Goal: Transaction & Acquisition: Purchase product/service

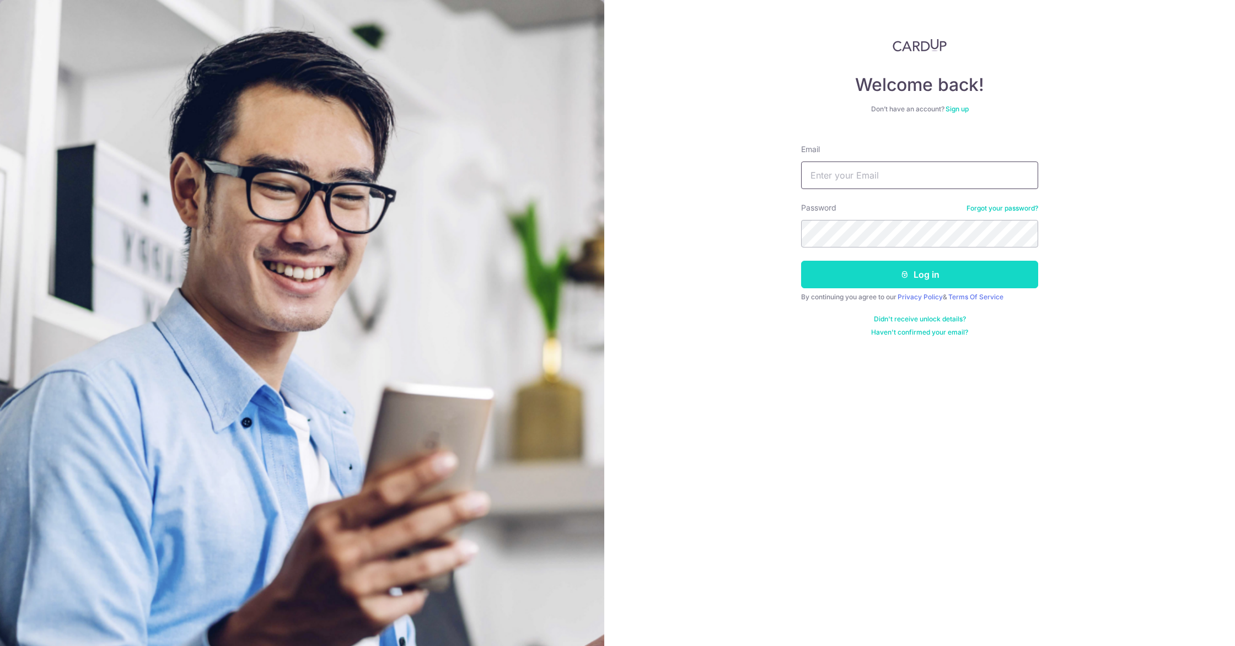
type input "[EMAIL_ADDRESS][DOMAIN_NAME]"
click at [901, 286] on button "Log in" at bounding box center [919, 275] width 237 height 28
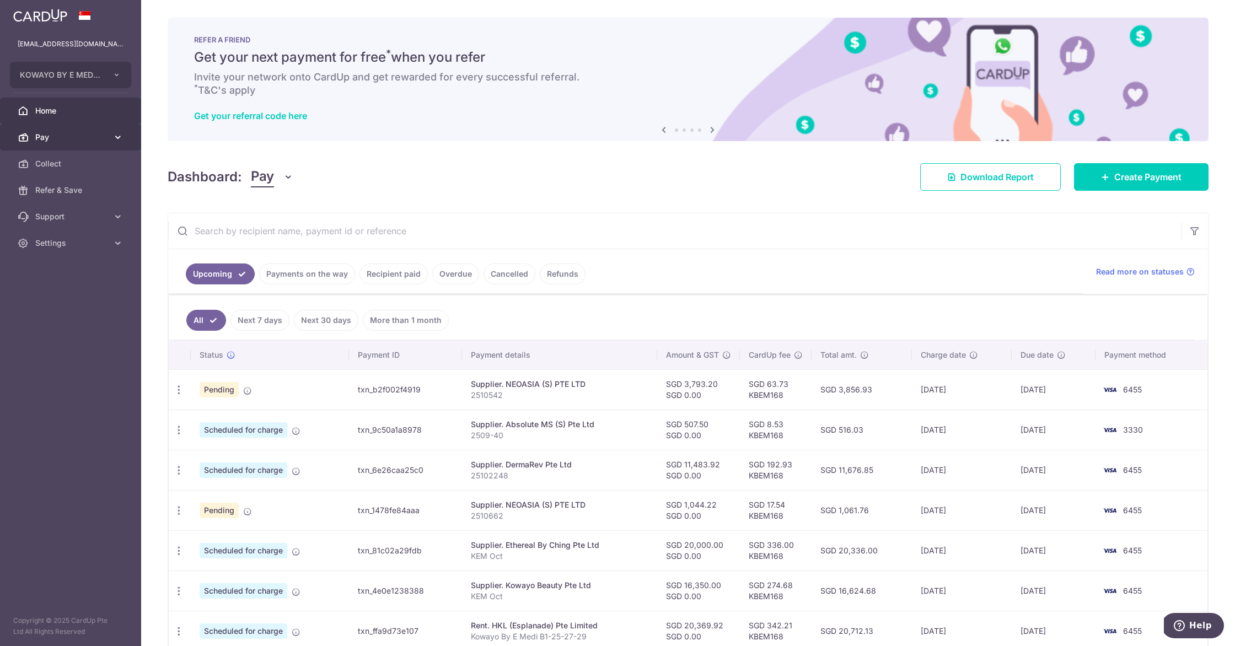
click at [67, 144] on link "Pay" at bounding box center [70, 137] width 141 height 26
click at [72, 166] on span "Payments" at bounding box center [71, 163] width 73 height 11
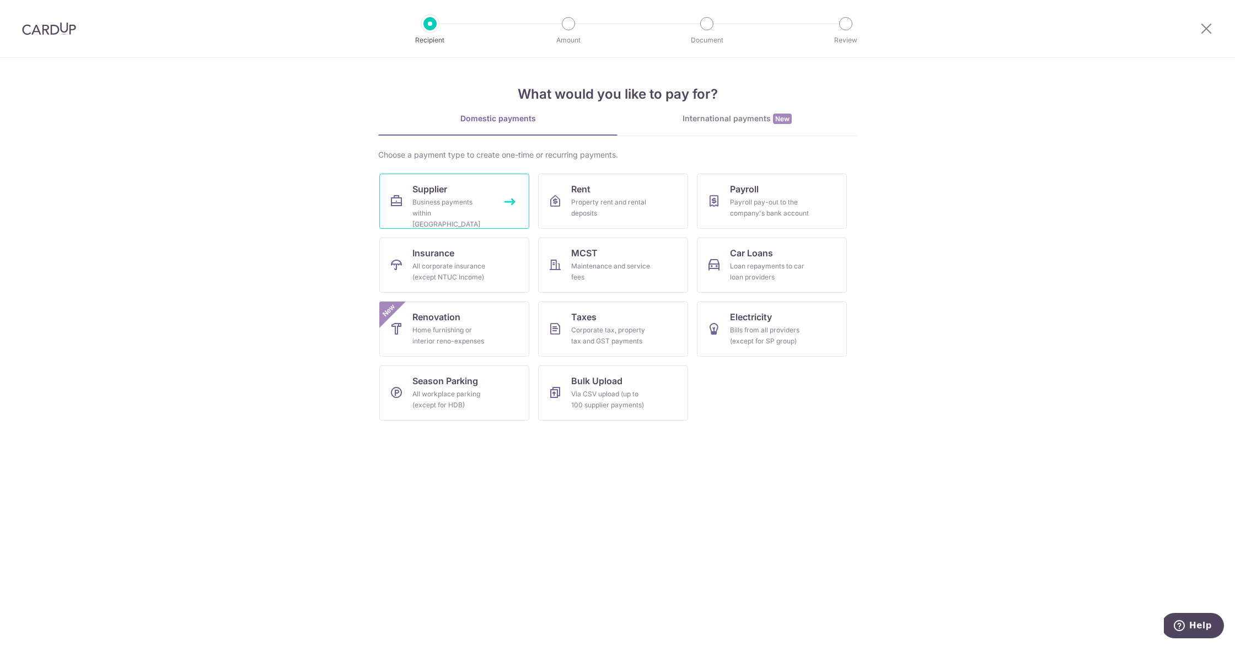
click at [454, 212] on div "Business payments within Singapore" at bounding box center [451, 213] width 79 height 33
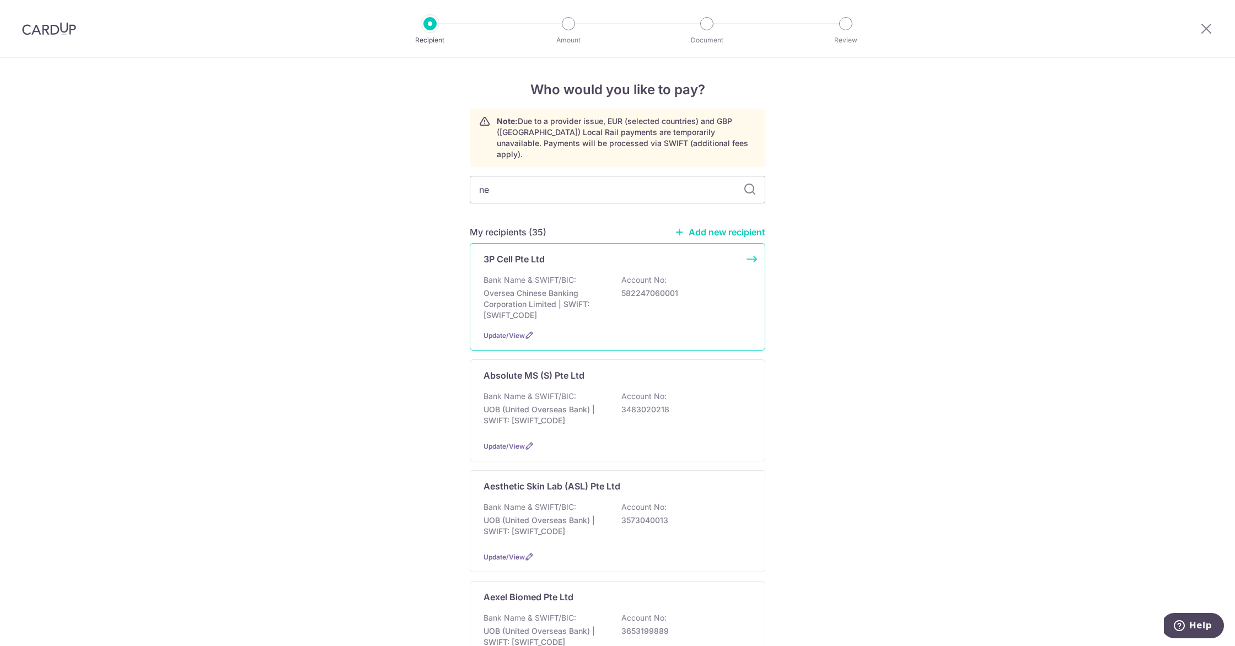
type input "neo"
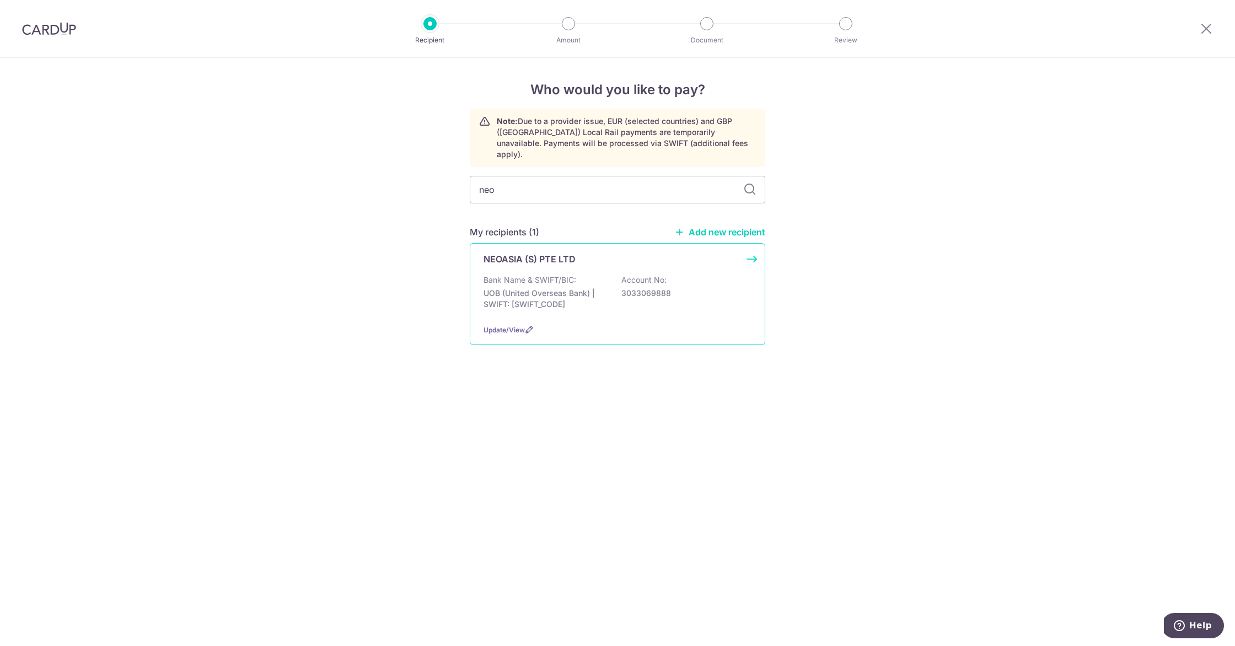
click at [610, 282] on div "Bank Name & SWIFT/BIC: UOB (United Overseas Bank) | SWIFT: UOVBSGSGXXX Account …" at bounding box center [618, 295] width 268 height 41
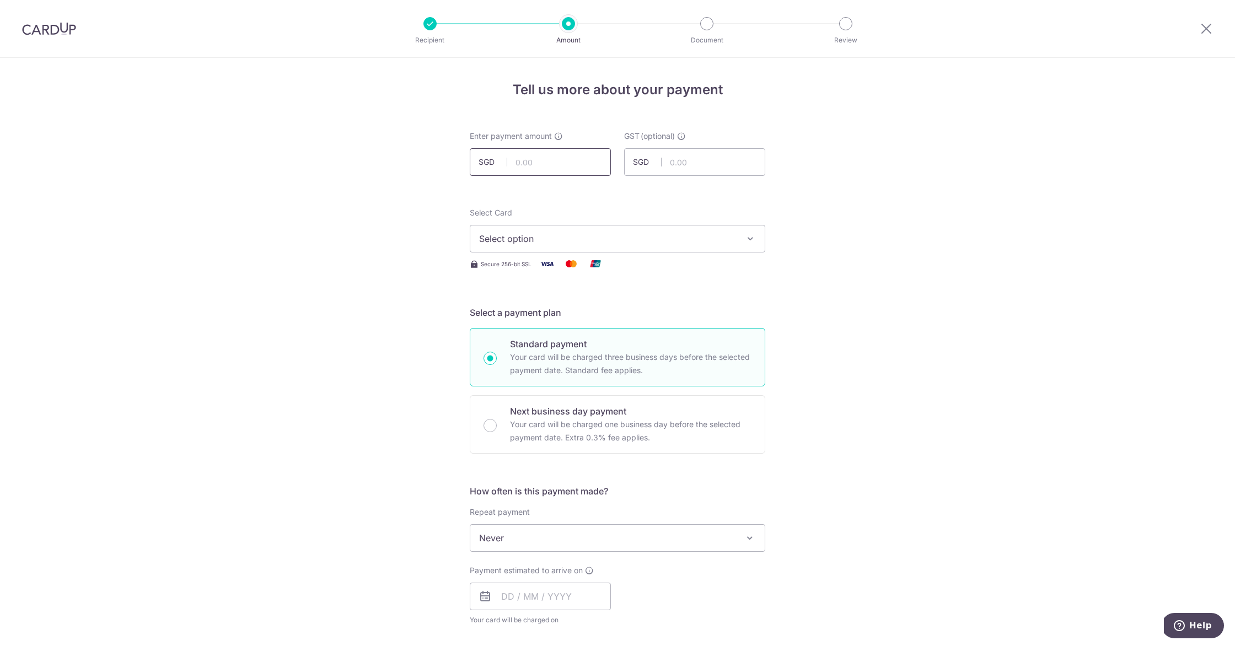
click at [520, 166] on input "text" at bounding box center [540, 162] width 141 height 28
type input "13,080.00"
click at [383, 194] on div "Tell us more about your payment Enter payment amount SGD 13,080.00 13080.00 GST…" at bounding box center [617, 593] width 1235 height 1071
click at [592, 233] on span "Select option" at bounding box center [607, 238] width 257 height 13
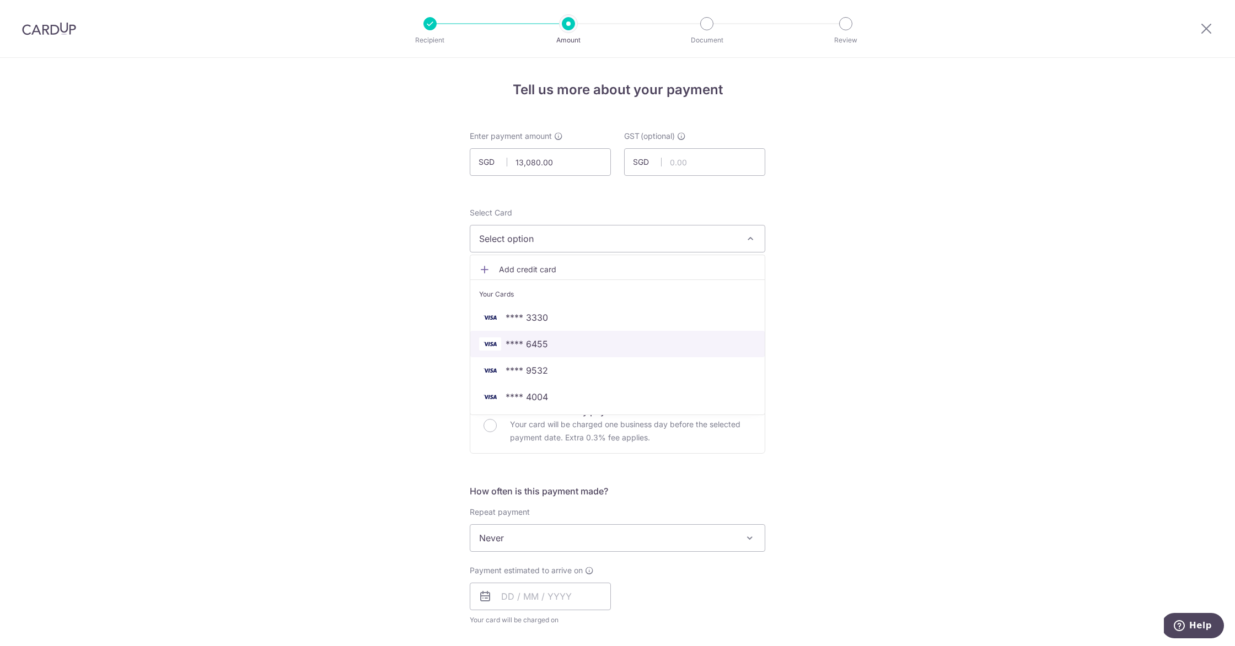
drag, startPoint x: 564, startPoint y: 347, endPoint x: 605, endPoint y: 350, distance: 40.9
click at [564, 347] on span "**** 6455" at bounding box center [617, 343] width 277 height 13
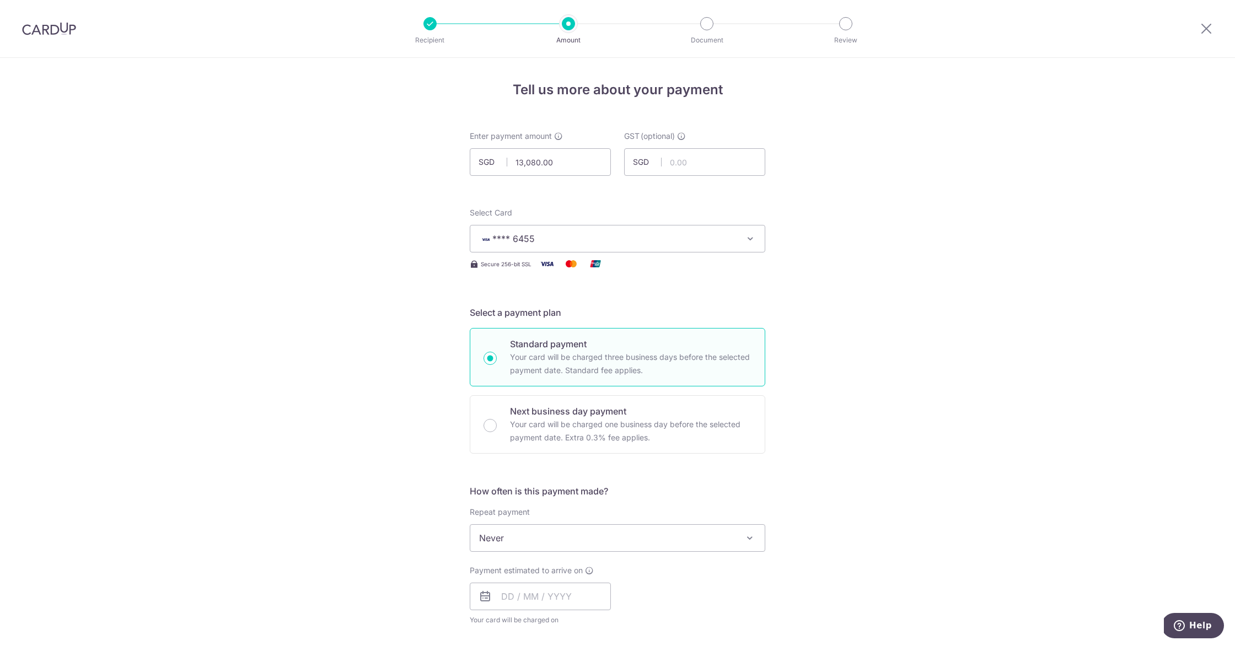
click at [592, 243] on span "**** 6455" at bounding box center [607, 238] width 257 height 13
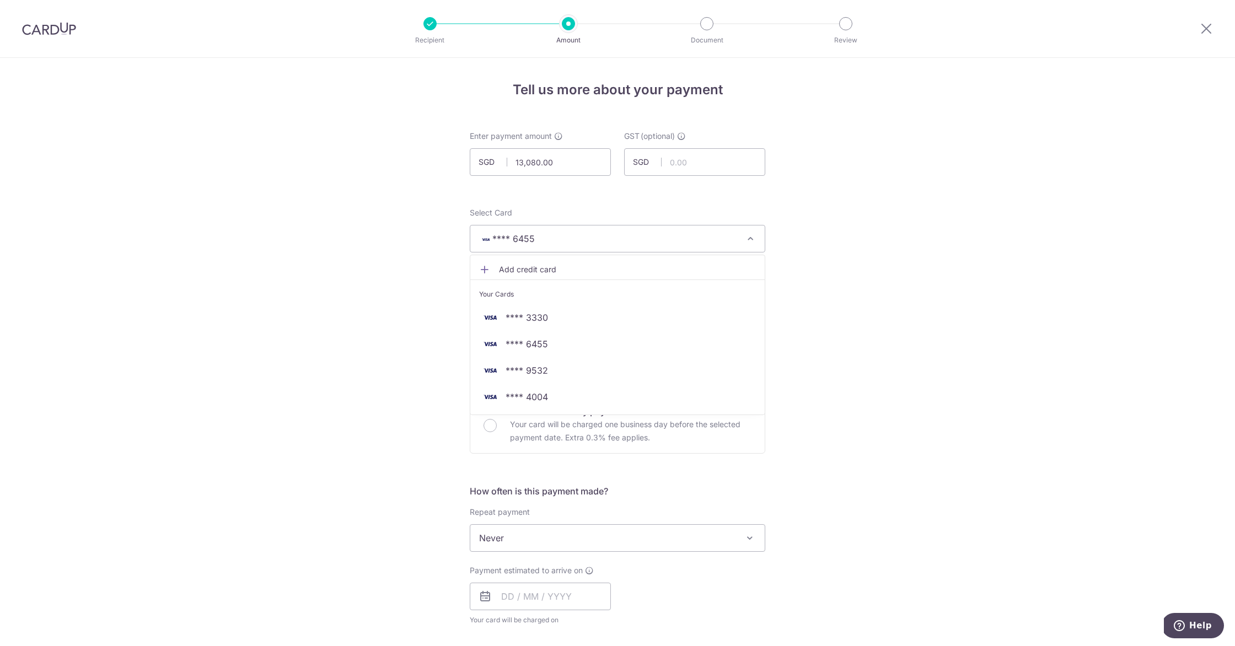
click at [816, 295] on div "Tell us more about your payment Enter payment amount SGD 13,080.00 13080.00 GST…" at bounding box center [617, 593] width 1235 height 1071
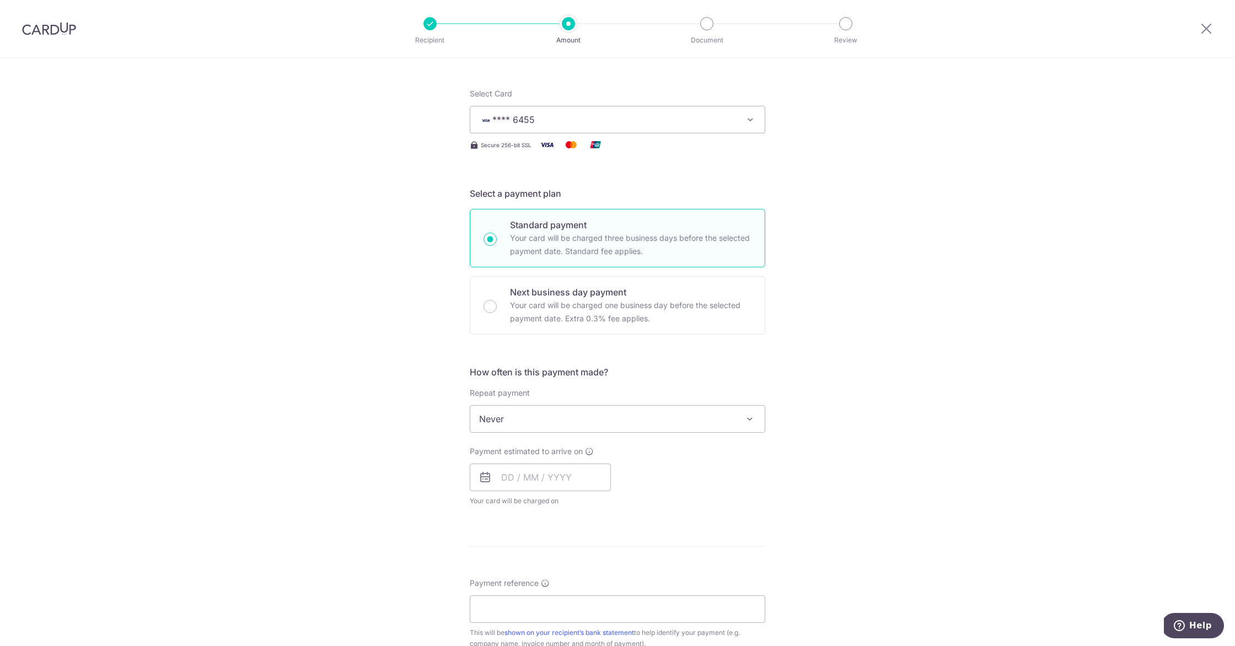
scroll to position [133, 0]
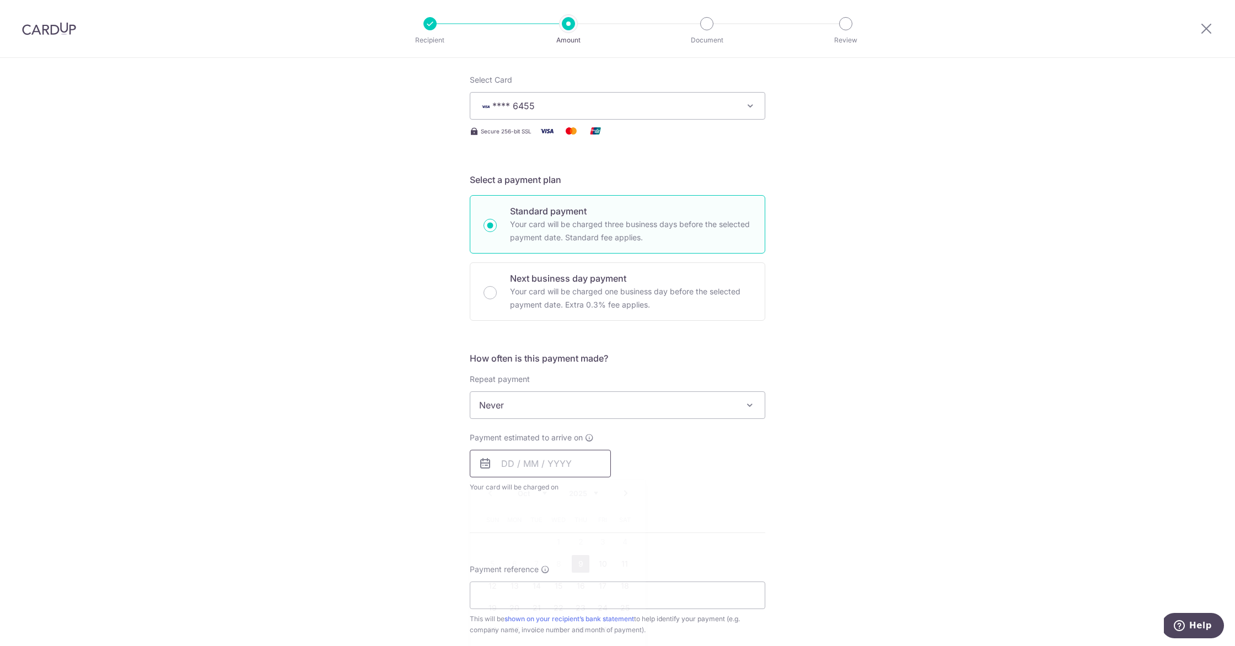
click at [532, 462] on input "text" at bounding box center [540, 464] width 141 height 28
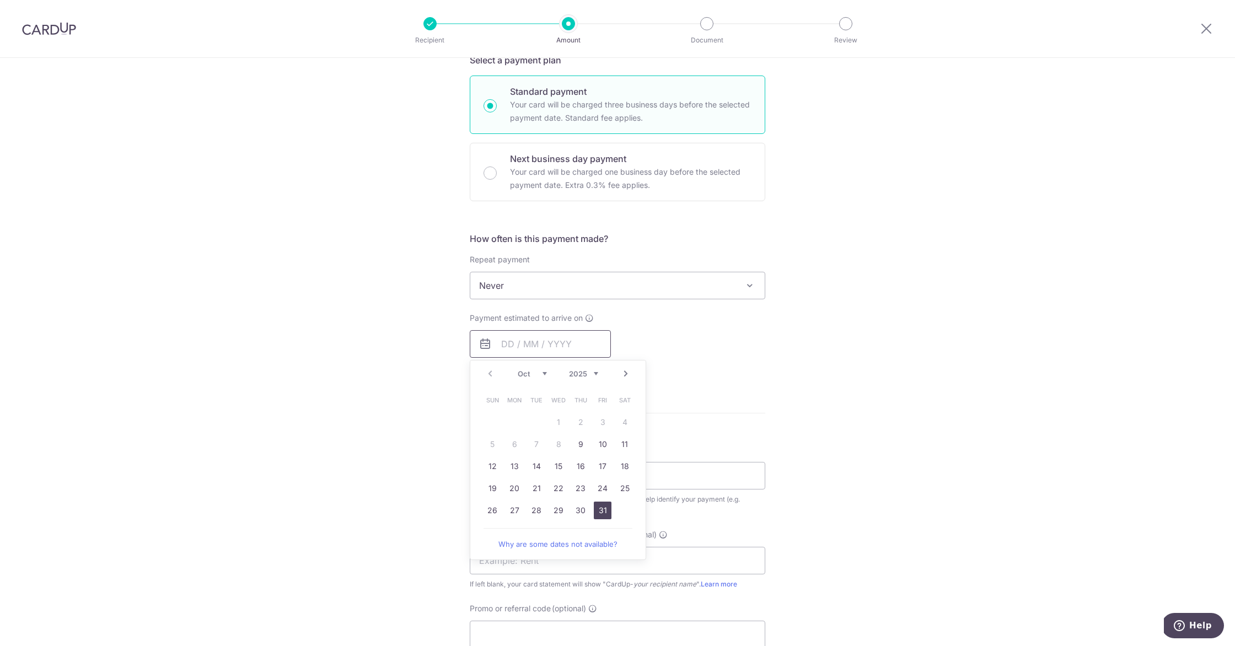
scroll to position [257, 0]
click at [575, 503] on link "30" at bounding box center [581, 506] width 18 height 18
type input "30/10/2025"
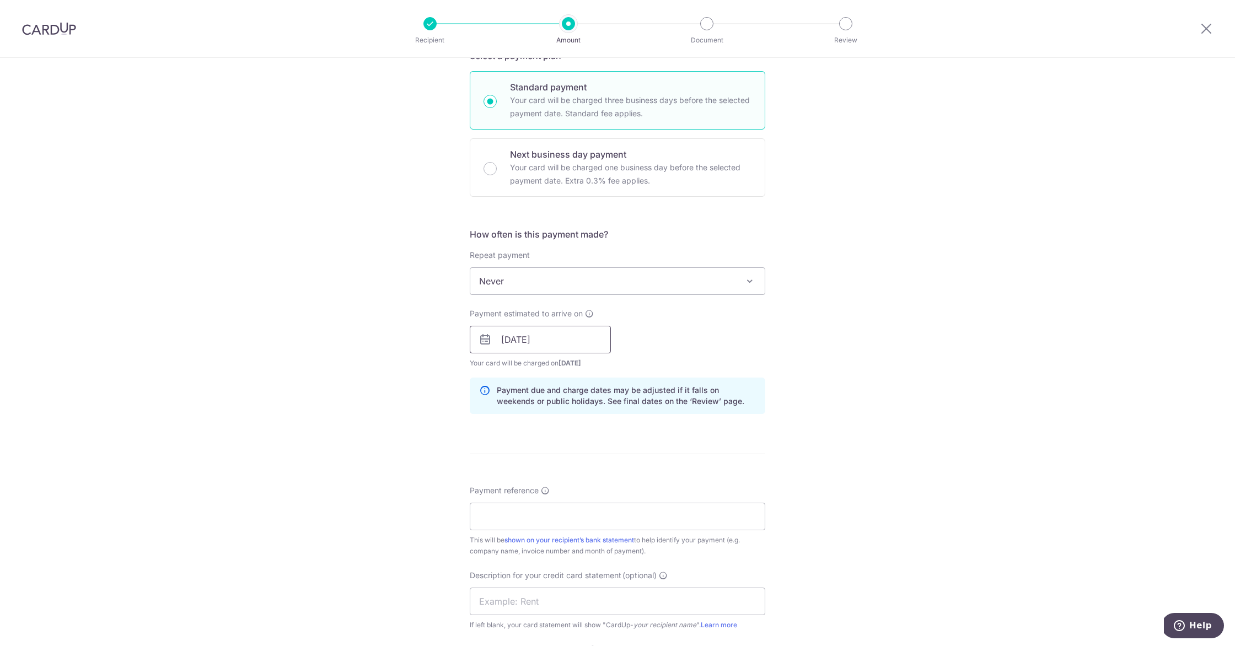
click at [568, 340] on input "30/10/2025" at bounding box center [540, 340] width 141 height 28
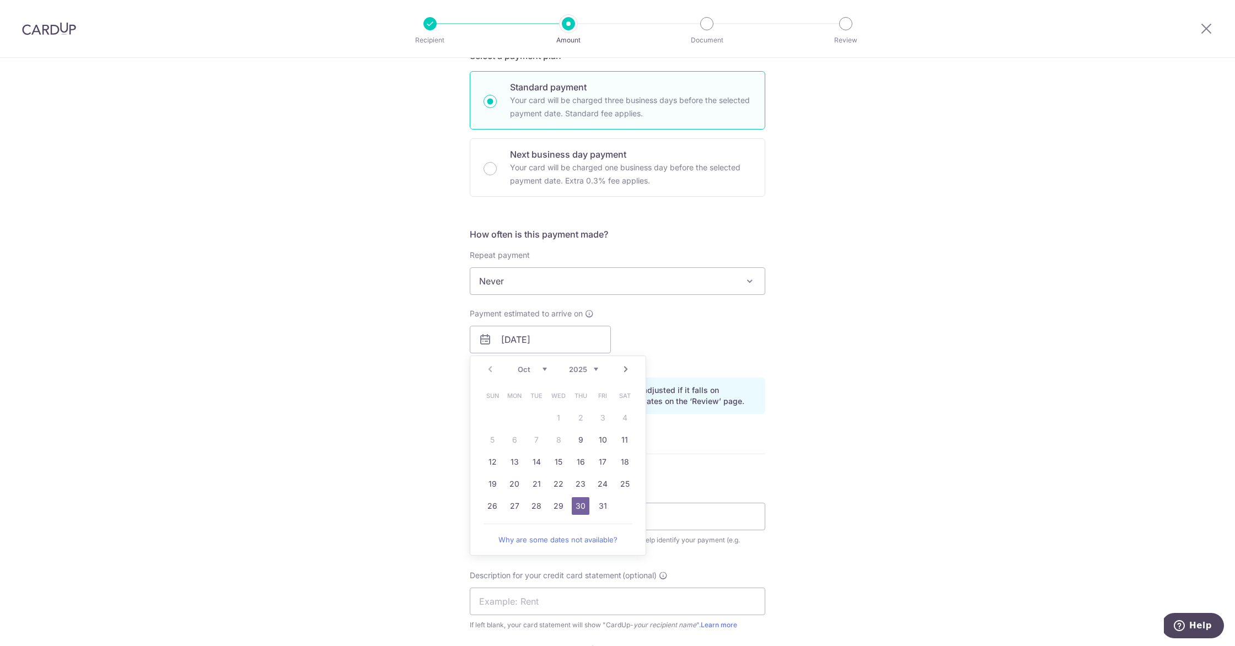
click at [869, 346] on div "Tell us more about your payment Enter payment amount SGD 13,080.00 13080.00 GST…" at bounding box center [617, 359] width 1235 height 1116
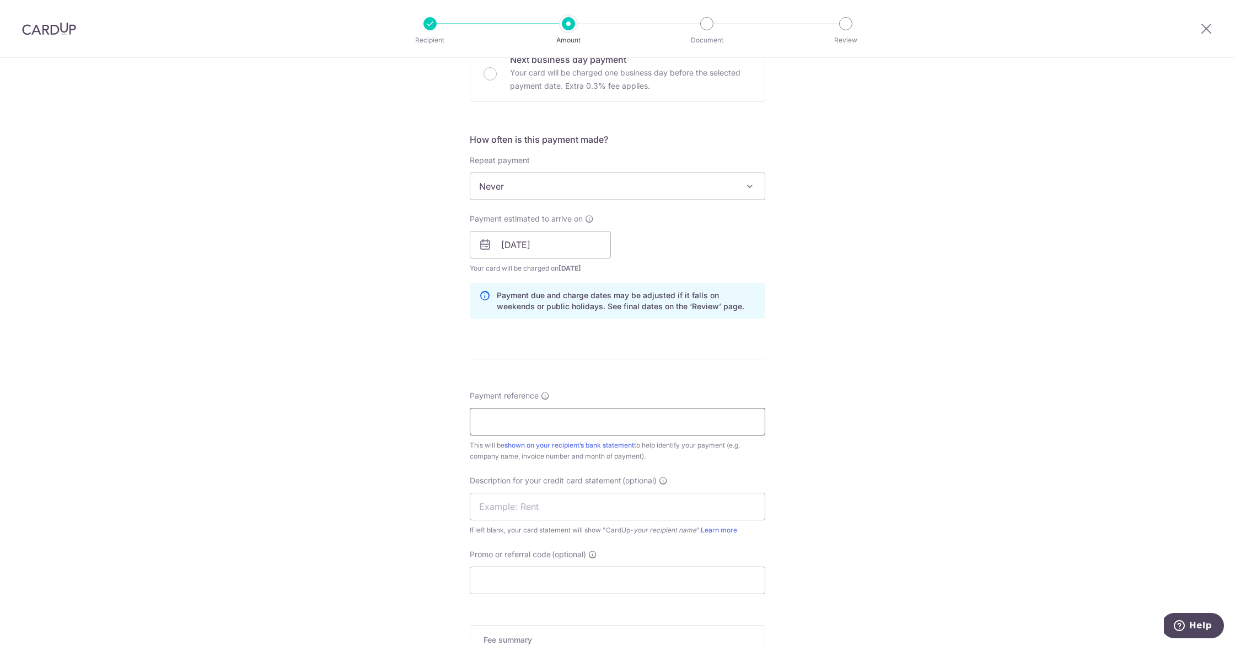
scroll to position [359, 0]
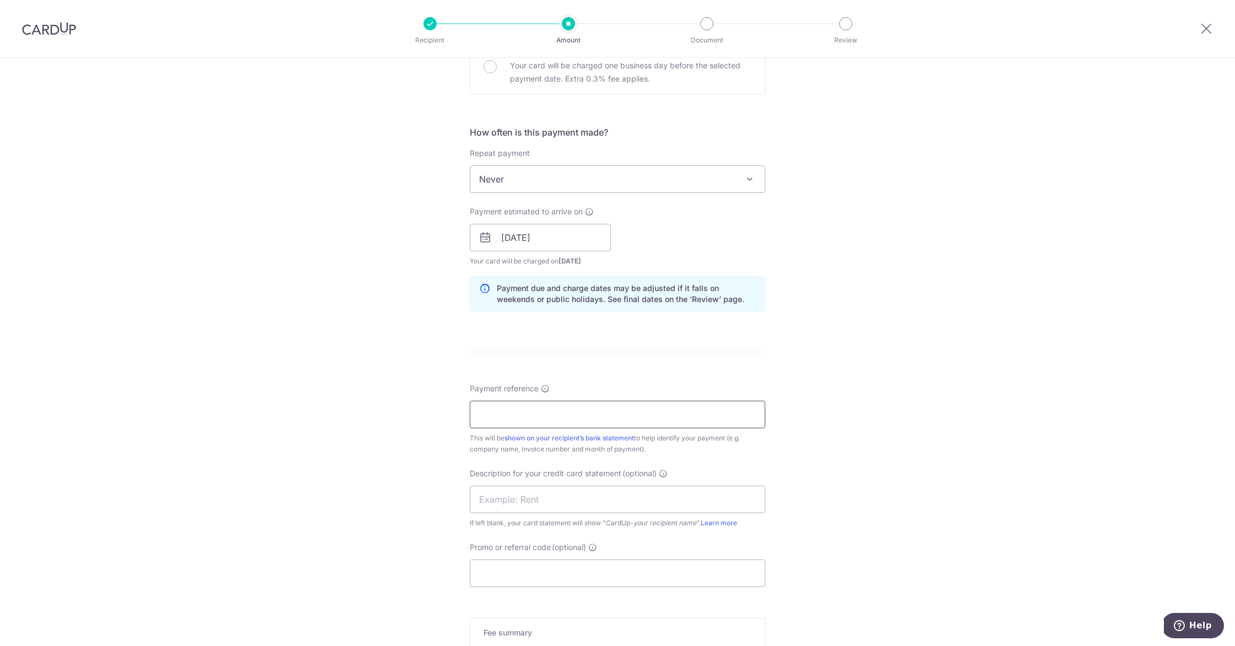
click at [635, 417] on input "Payment reference" at bounding box center [618, 415] width 296 height 28
type input "2510862"
click at [874, 384] on div "Tell us more about your payment Enter payment amount SGD 13,080.00 13080.00 GST…" at bounding box center [617, 257] width 1235 height 1116
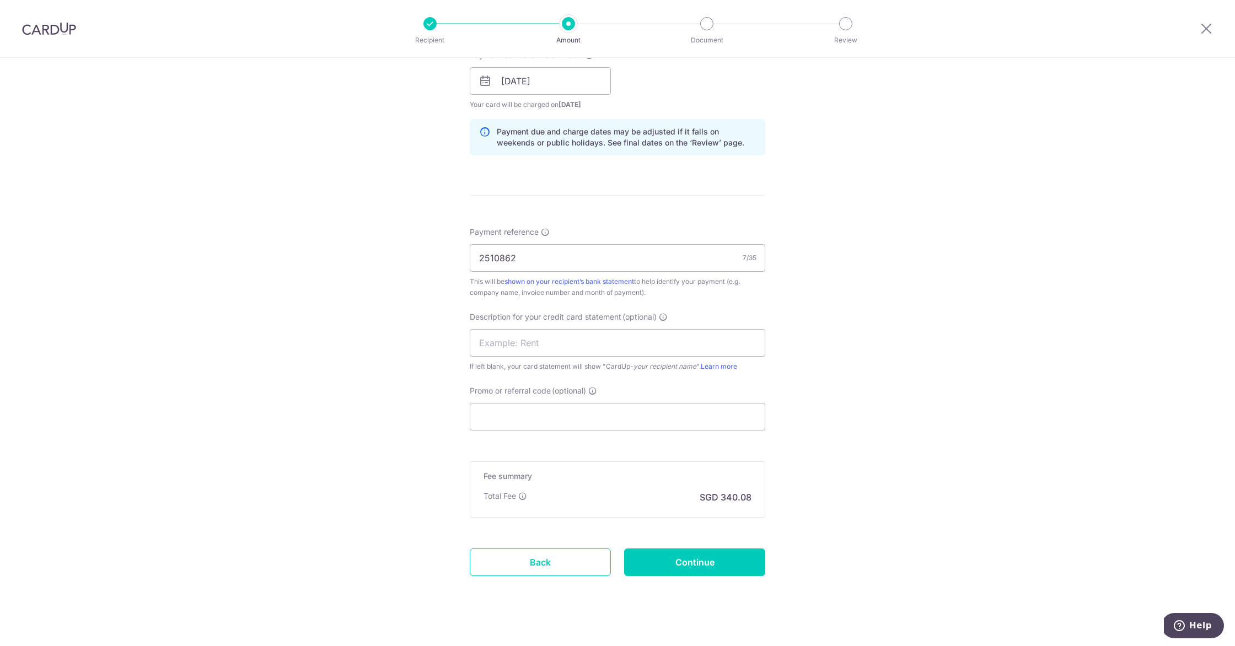
scroll to position [521, 0]
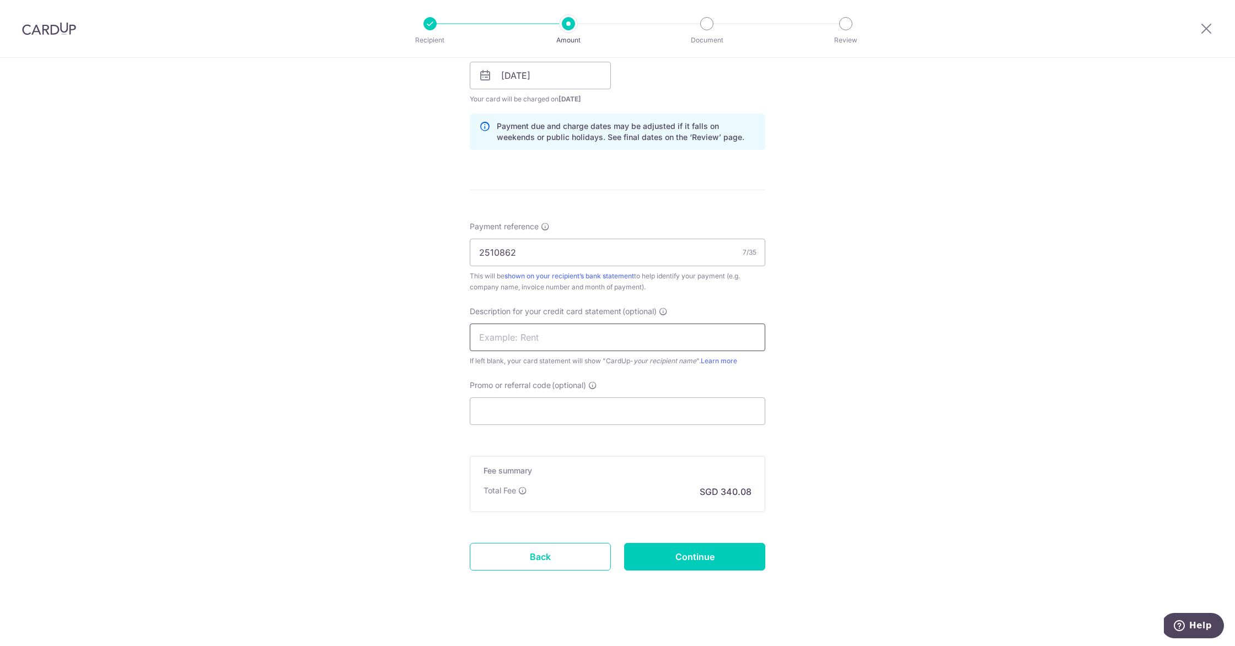
click at [586, 341] on input "text" at bounding box center [618, 338] width 296 height 28
type input "Neoasia Pro 1/3"
click at [558, 416] on input "Promo or referral code (optional)" at bounding box center [618, 411] width 296 height 28
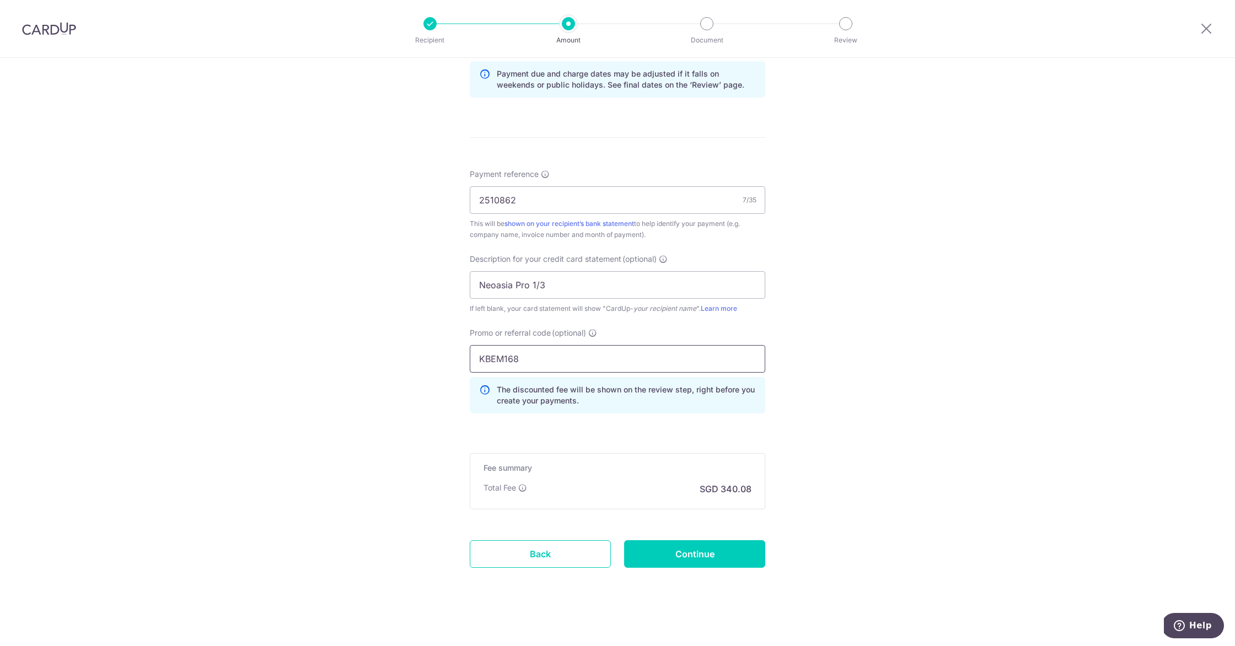
scroll to position [578, 0]
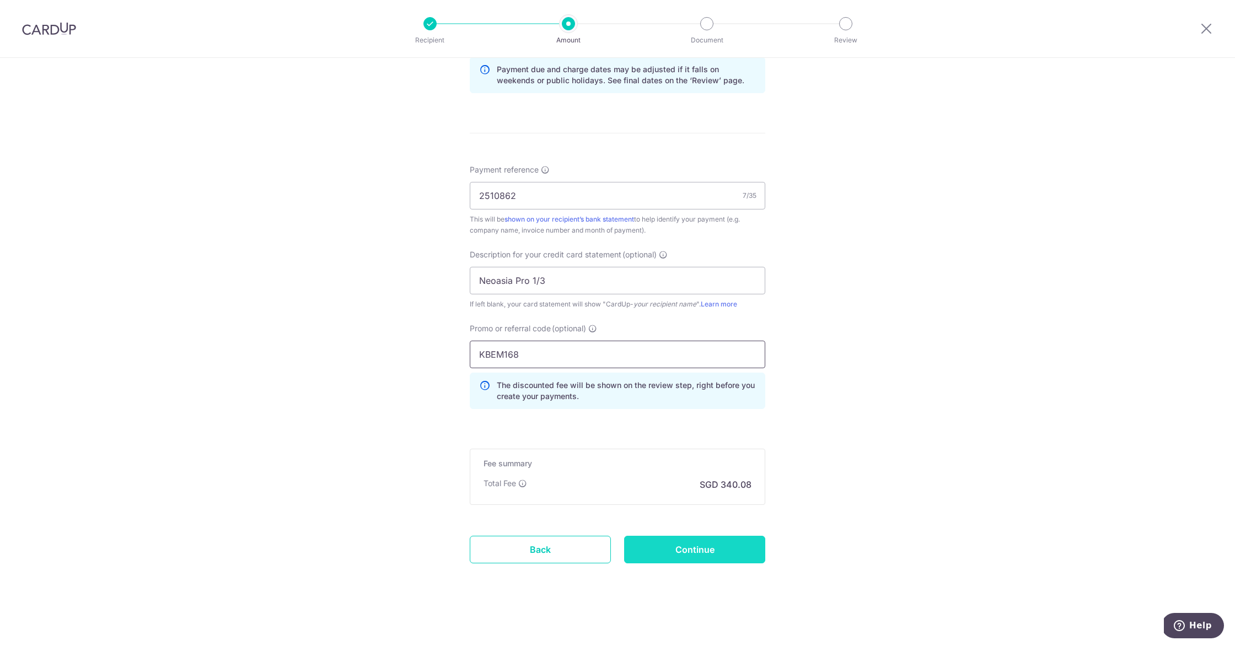
type input "KBEM168"
click at [677, 545] on input "Continue" at bounding box center [694, 550] width 141 height 28
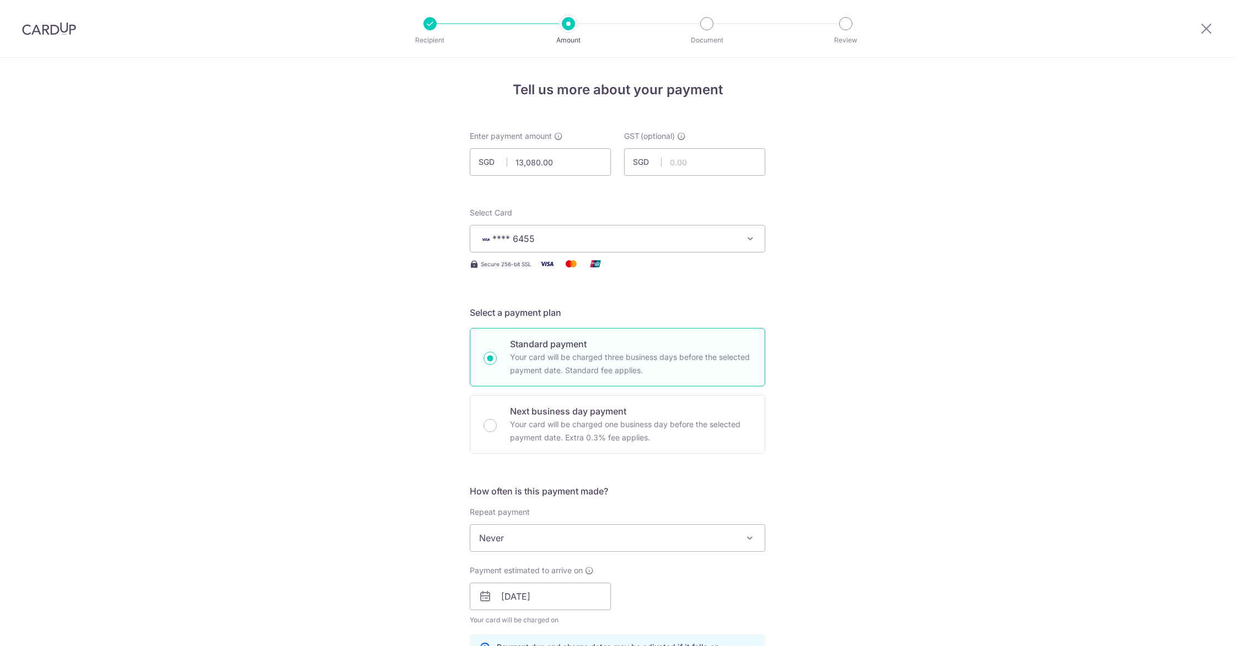
scroll to position [593, 0]
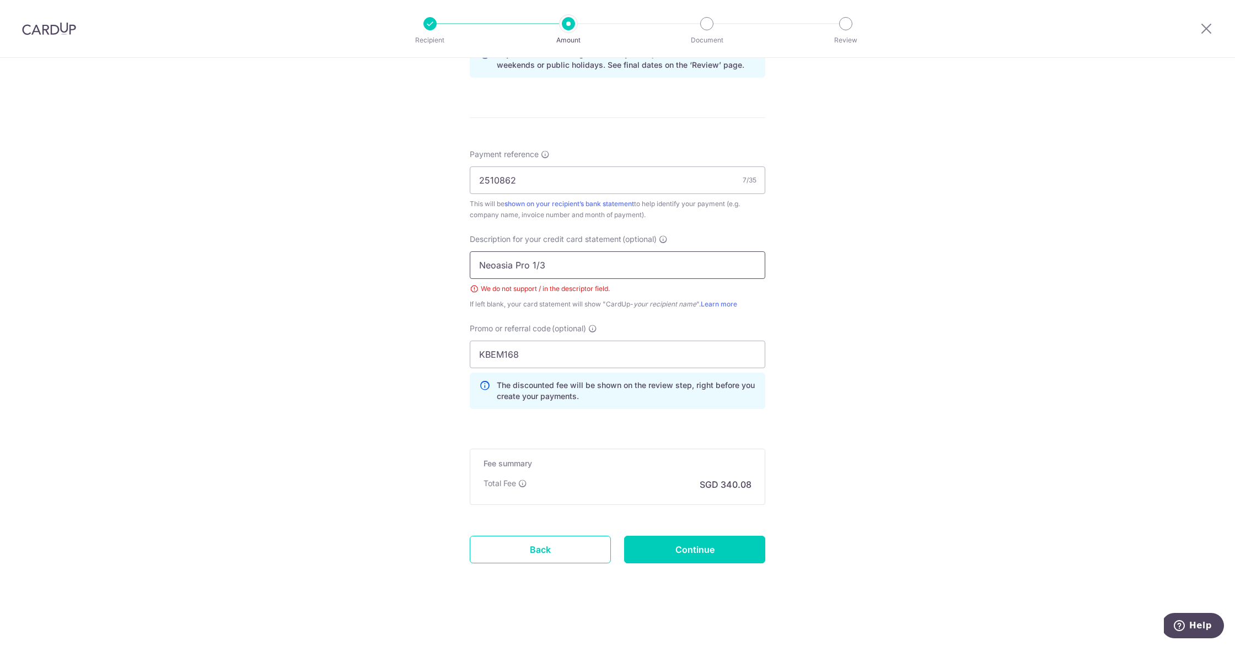
drag, startPoint x: 536, startPoint y: 265, endPoint x: 550, endPoint y: 270, distance: 14.8
click at [537, 265] on input "Neoasia Pro 1/3" at bounding box center [618, 265] width 296 height 28
click at [528, 264] on input "Neoasia Pro 1o3" at bounding box center [618, 265] width 296 height 28
click at [539, 264] on input "Neoasia 1o3" at bounding box center [618, 265] width 296 height 28
drag, startPoint x: 521, startPoint y: 264, endPoint x: 533, endPoint y: 267, distance: 12.0
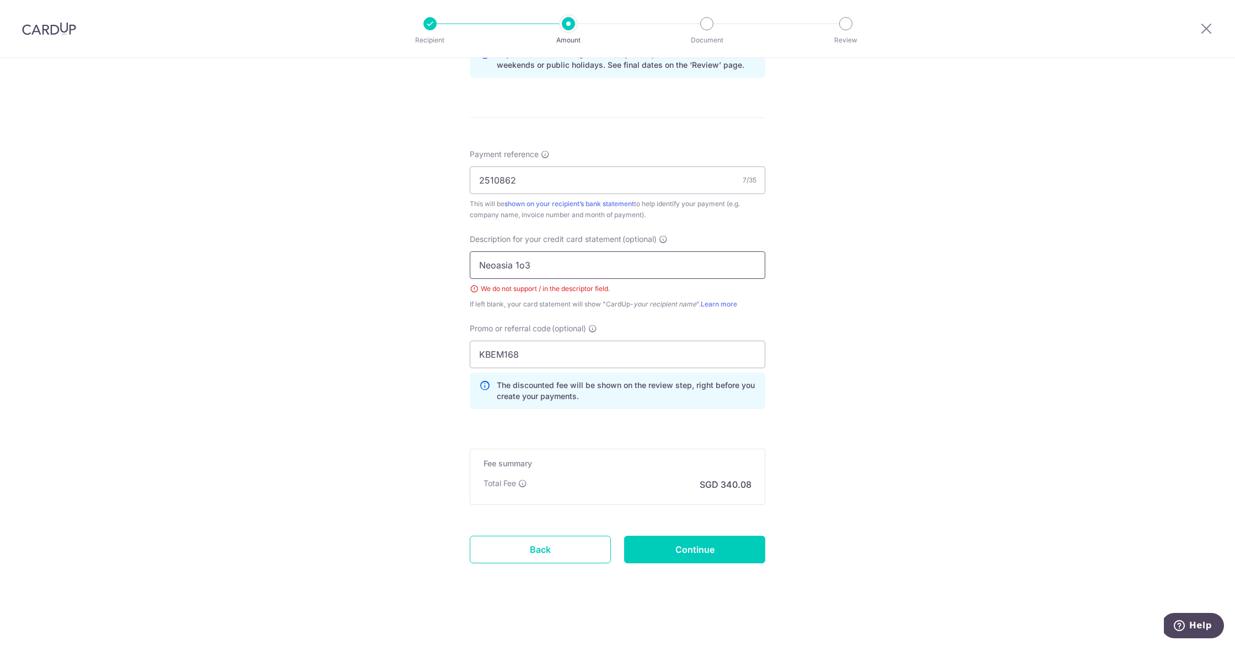
click at [522, 265] on input "Neoasia 1o3" at bounding box center [618, 265] width 296 height 28
type input "Neoasia 1of3"
click at [691, 548] on input "Continue" at bounding box center [694, 550] width 141 height 28
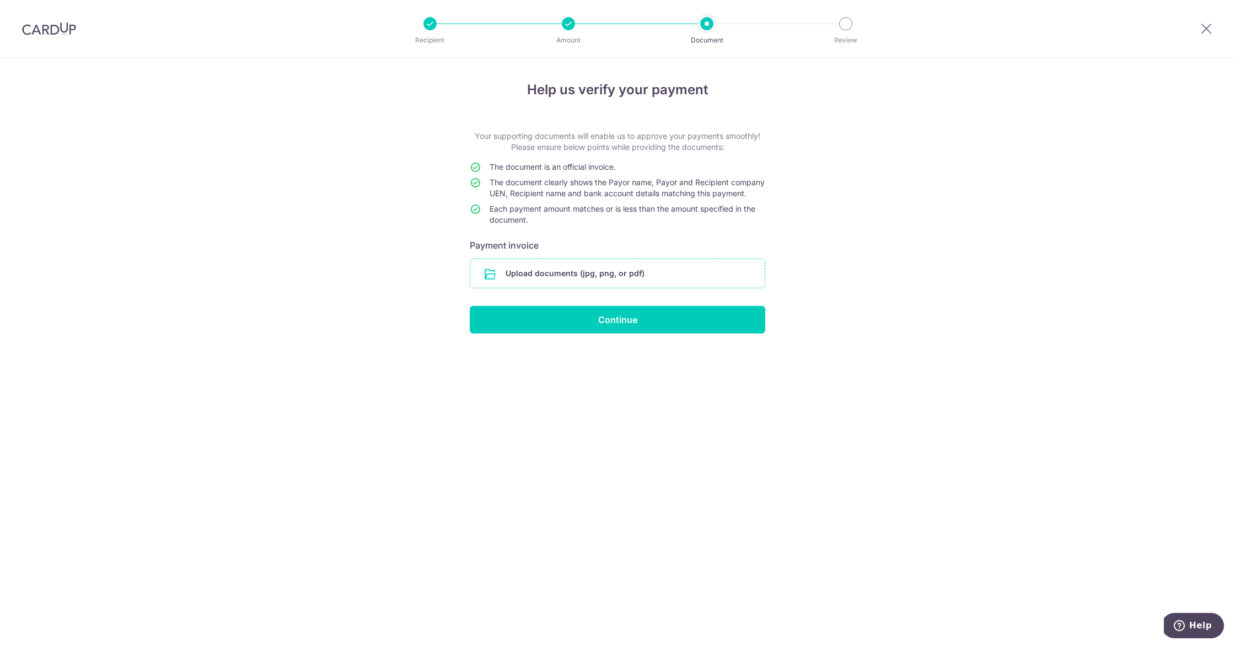
click at [589, 281] on input "file" at bounding box center [617, 273] width 294 height 29
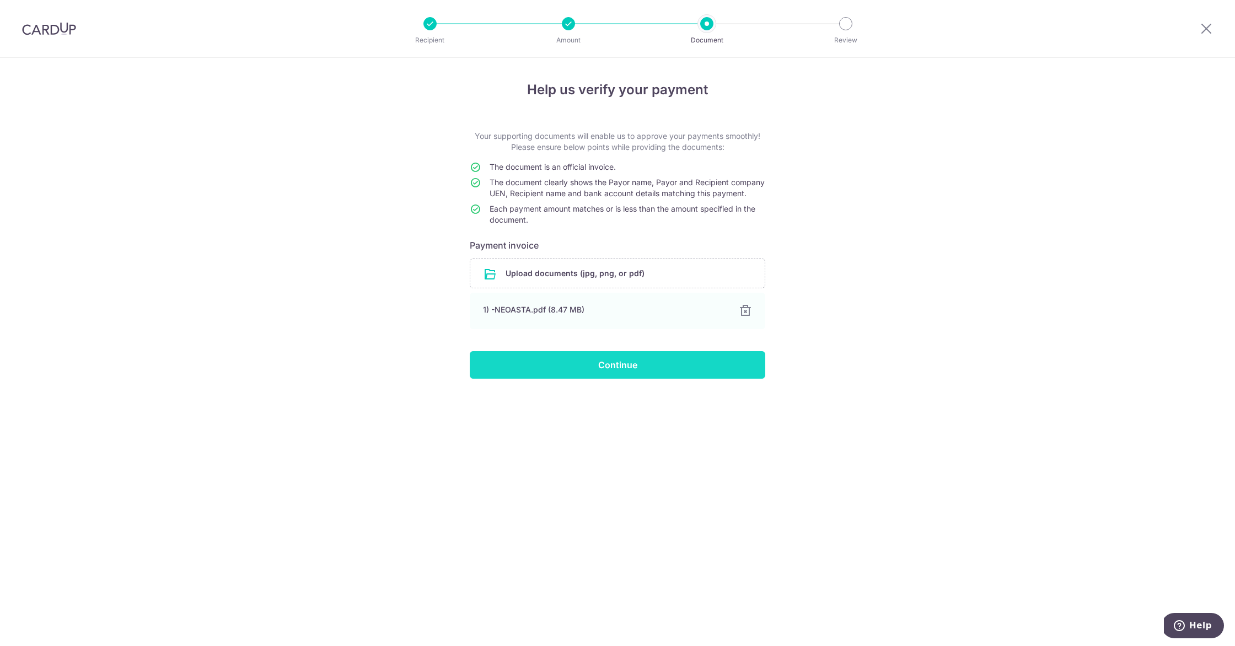
click at [609, 379] on input "Continue" at bounding box center [618, 365] width 296 height 28
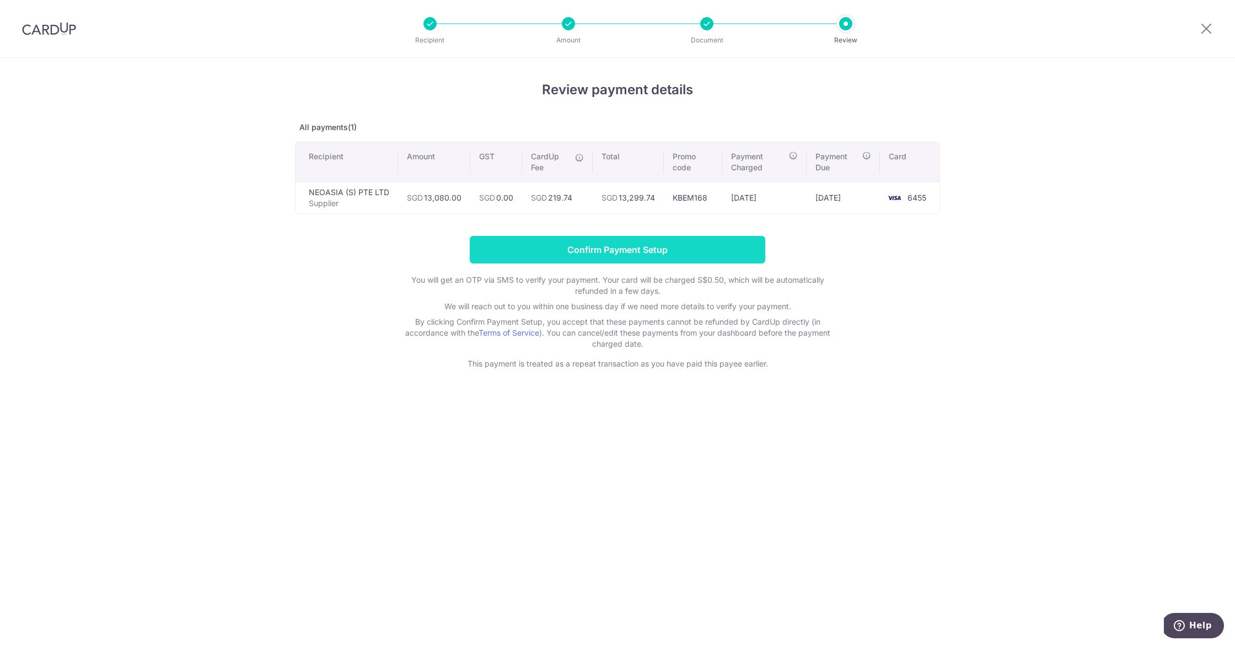
click at [576, 252] on input "Confirm Payment Setup" at bounding box center [618, 250] width 296 height 28
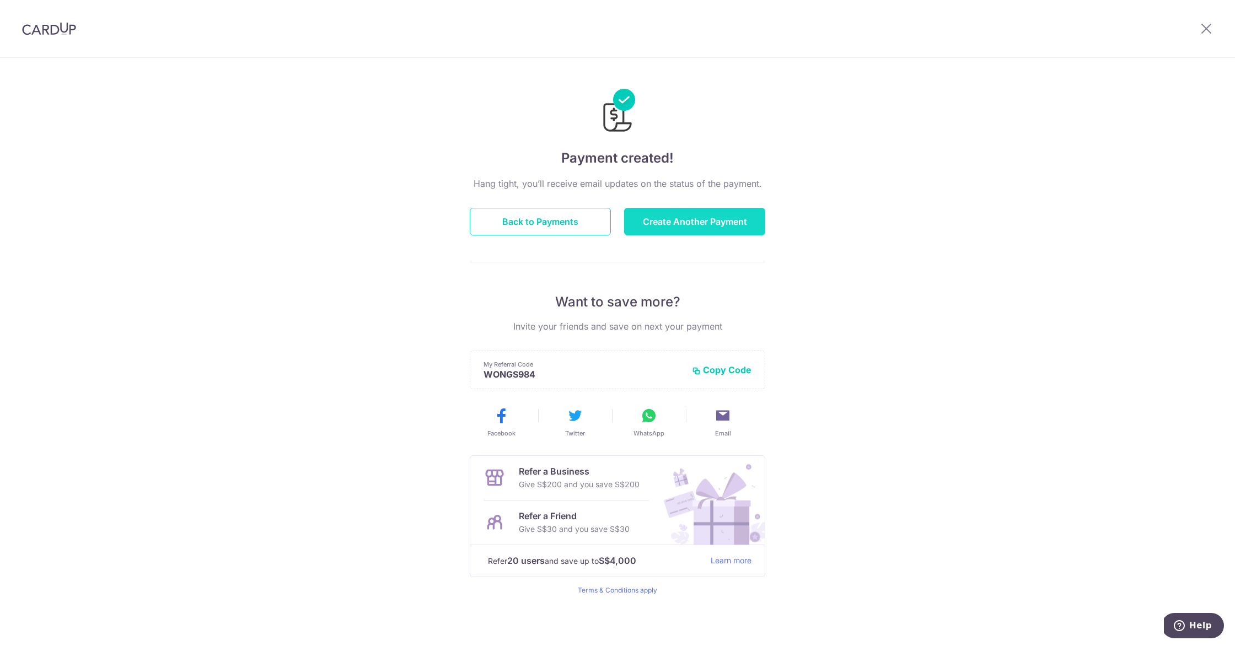
click at [655, 223] on button "Create Another Payment" at bounding box center [694, 222] width 141 height 28
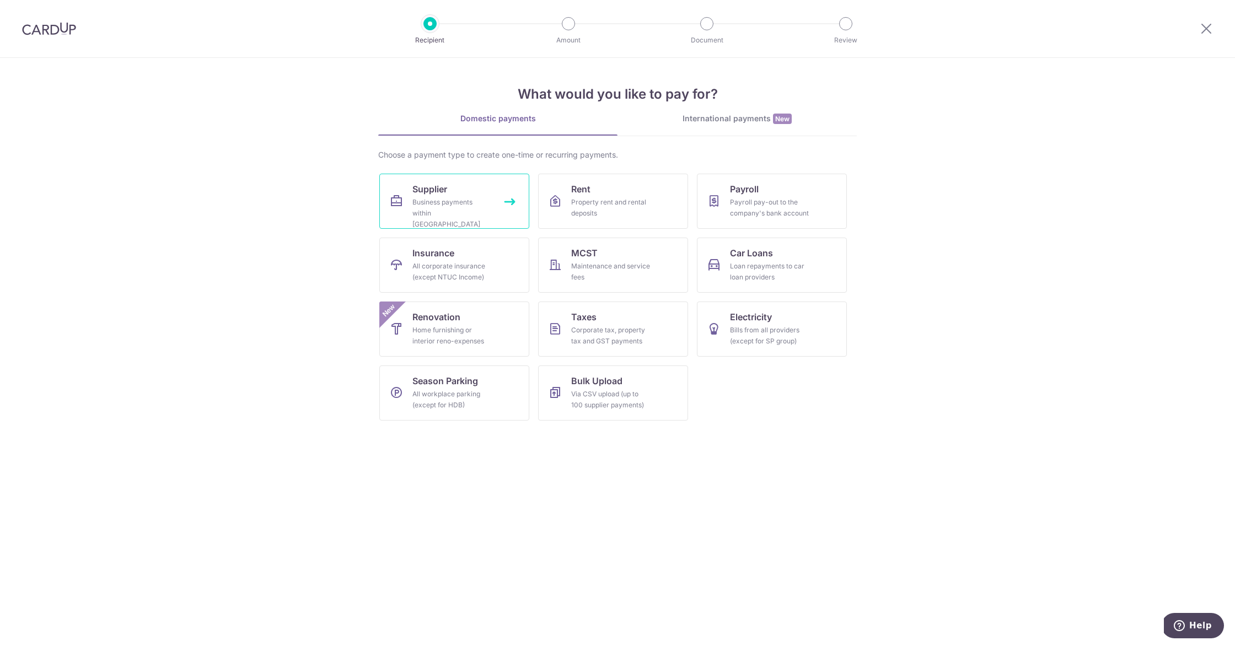
click at [466, 205] on div "Business payments within Singapore" at bounding box center [451, 213] width 79 height 33
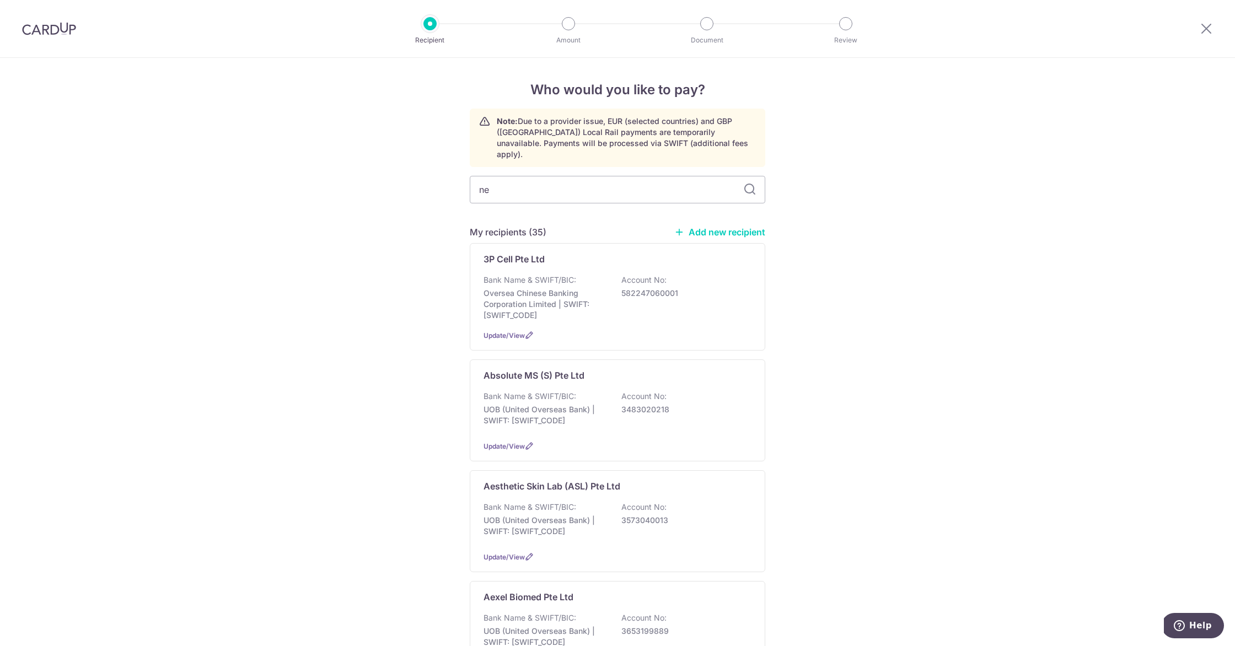
type input "neo"
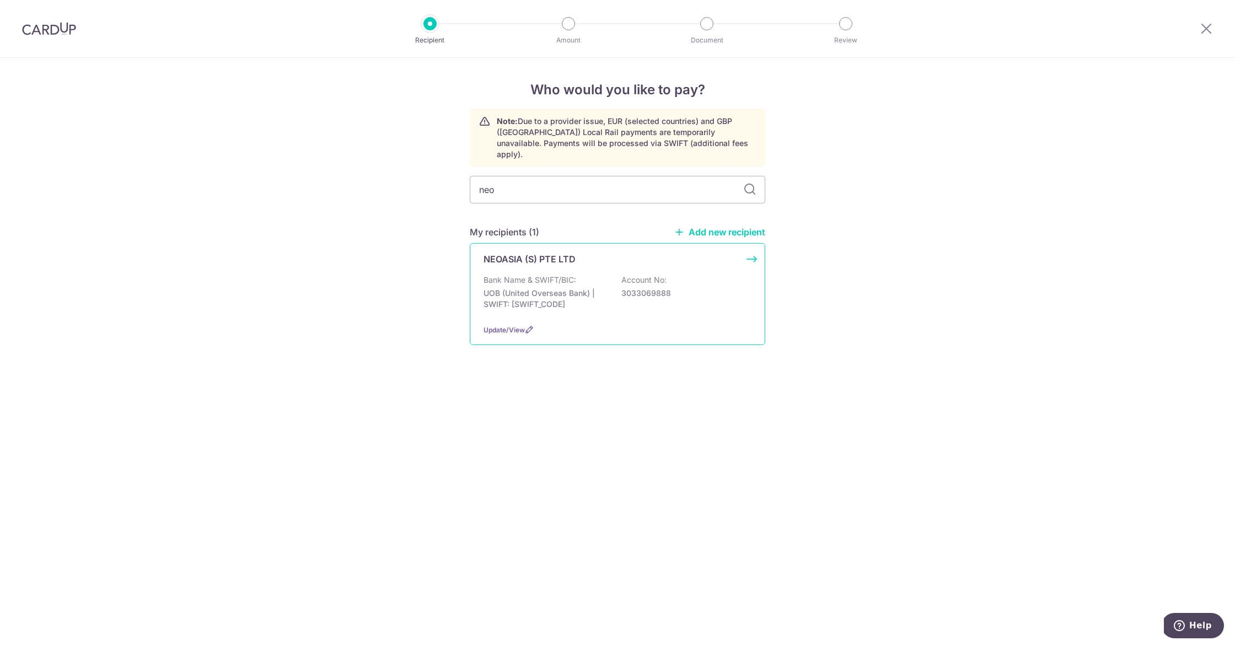
click at [541, 253] on p "NEOASIA (S) PTE LTD" at bounding box center [530, 259] width 92 height 13
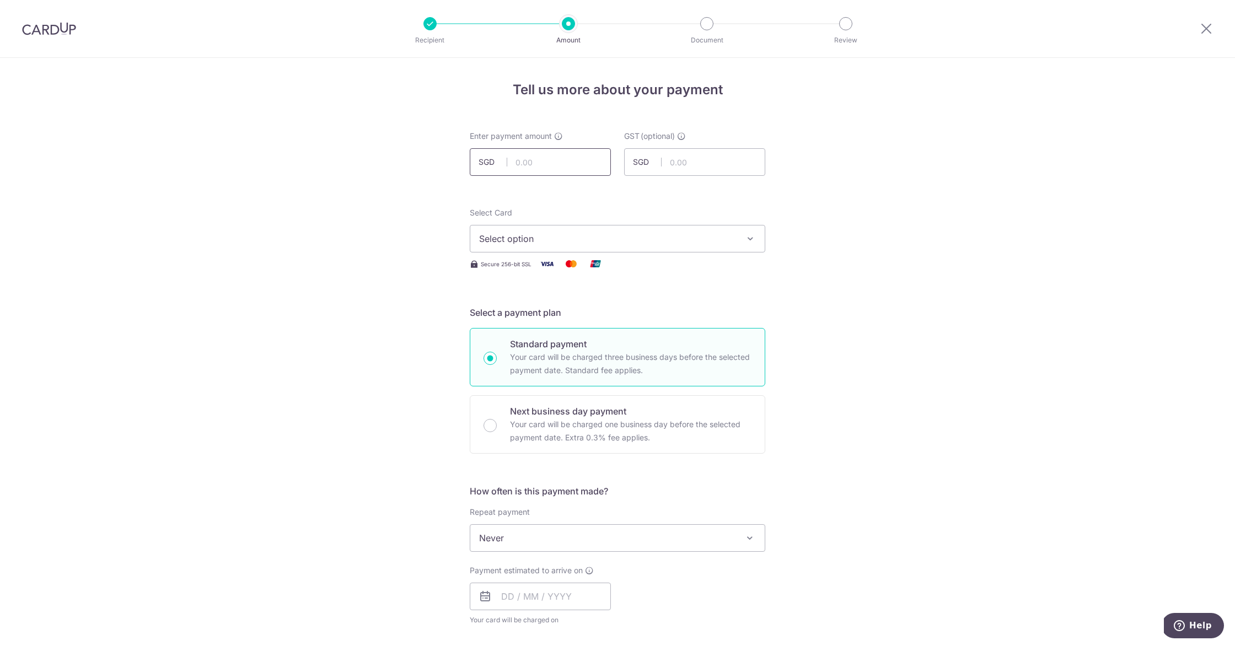
click at [547, 169] on input "text" at bounding box center [540, 162] width 141 height 28
type input "13,080.00"
click at [917, 222] on div "Tell us more about your payment Enter payment amount SGD 13,080.00 13080.00 GST…" at bounding box center [617, 592] width 1235 height 1071
click at [598, 243] on span "Select option" at bounding box center [607, 238] width 257 height 13
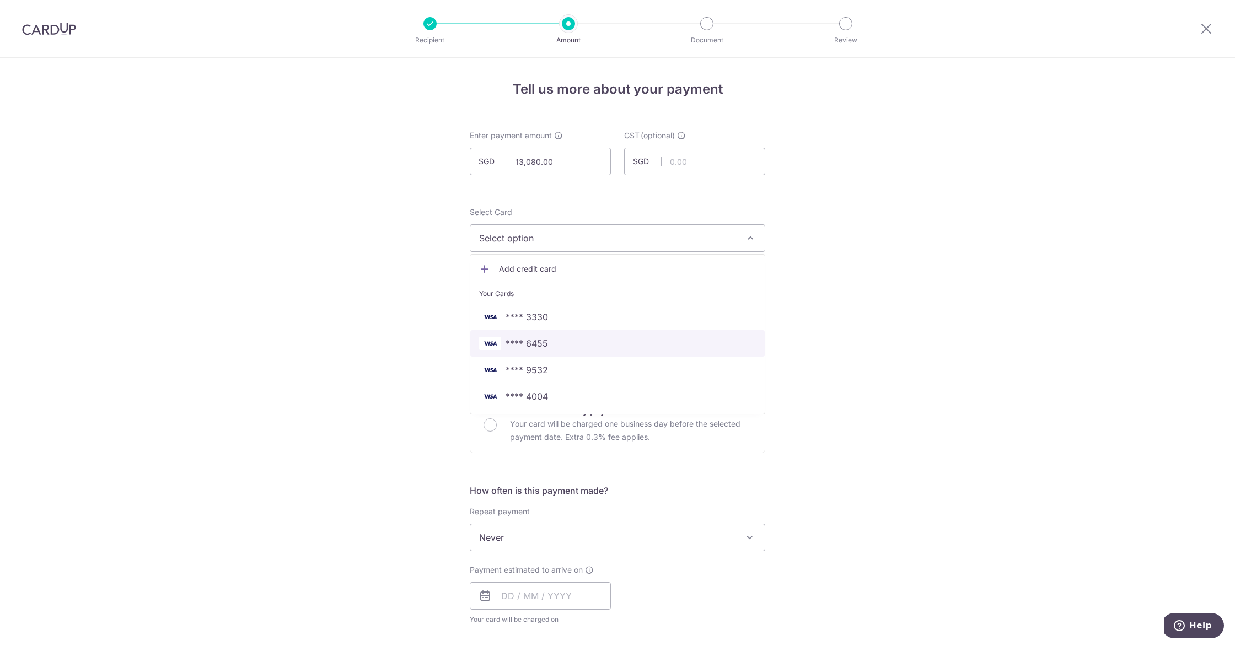
click at [574, 338] on span "**** 6455" at bounding box center [617, 343] width 277 height 13
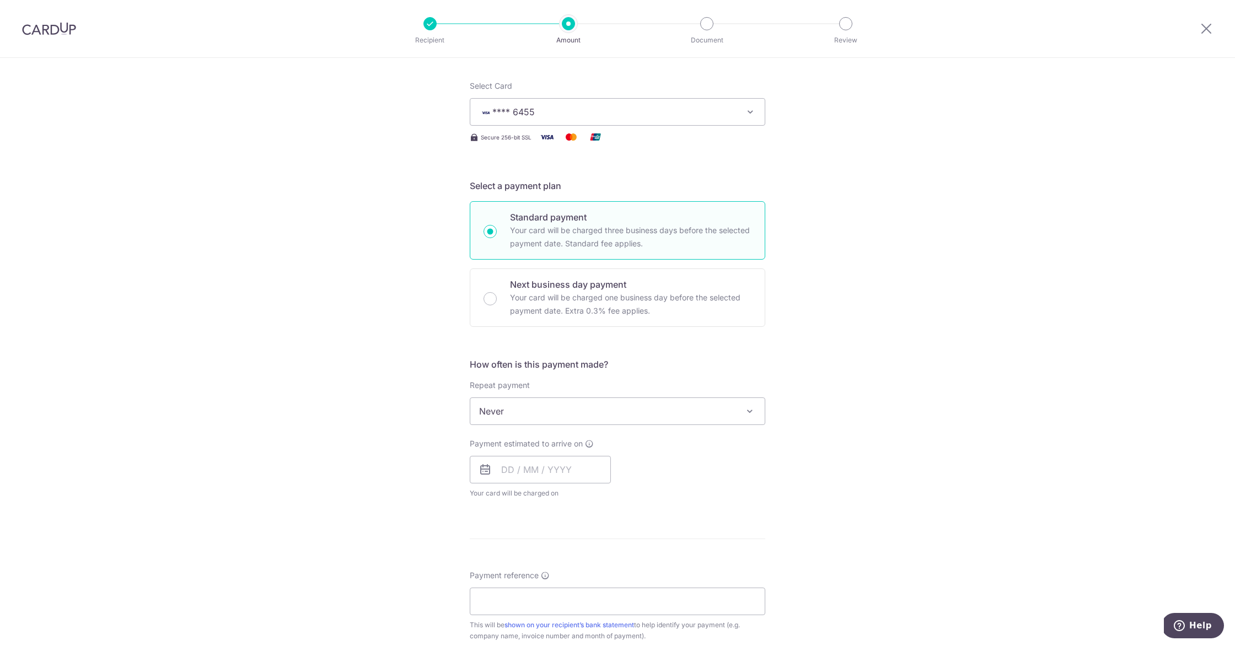
scroll to position [127, 0]
click at [545, 465] on input "text" at bounding box center [540, 469] width 141 height 28
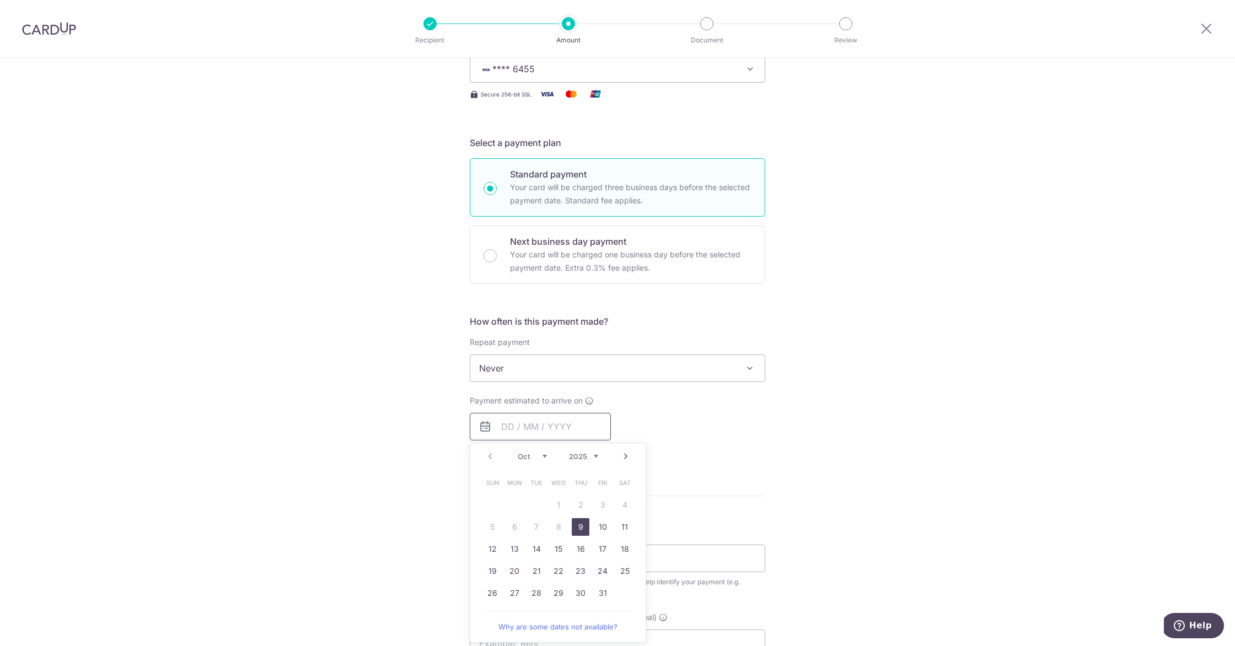
scroll to position [173, 0]
click at [621, 451] on link "Next" at bounding box center [625, 453] width 13 height 13
click at [598, 587] on link "28" at bounding box center [603, 590] width 18 height 18
type input "28/11/2025"
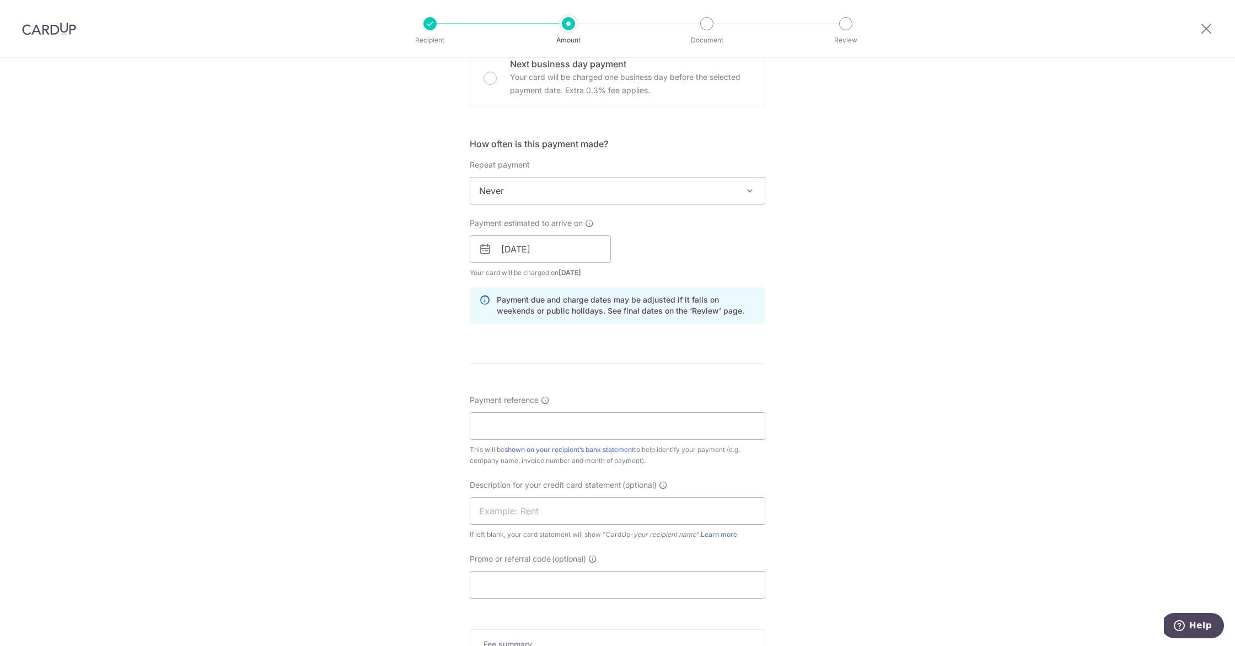
scroll to position [350, 0]
click at [561, 425] on input "Payment reference" at bounding box center [618, 424] width 296 height 28
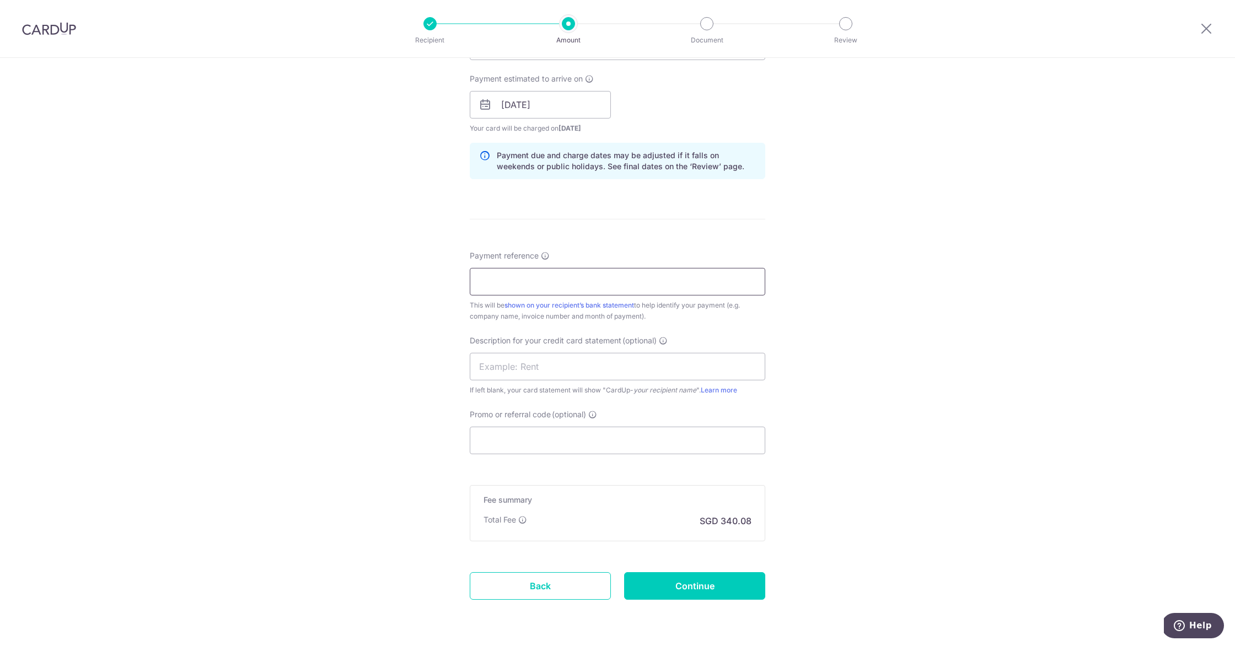
scroll to position [495, 0]
type input "2510862"
click at [525, 363] on input "text" at bounding box center [618, 364] width 296 height 28
click at [533, 363] on input "Neoasia Pro 1/3" at bounding box center [618, 364] width 296 height 28
type input "Neoasia Pro 2/3"
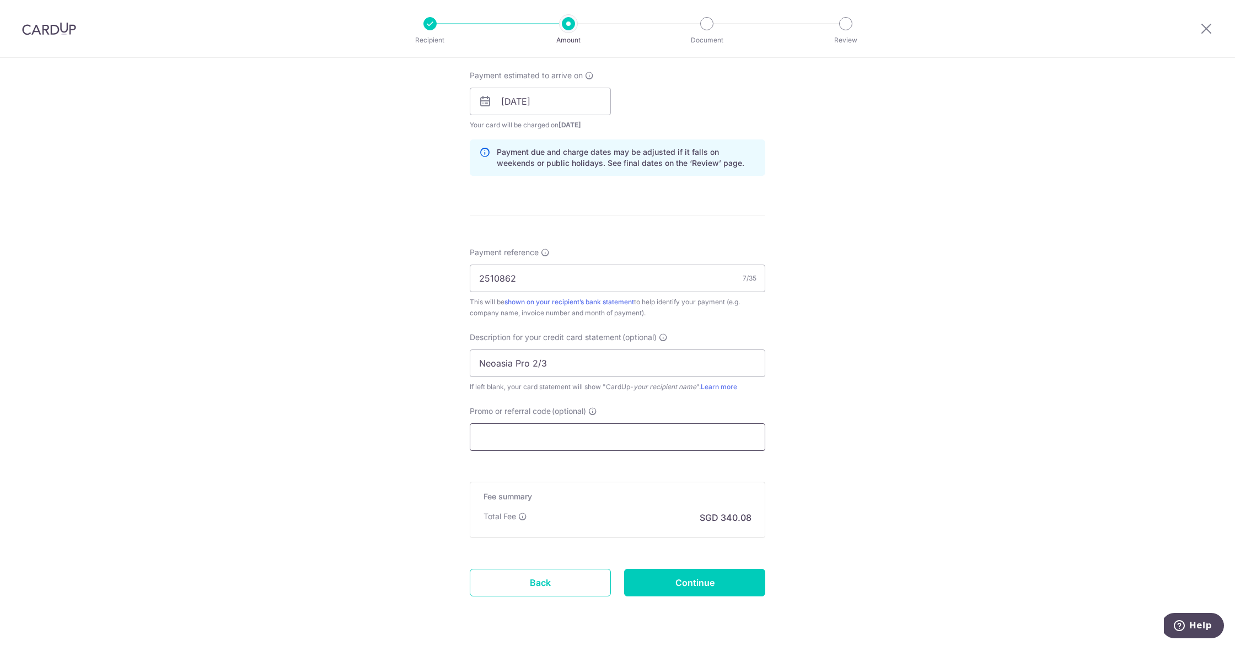
click at [528, 439] on input "Promo or referral code (optional)" at bounding box center [618, 437] width 296 height 28
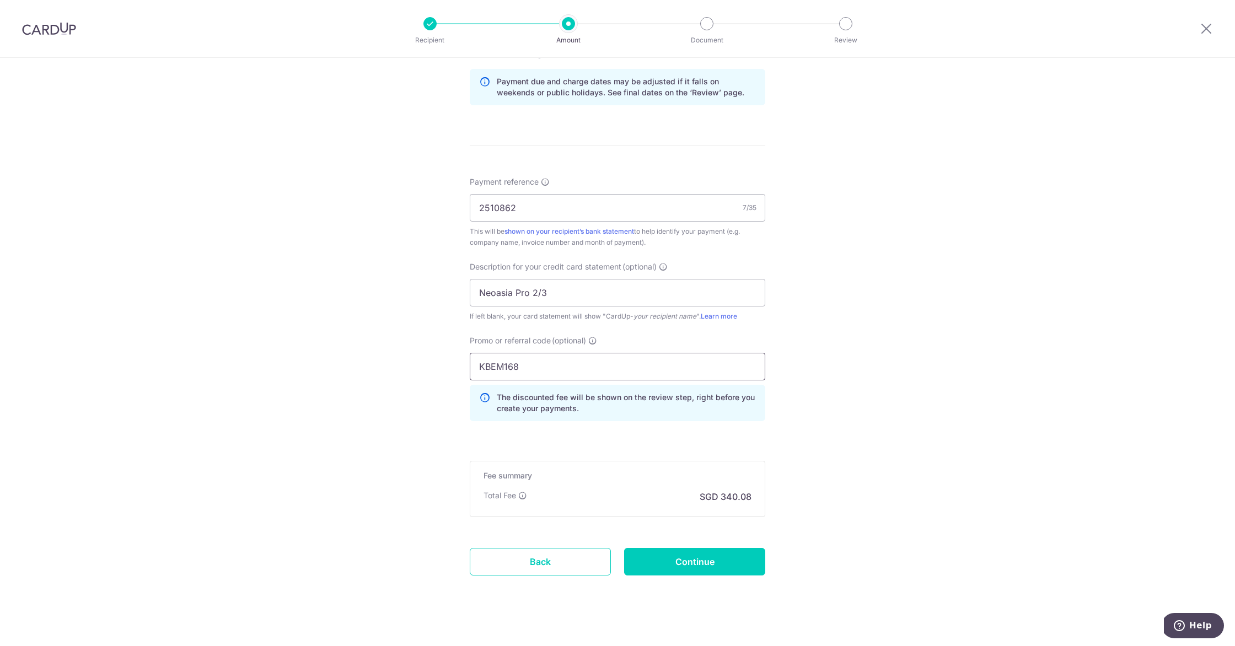
scroll to position [578, 0]
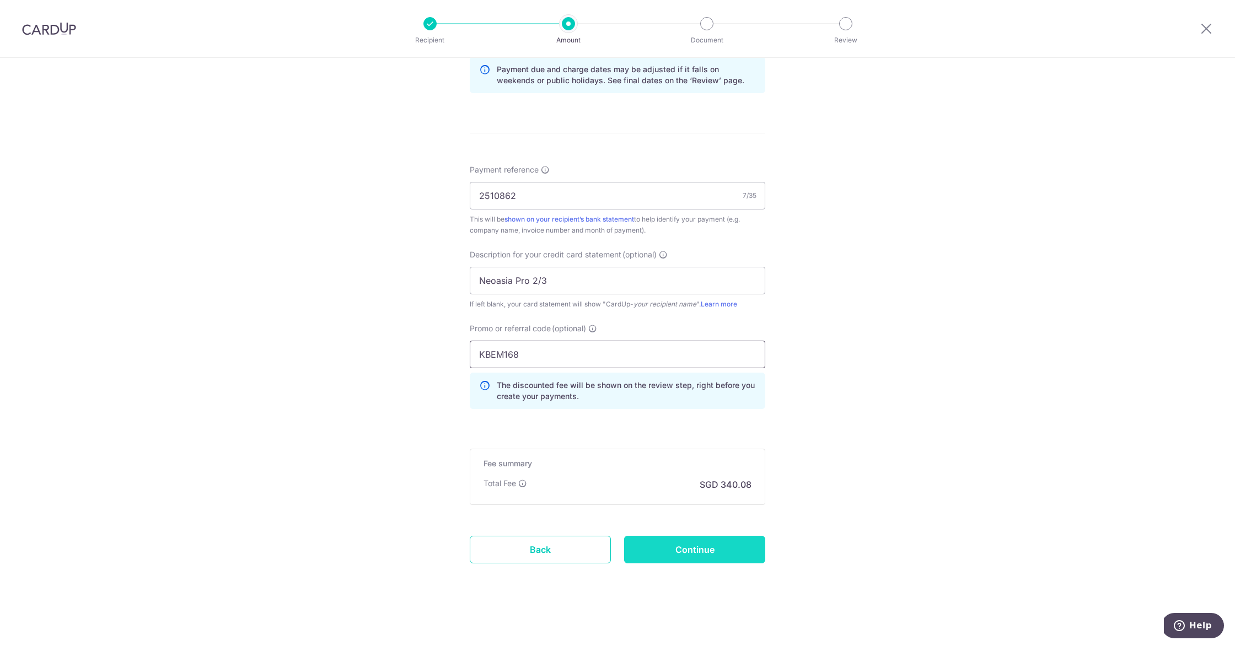
type input "KBEM168"
click at [684, 554] on input "Continue" at bounding box center [694, 550] width 141 height 28
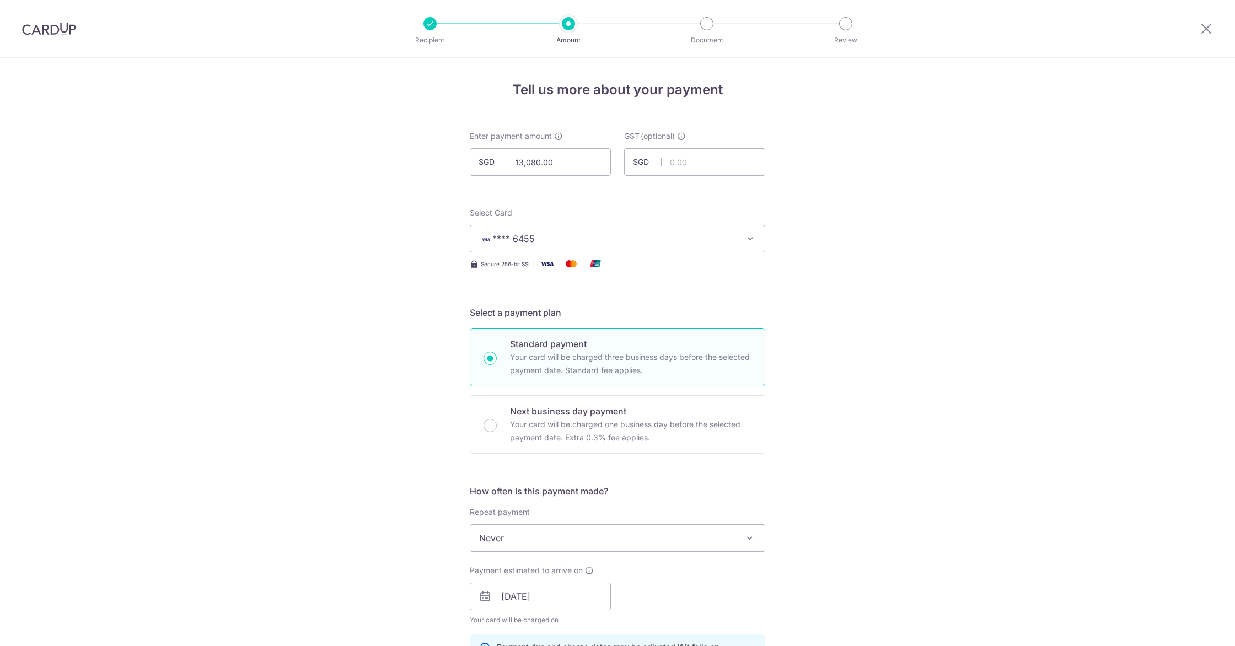
scroll to position [593, 0]
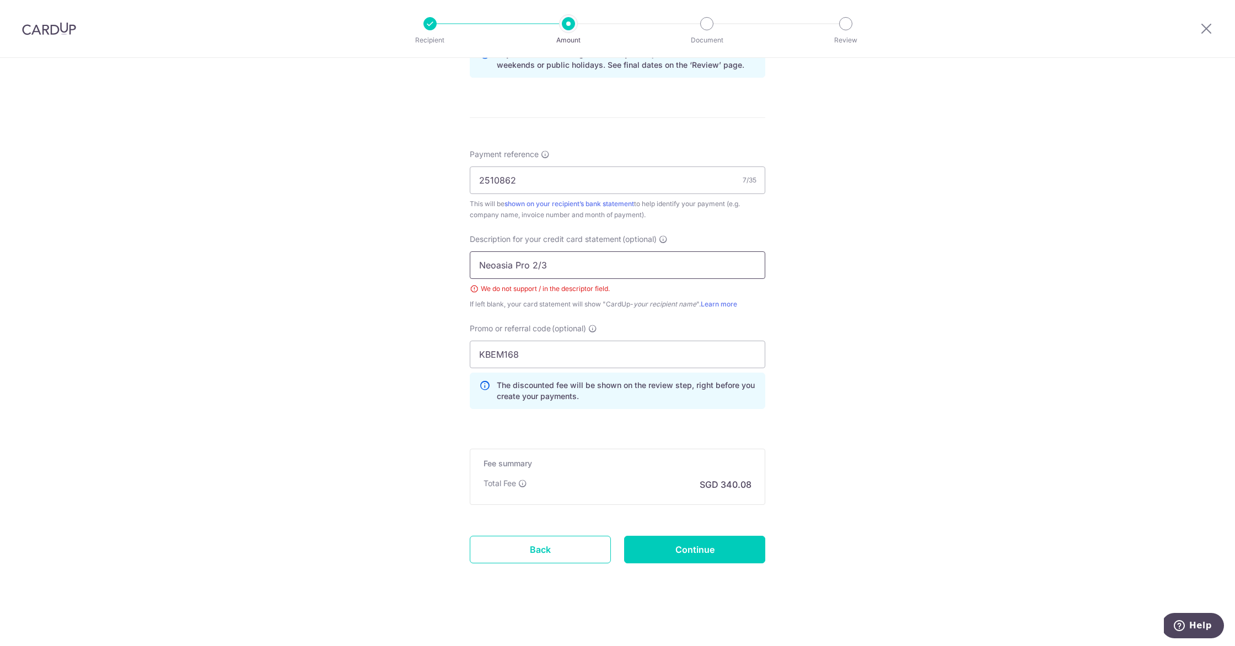
click at [539, 265] on input "Neoasia Pro 2/3" at bounding box center [618, 265] width 296 height 28
drag, startPoint x: 528, startPoint y: 263, endPoint x: 540, endPoint y: 271, distance: 14.4
click at [531, 265] on input "Neoasia Pro 2o3" at bounding box center [618, 265] width 296 height 28
click at [519, 264] on input "Neoasia 2of3" at bounding box center [618, 265] width 296 height 28
drag, startPoint x: 528, startPoint y: 264, endPoint x: 540, endPoint y: 267, distance: 12.0
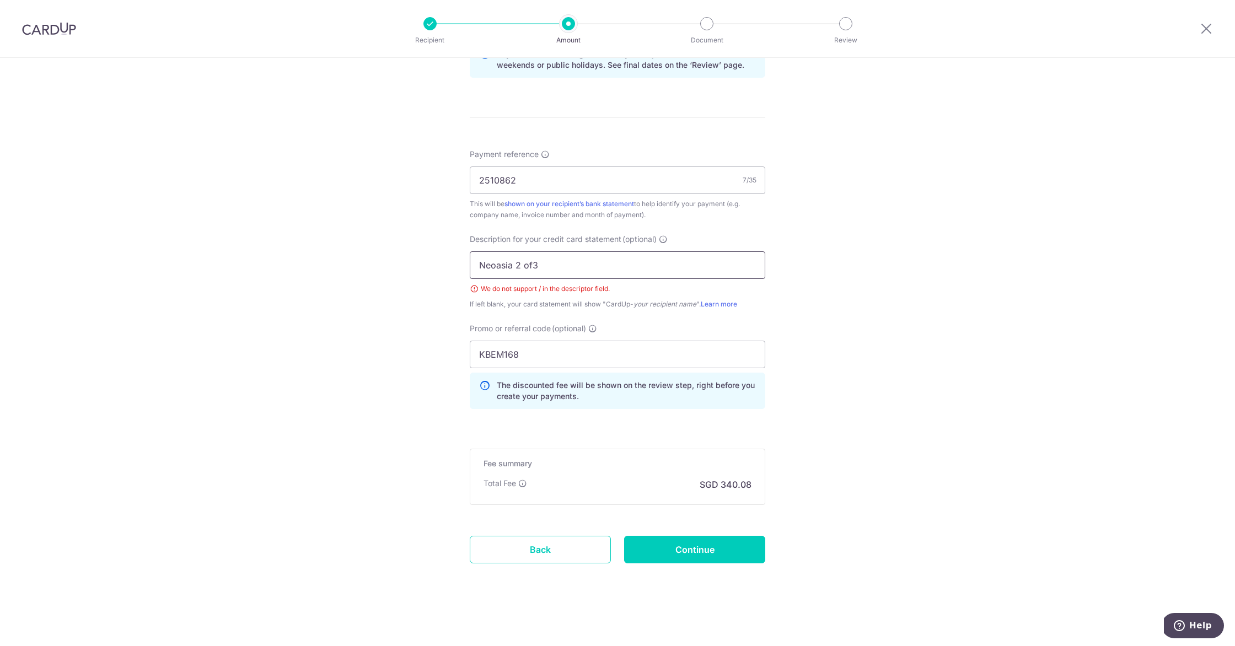
click at [528, 264] on input "Neoasia 2 of3" at bounding box center [618, 265] width 296 height 28
type input "Neoasia 2 of 3"
click at [705, 556] on input "Continue" at bounding box center [694, 550] width 141 height 28
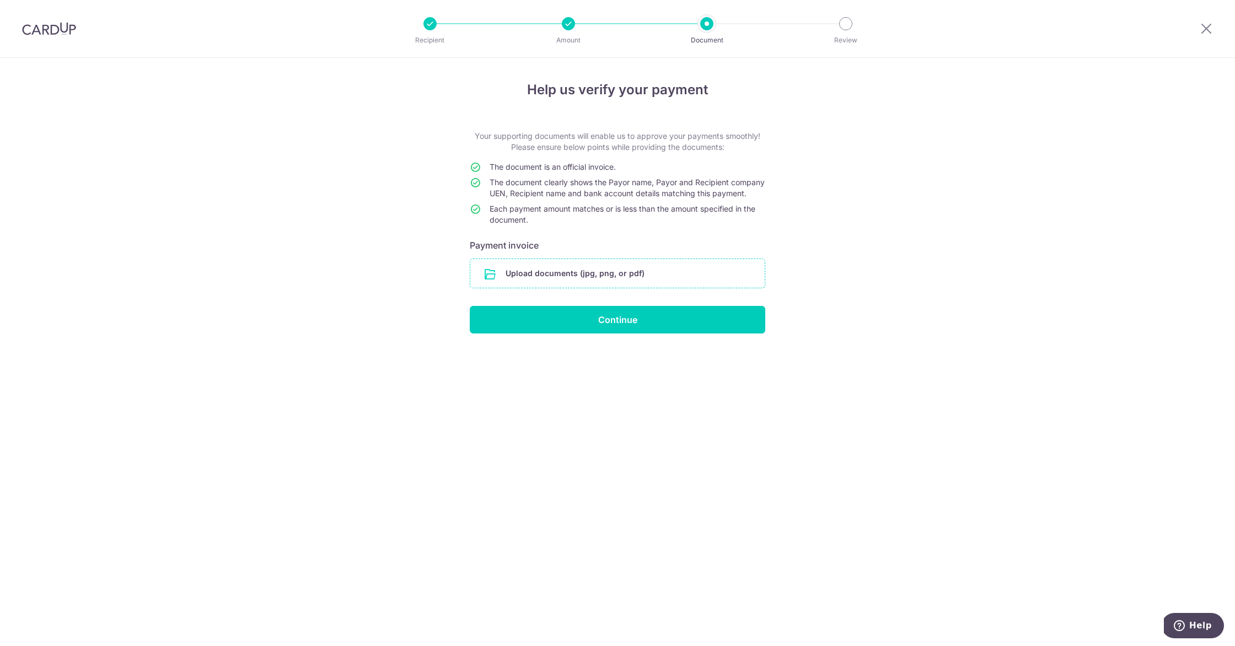
click at [573, 282] on input "file" at bounding box center [617, 273] width 294 height 29
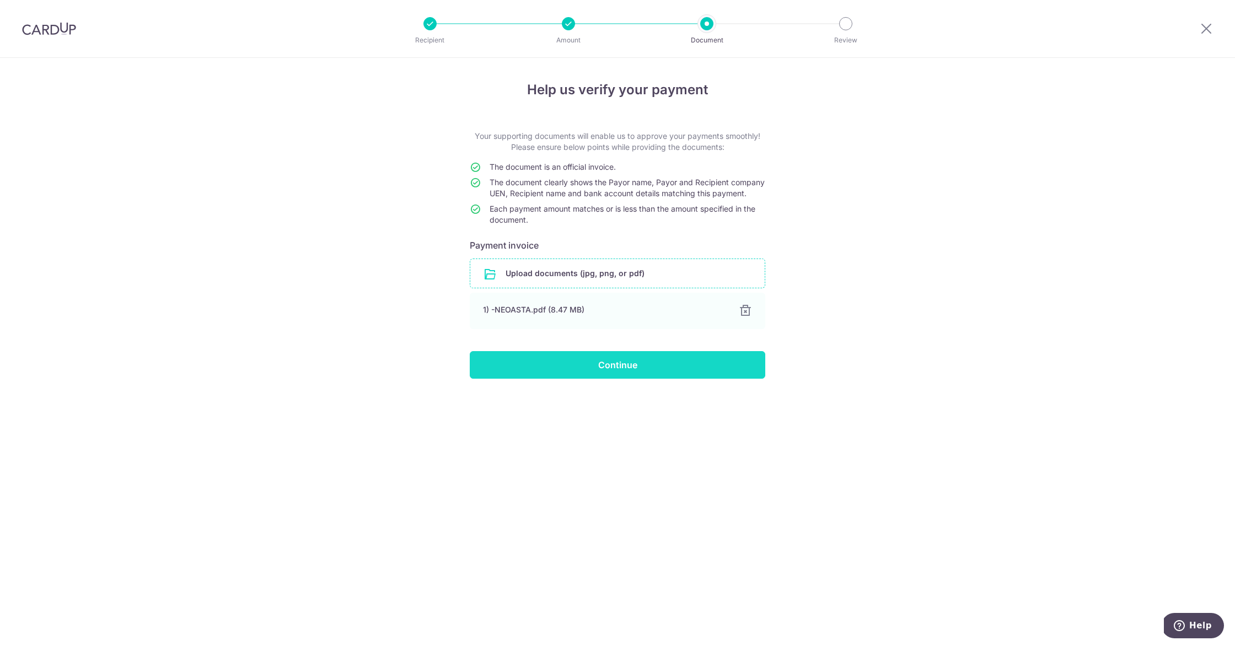
click at [621, 378] on input "Continue" at bounding box center [618, 365] width 296 height 28
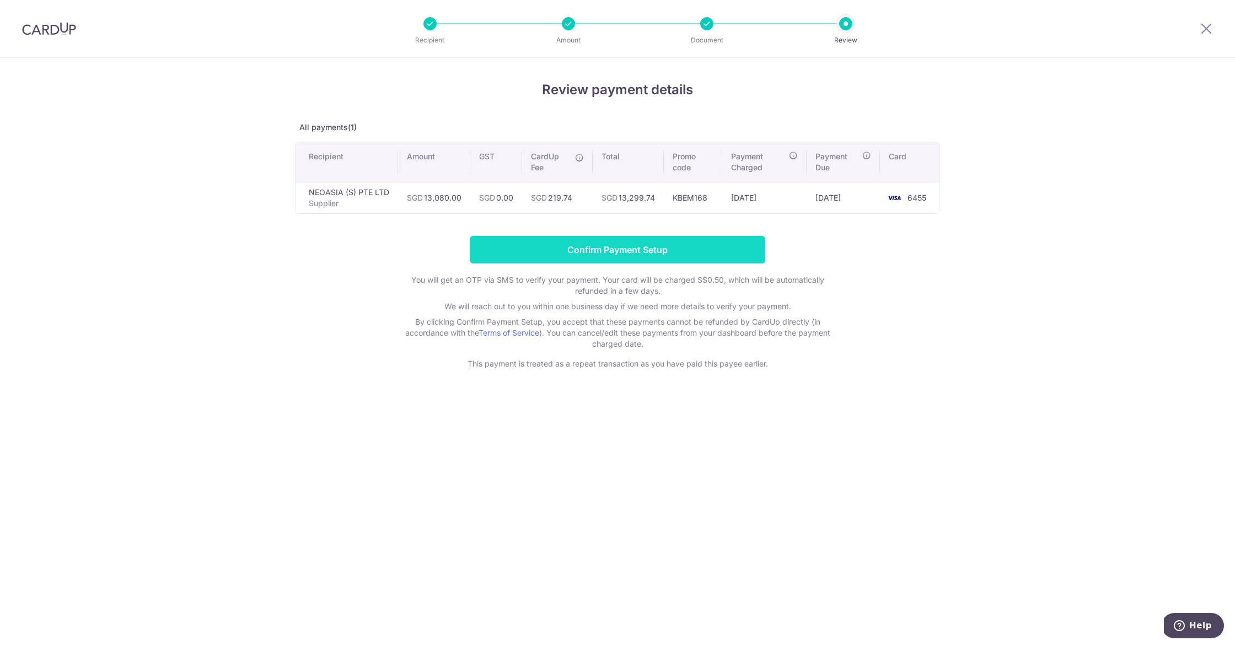
click at [702, 255] on input "Confirm Payment Setup" at bounding box center [618, 250] width 296 height 28
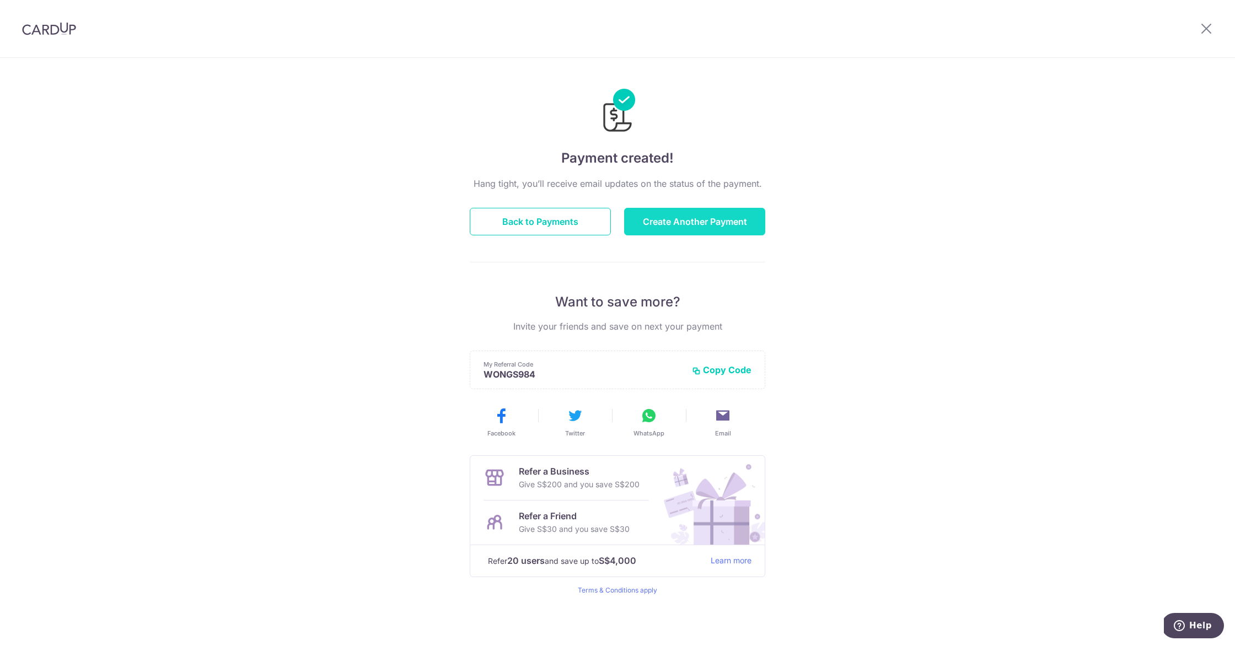
click at [686, 221] on button "Create Another Payment" at bounding box center [694, 222] width 141 height 28
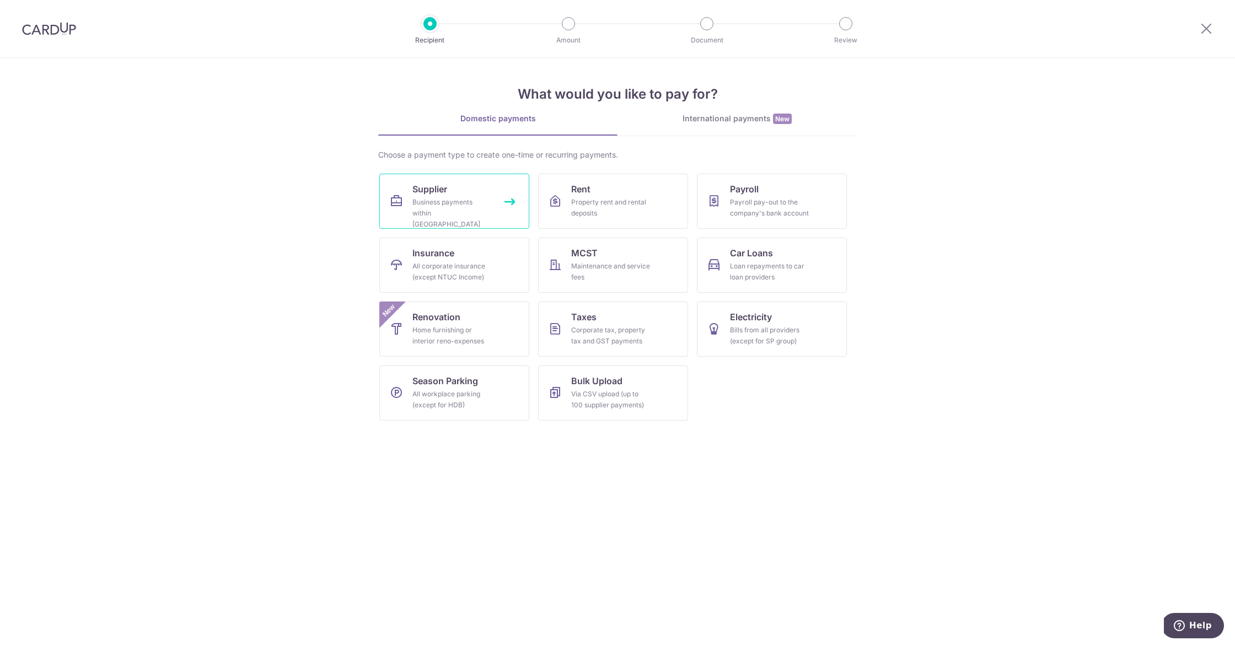
click at [403, 190] on link "Supplier Business payments within [GEOGRAPHIC_DATA]" at bounding box center [454, 201] width 150 height 55
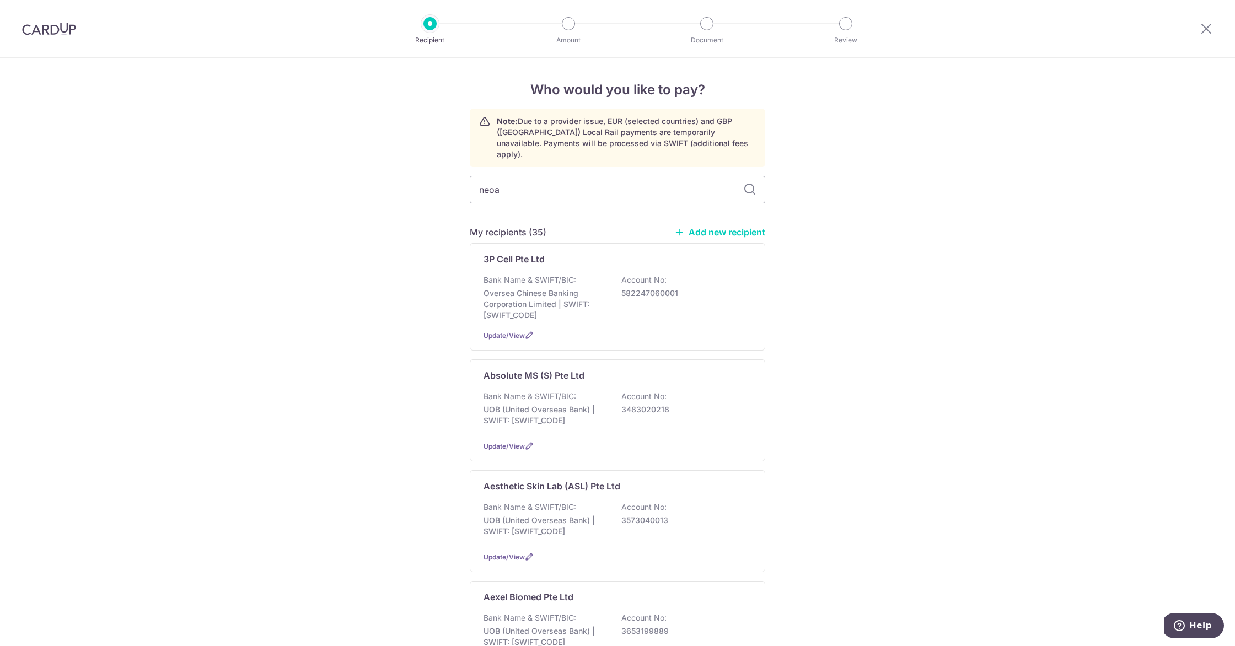
type input "neoas"
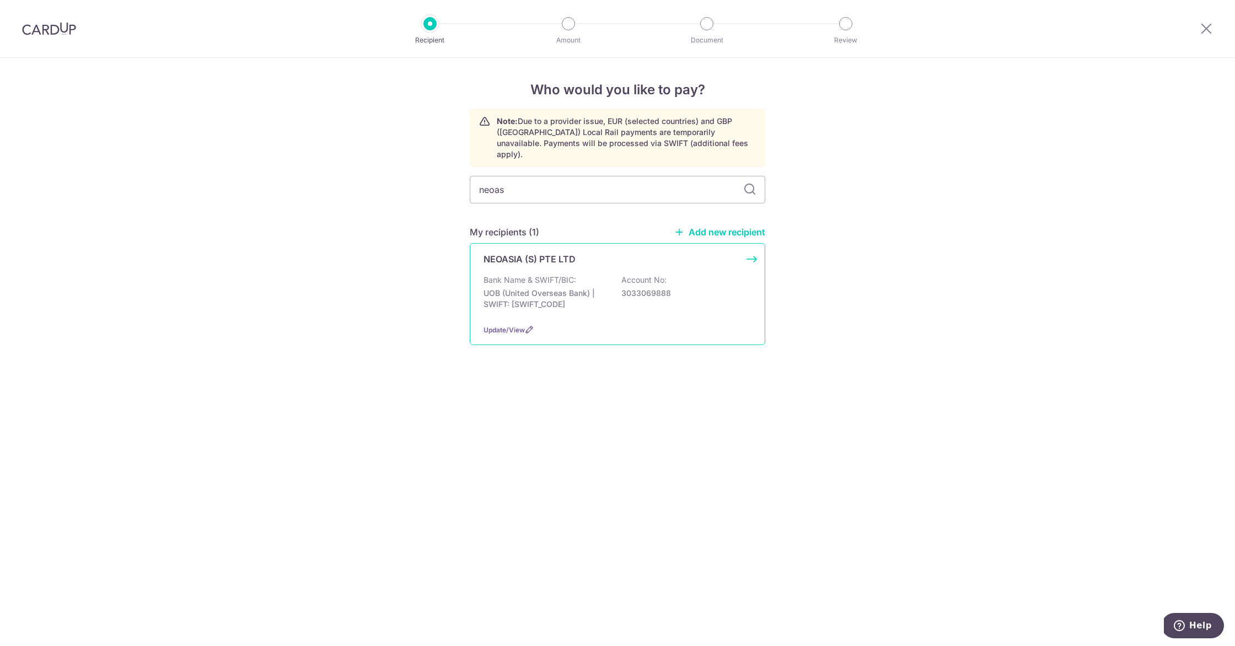
click at [544, 255] on div "NEOASIA (S) PTE LTD Bank Name & SWIFT/BIC: UOB (United Overseas Bank) | SWIFT: …" at bounding box center [618, 294] width 296 height 102
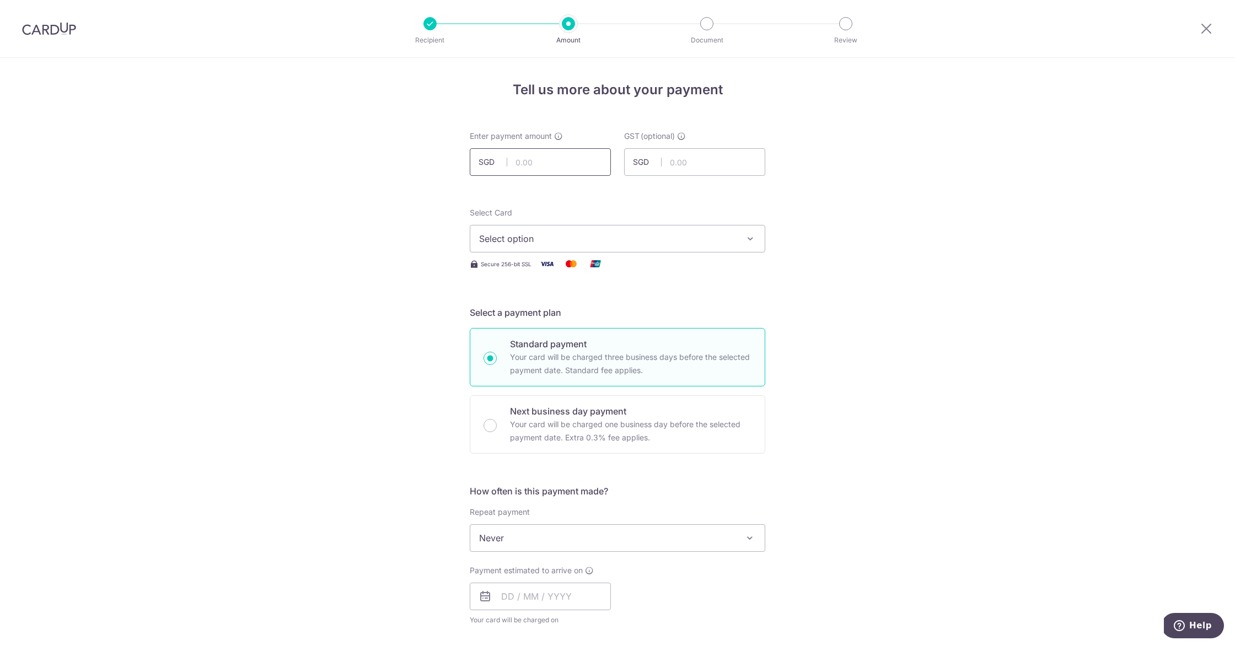
click at [541, 167] on input "text" at bounding box center [540, 162] width 141 height 28
type input "13,080.00"
click at [701, 197] on form "Enter payment amount SGD 13,080.00 13080.00 GST (optional) SGD Select Card Sele…" at bounding box center [618, 604] width 296 height 947
click at [608, 246] on button "Select option" at bounding box center [618, 239] width 296 height 28
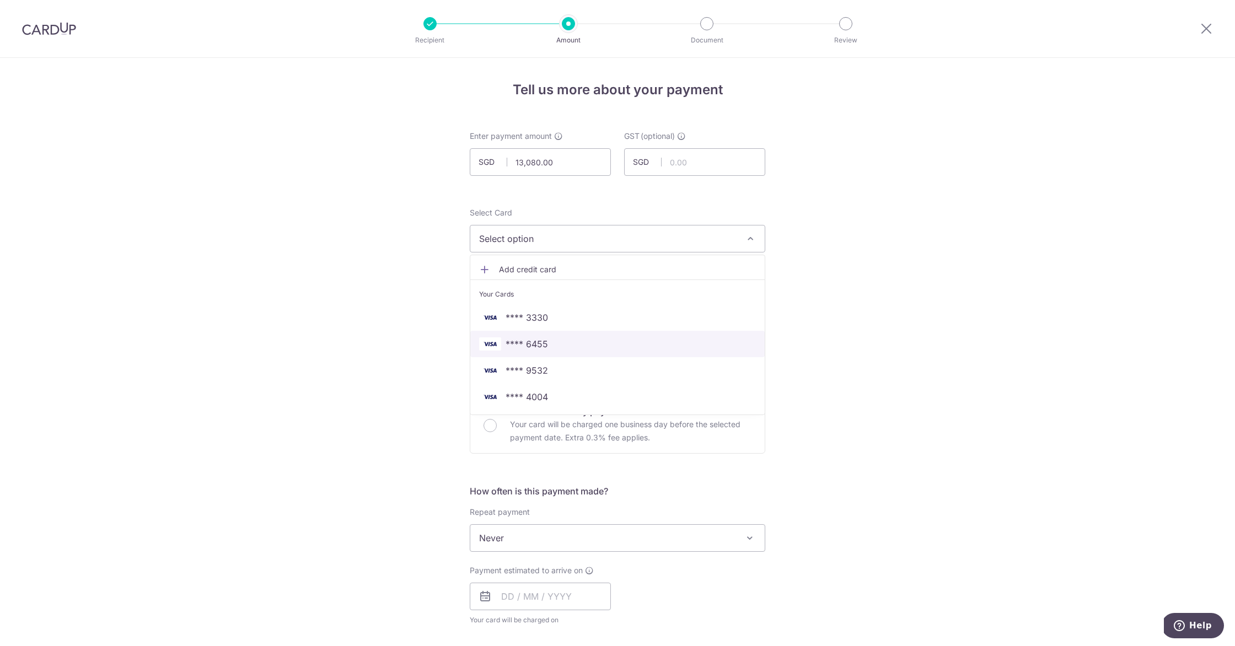
click at [592, 343] on span "**** 6455" at bounding box center [617, 343] width 277 height 13
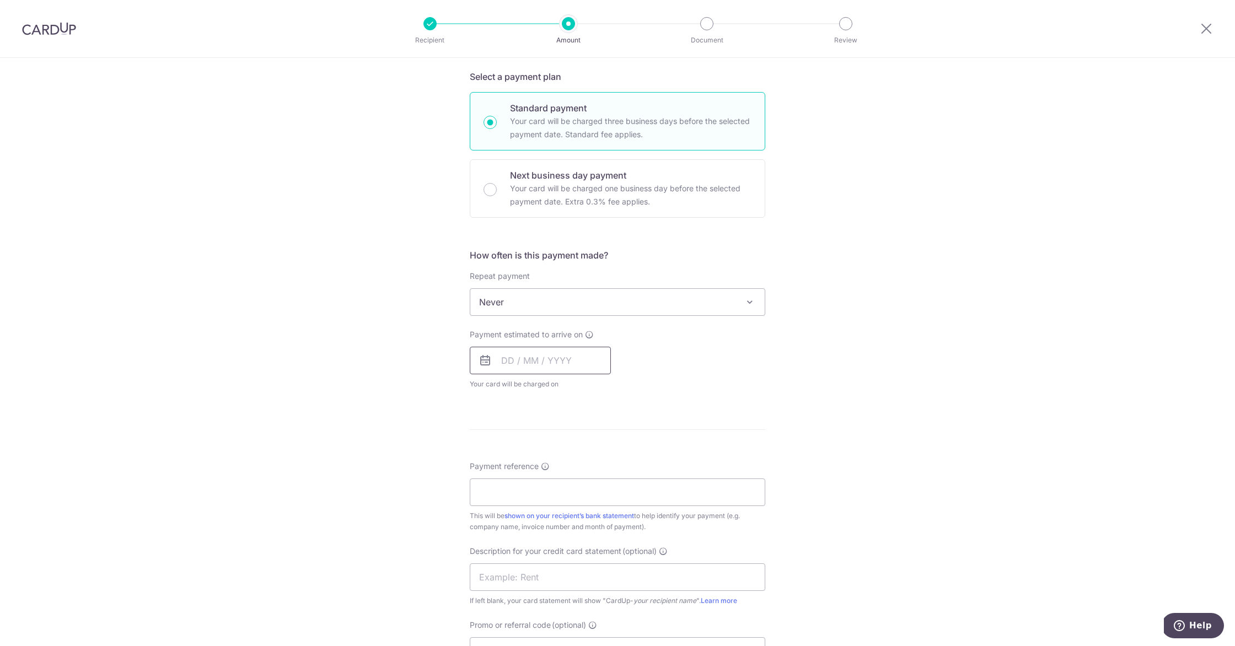
scroll to position [241, 0]
click at [531, 351] on input "text" at bounding box center [540, 355] width 141 height 28
click at [625, 382] on link "Next" at bounding box center [625, 384] width 13 height 13
click at [596, 502] on link "26" at bounding box center [603, 500] width 18 height 18
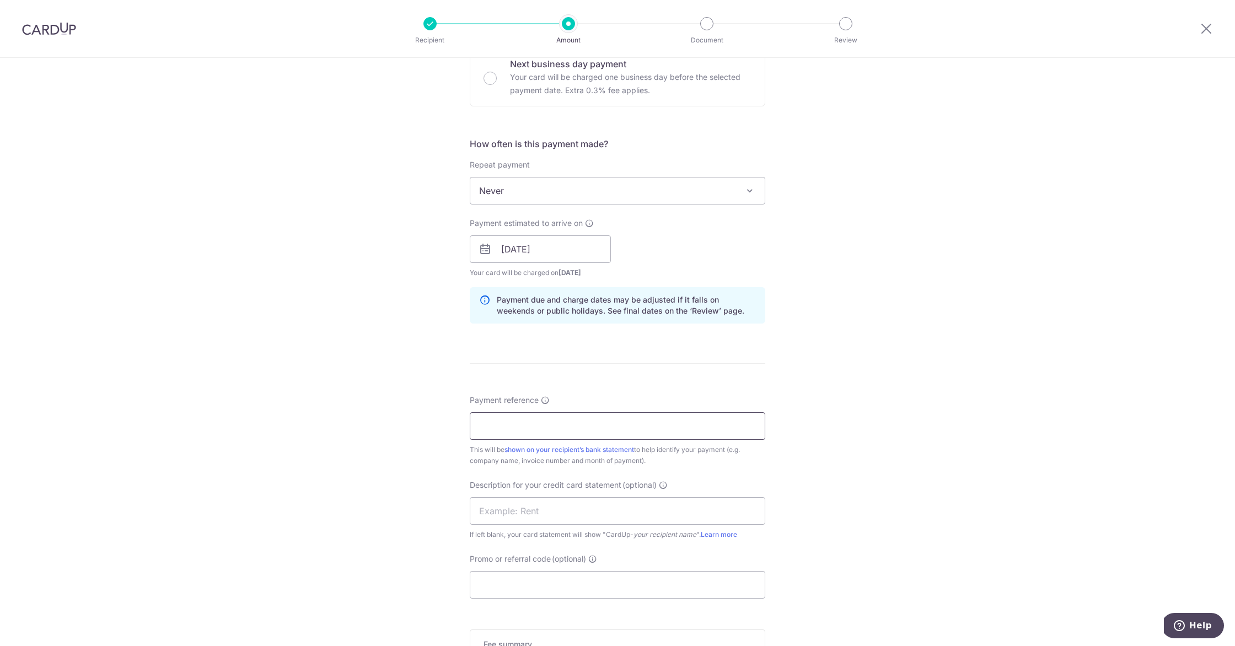
scroll to position [350, 0]
click at [587, 428] on input "Payment reference" at bounding box center [618, 424] width 296 height 28
click at [563, 249] on input "[DATE]" at bounding box center [540, 247] width 141 height 28
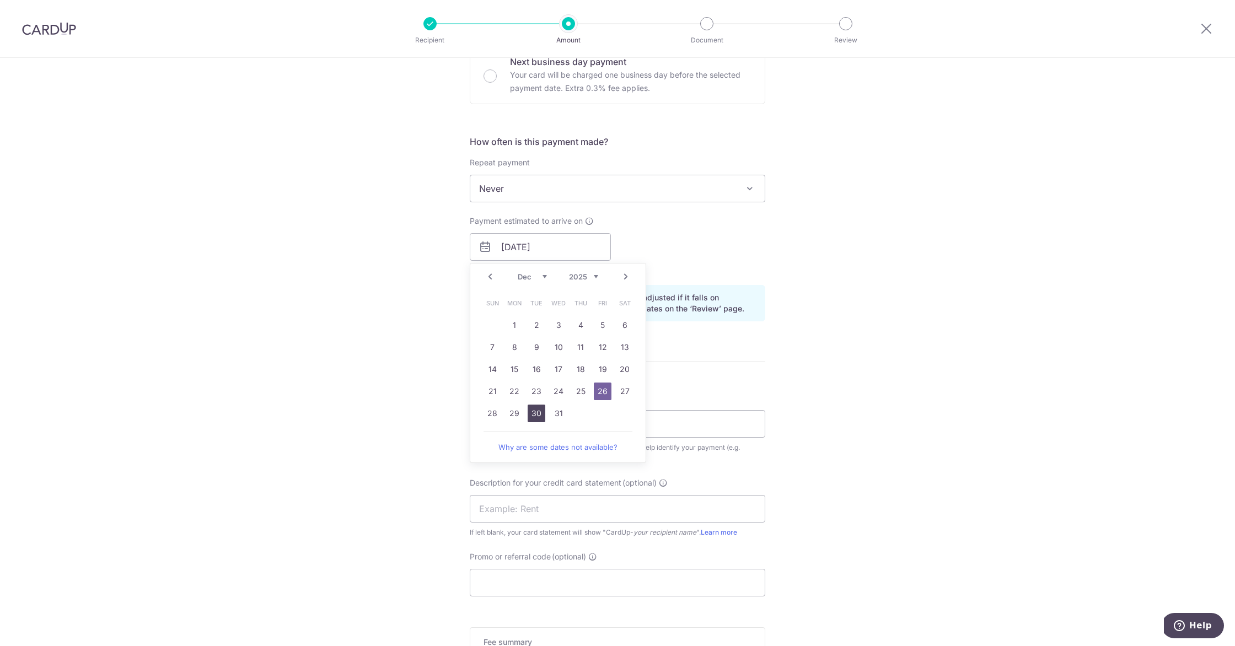
click at [533, 413] on link "30" at bounding box center [537, 414] width 18 height 18
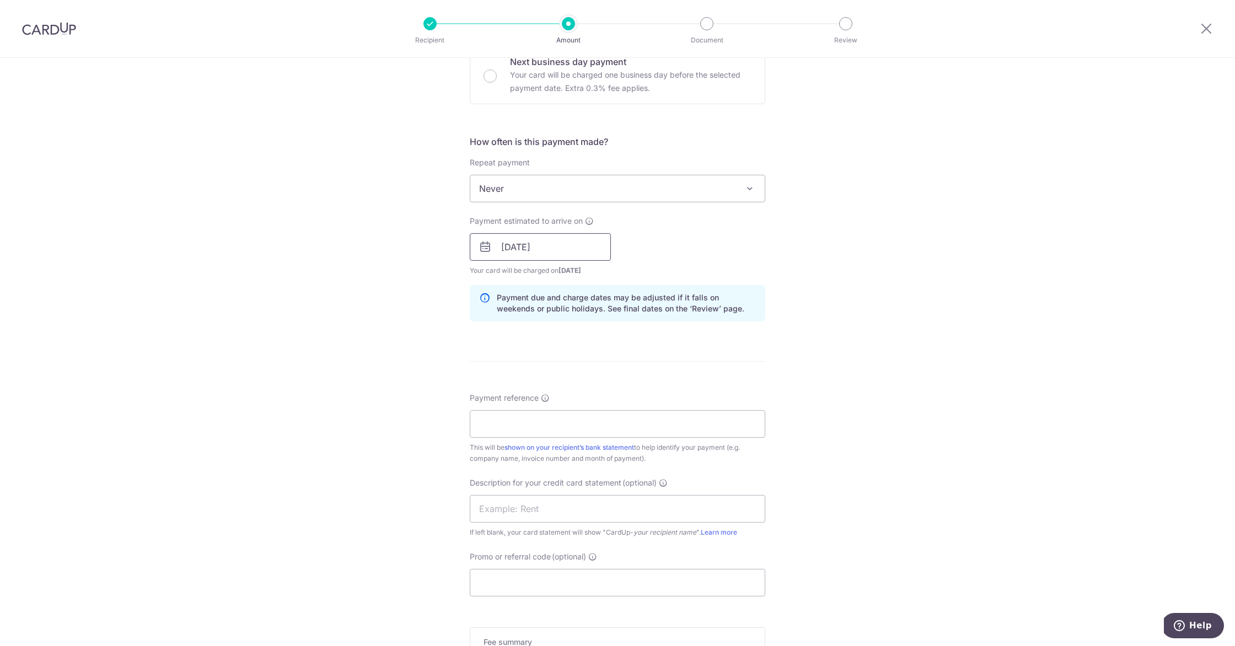
click at [578, 251] on input "30/12/2025" at bounding box center [540, 247] width 141 height 28
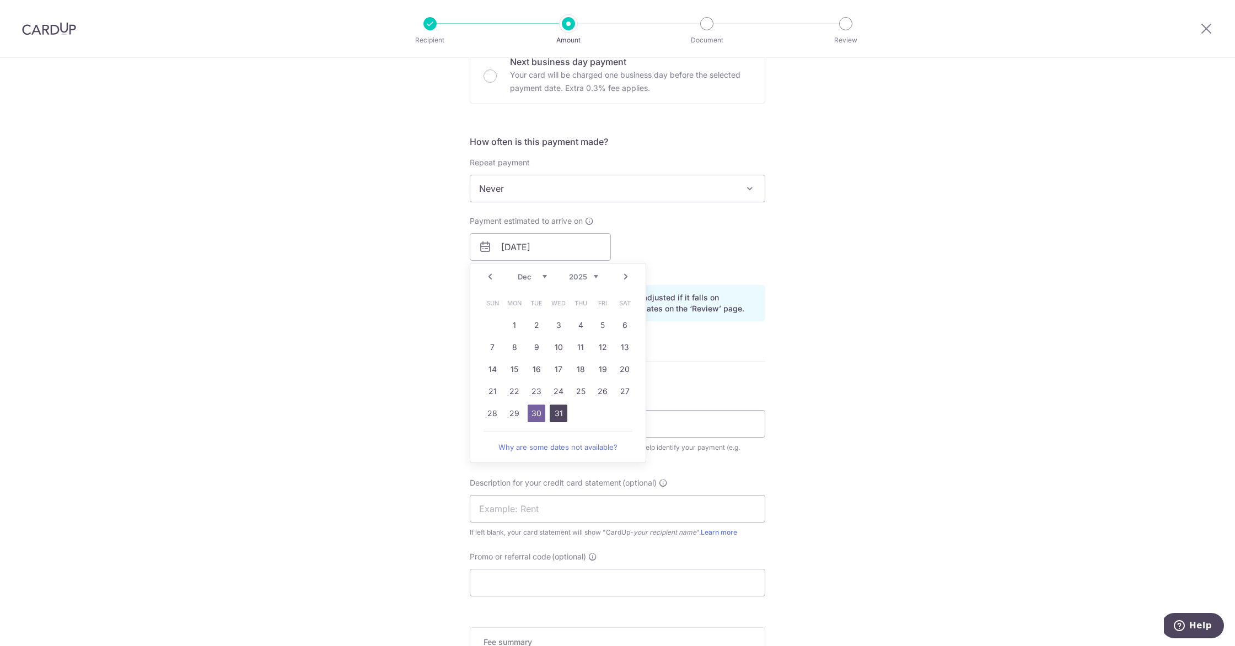
click at [550, 412] on link "31" at bounding box center [559, 414] width 18 height 18
type input "[DATE]"
click at [575, 246] on input "[DATE]" at bounding box center [540, 247] width 141 height 28
click at [695, 245] on div "Payment estimated to arrive on 31/12/2025 Prev Next Oct Nov Dec 2025 2026 2027 …" at bounding box center [617, 246] width 309 height 61
click at [568, 252] on input "[DATE]" at bounding box center [540, 247] width 141 height 28
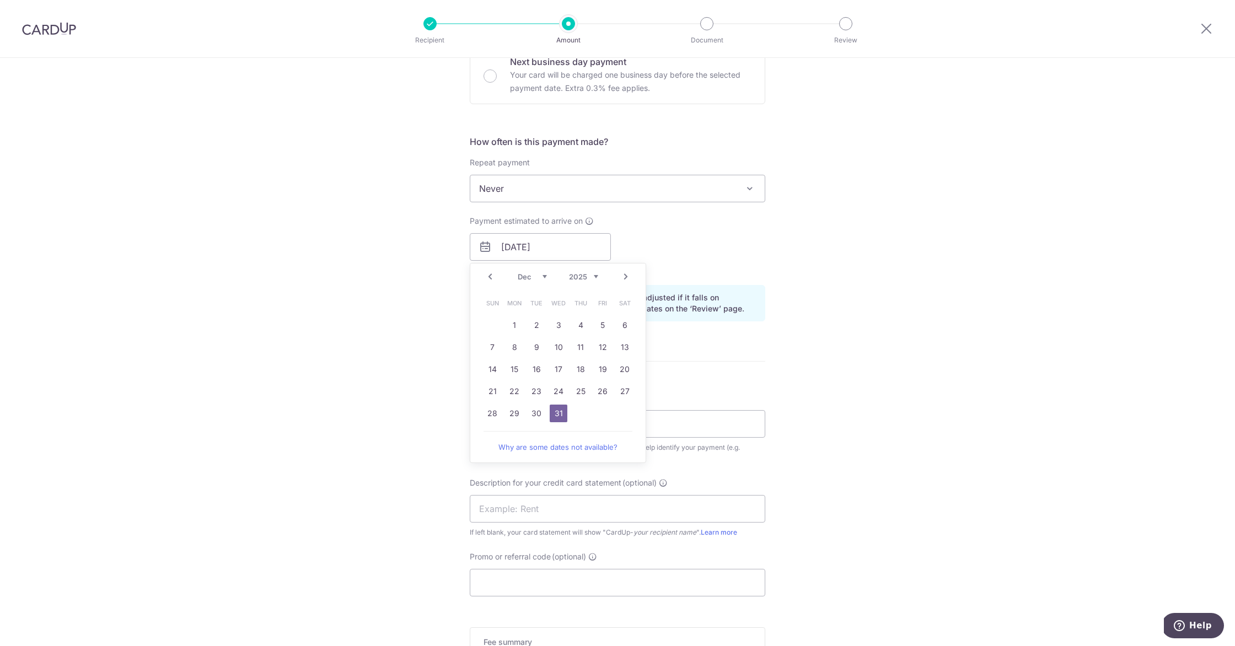
click at [694, 242] on div "Payment estimated to arrive on 31/12/2025 Prev Next Oct Nov Dec 2025 2026 2027 …" at bounding box center [617, 246] width 309 height 61
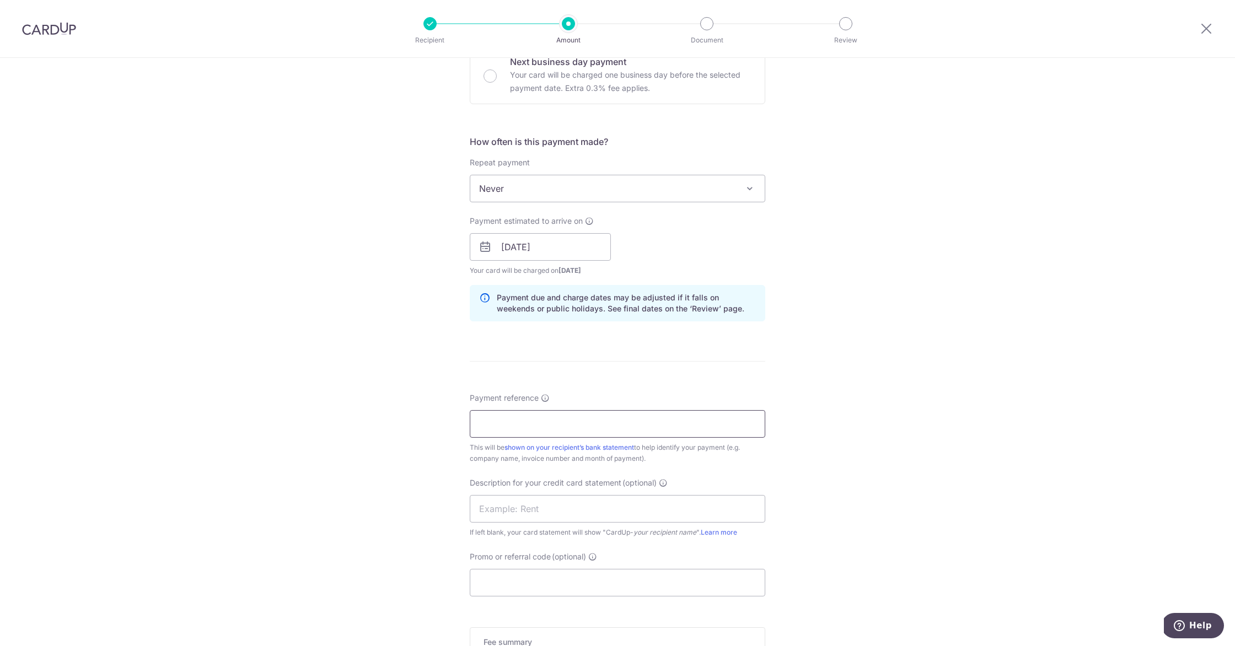
click at [556, 422] on input "Payment reference" at bounding box center [618, 424] width 296 height 28
click at [808, 451] on div "Tell us more about your payment Enter payment amount SGD 13,080.00 13080.00 GST…" at bounding box center [617, 266] width 1235 height 1116
click at [581, 502] on input "text" at bounding box center [618, 509] width 296 height 28
click at [515, 510] on input "Neoasia 2 of 3" at bounding box center [618, 509] width 296 height 28
type input "Neoasia 3 of 3"
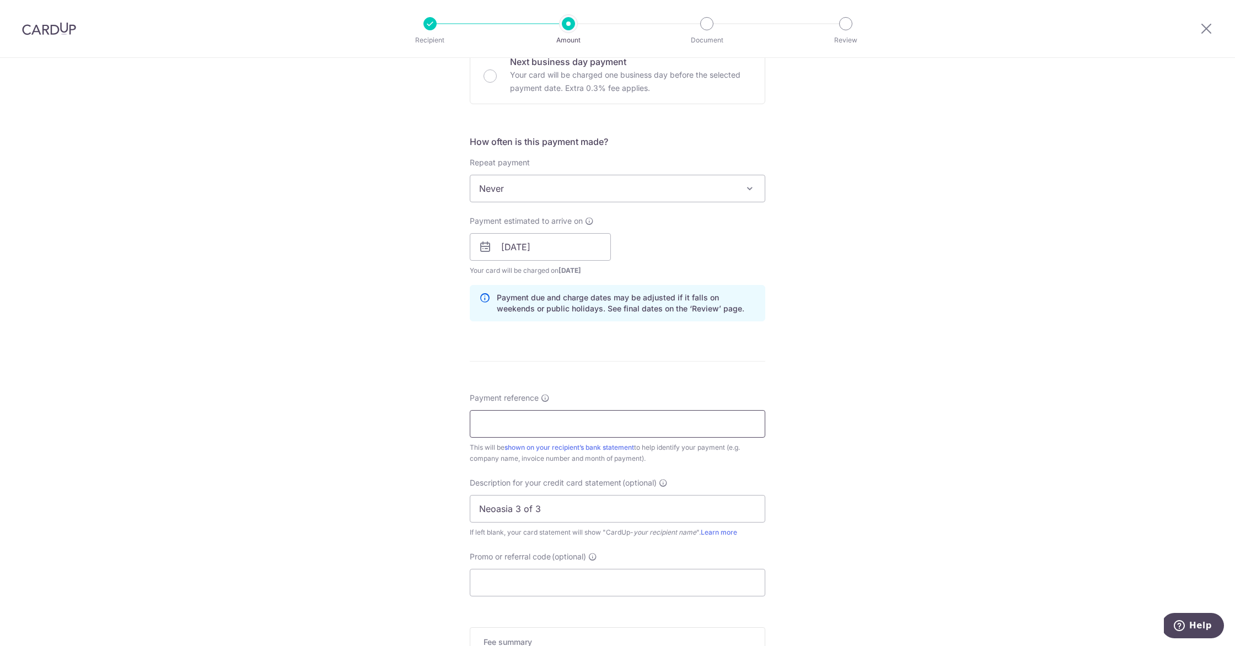
click at [547, 430] on input "Payment reference" at bounding box center [618, 424] width 296 height 28
type input "2510862"
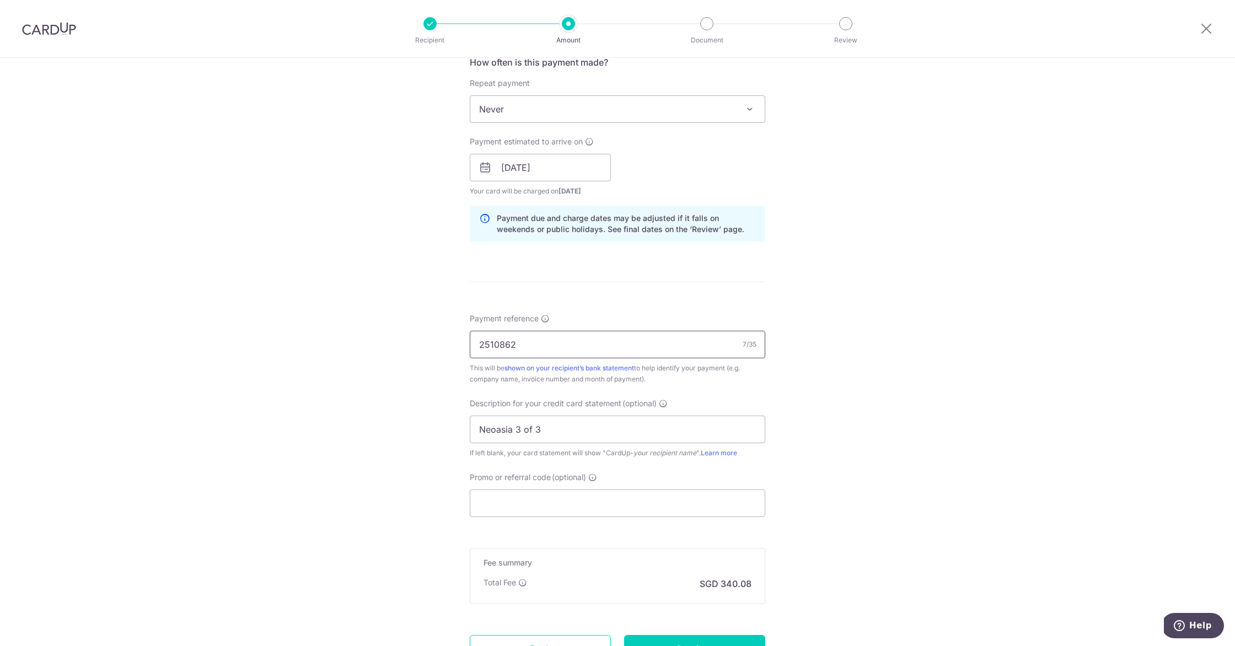
scroll to position [432, 0]
click at [601, 503] on input "Promo or referral code (optional)" at bounding box center [618, 501] width 296 height 28
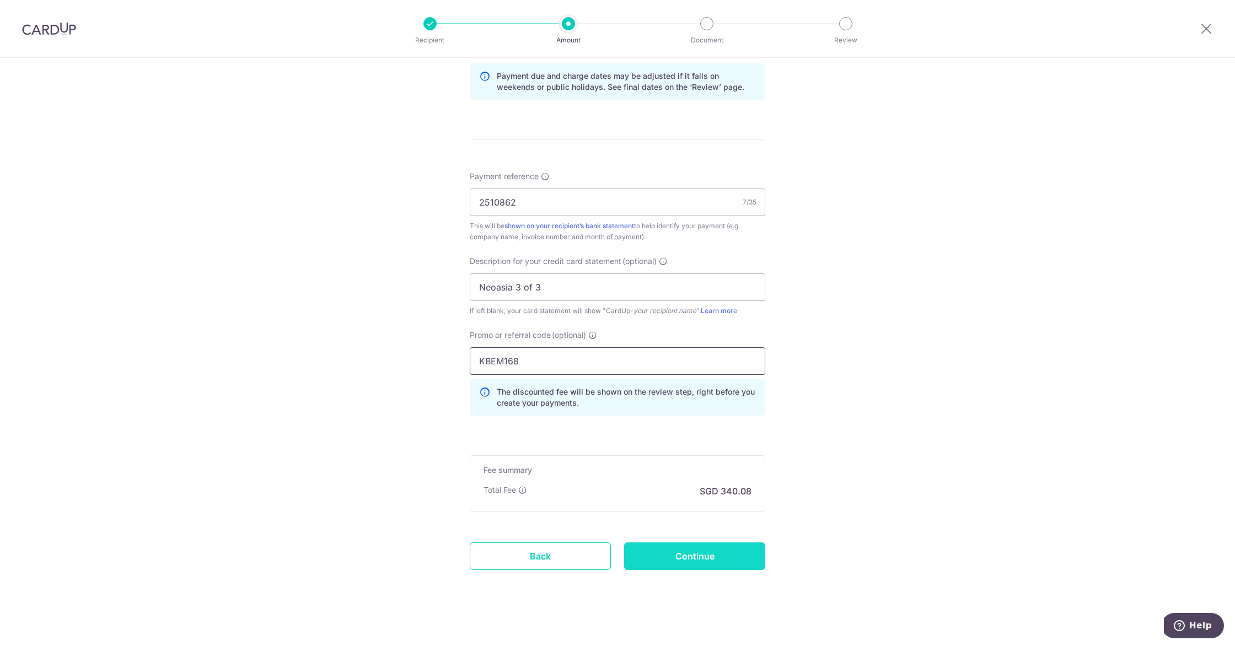
scroll to position [578, 0]
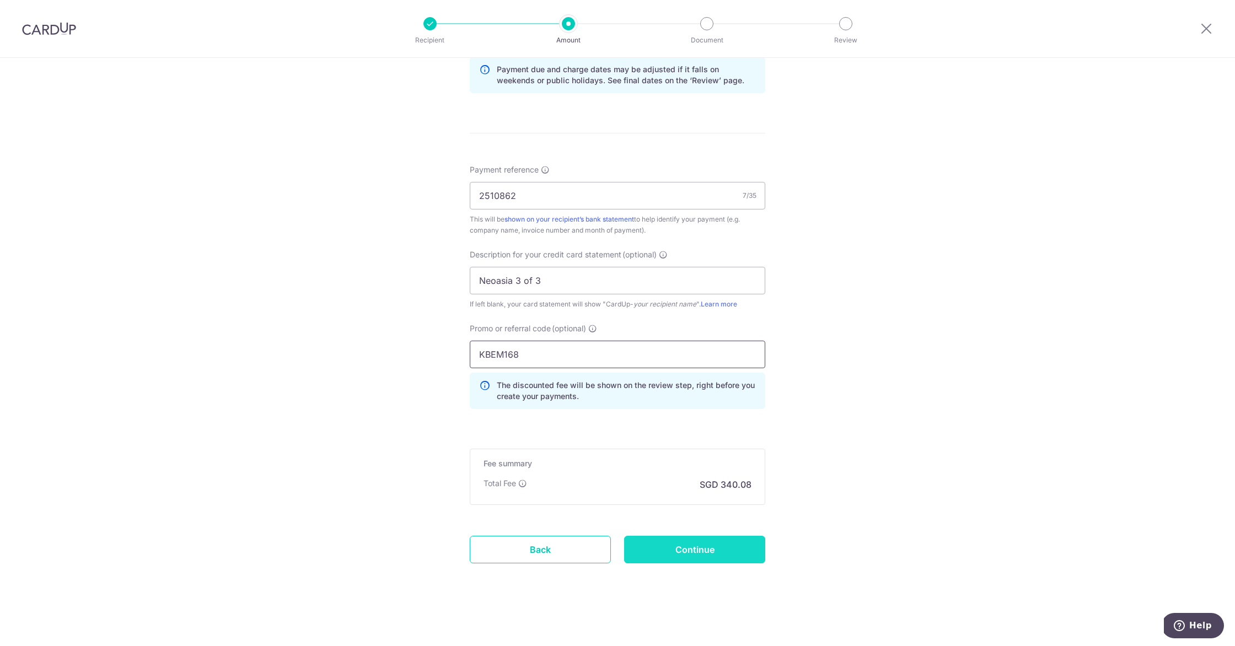
type input "KBEM168"
click at [700, 552] on input "Continue" at bounding box center [694, 550] width 141 height 28
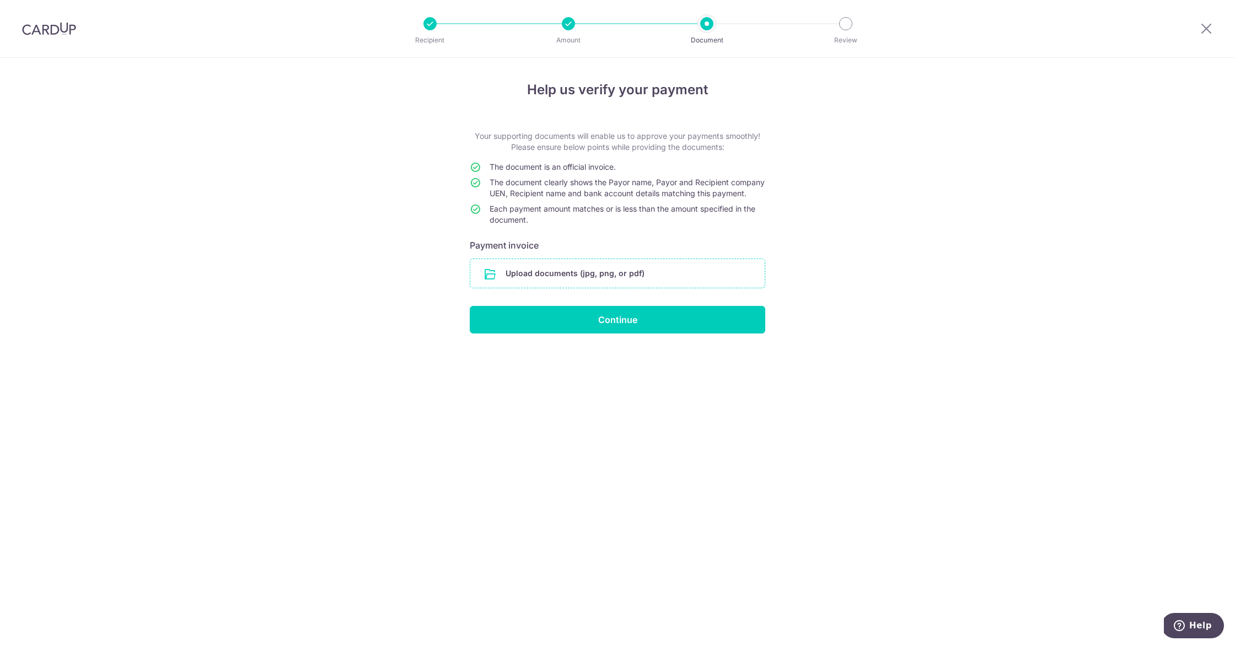
click at [579, 280] on input "file" at bounding box center [617, 273] width 294 height 29
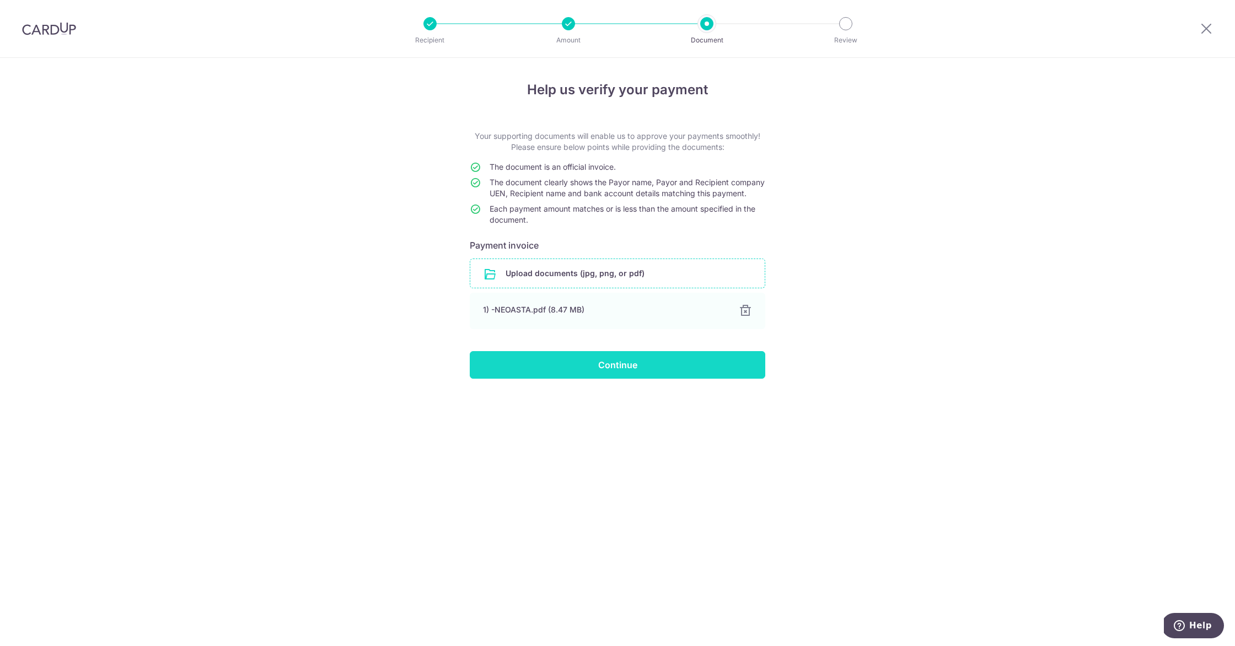
click at [686, 372] on input "Continue" at bounding box center [618, 365] width 296 height 28
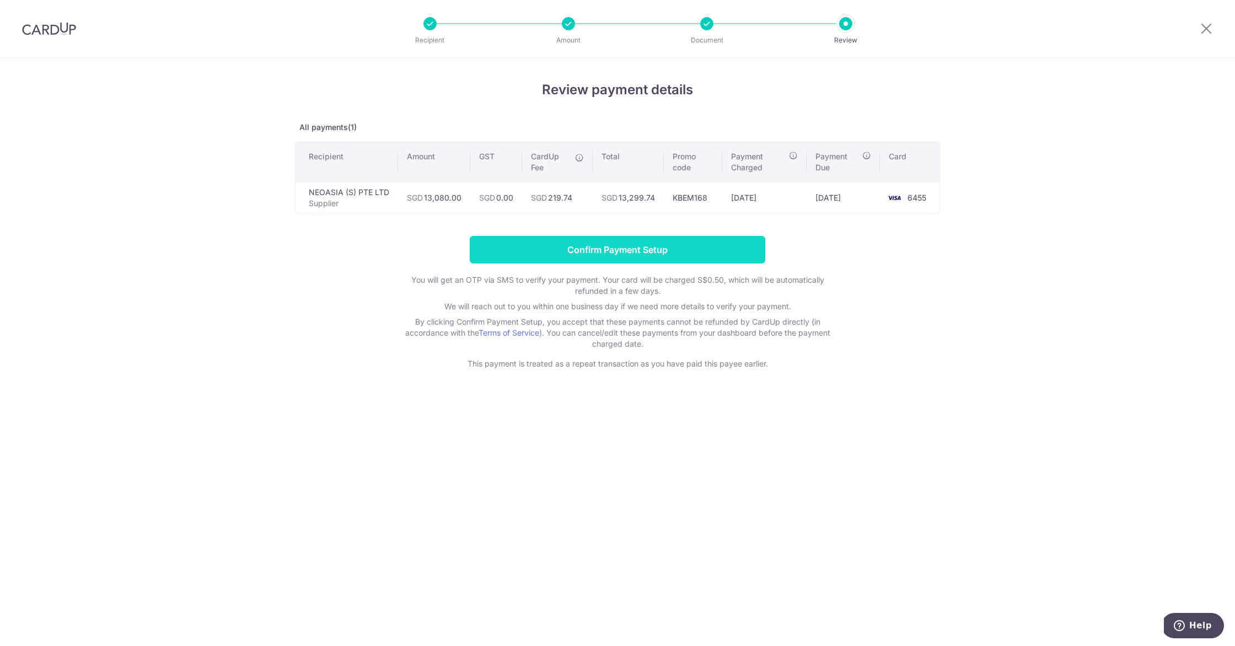
click at [662, 253] on input "Confirm Payment Setup" at bounding box center [618, 250] width 296 height 28
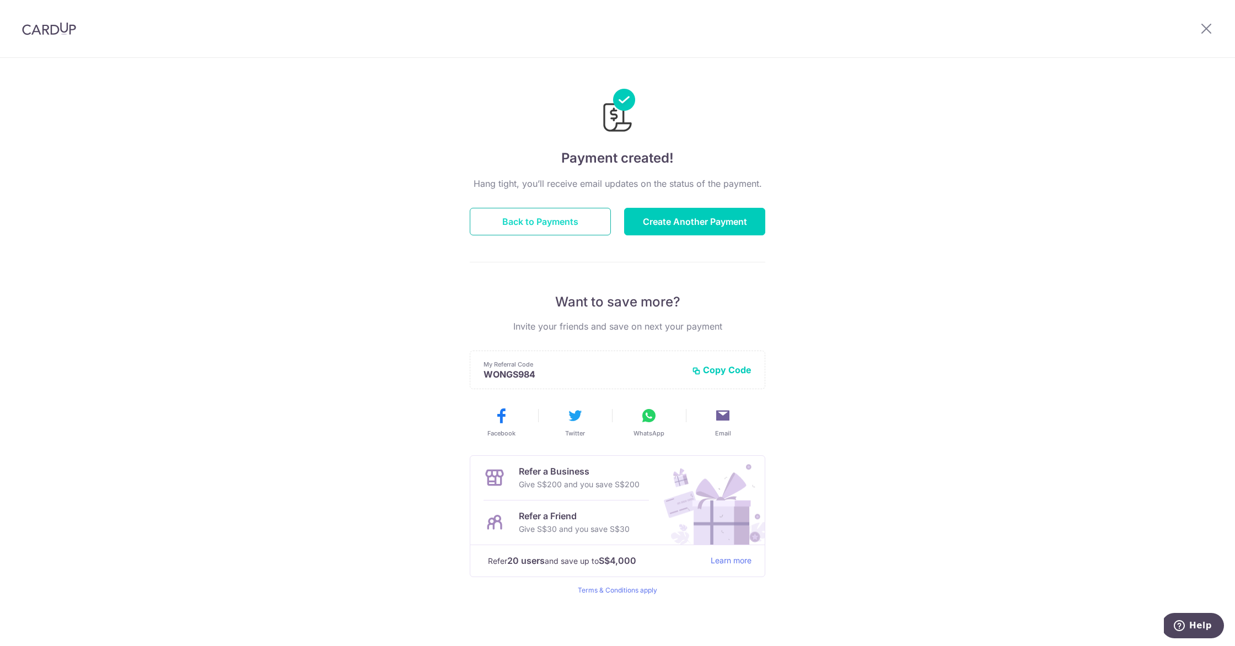
click at [497, 222] on button "Back to Payments" at bounding box center [540, 222] width 141 height 28
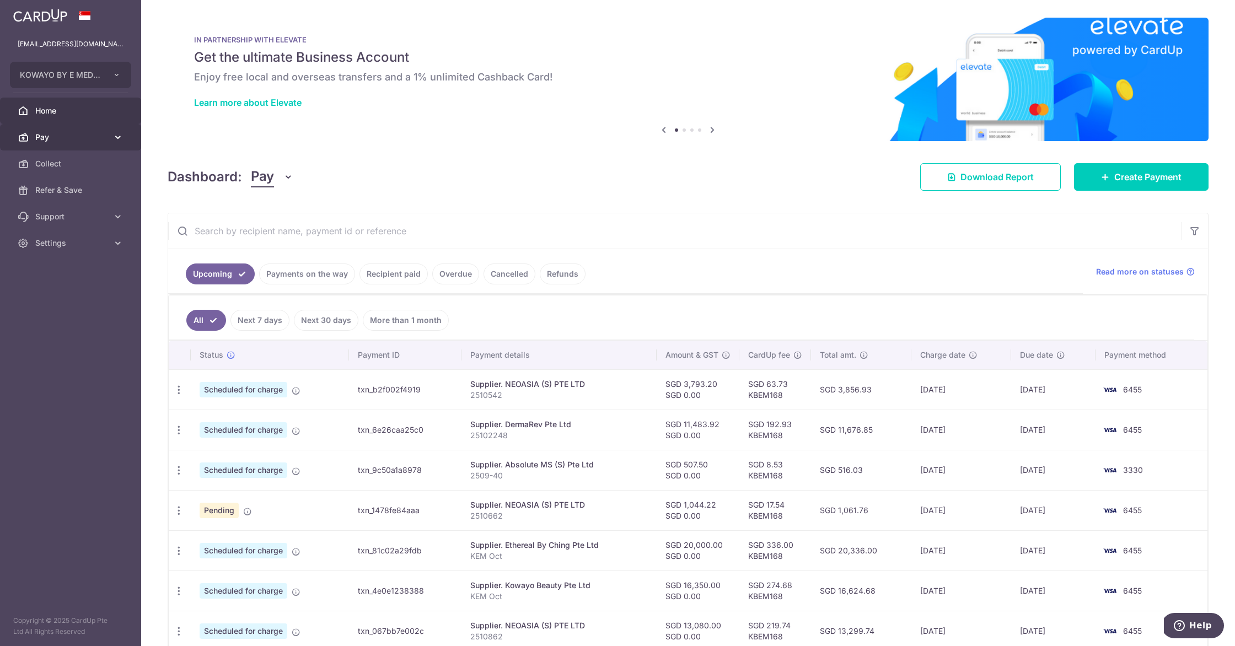
click at [60, 135] on span "Pay" at bounding box center [71, 137] width 73 height 11
click at [79, 165] on span "Payments" at bounding box center [71, 163] width 73 height 11
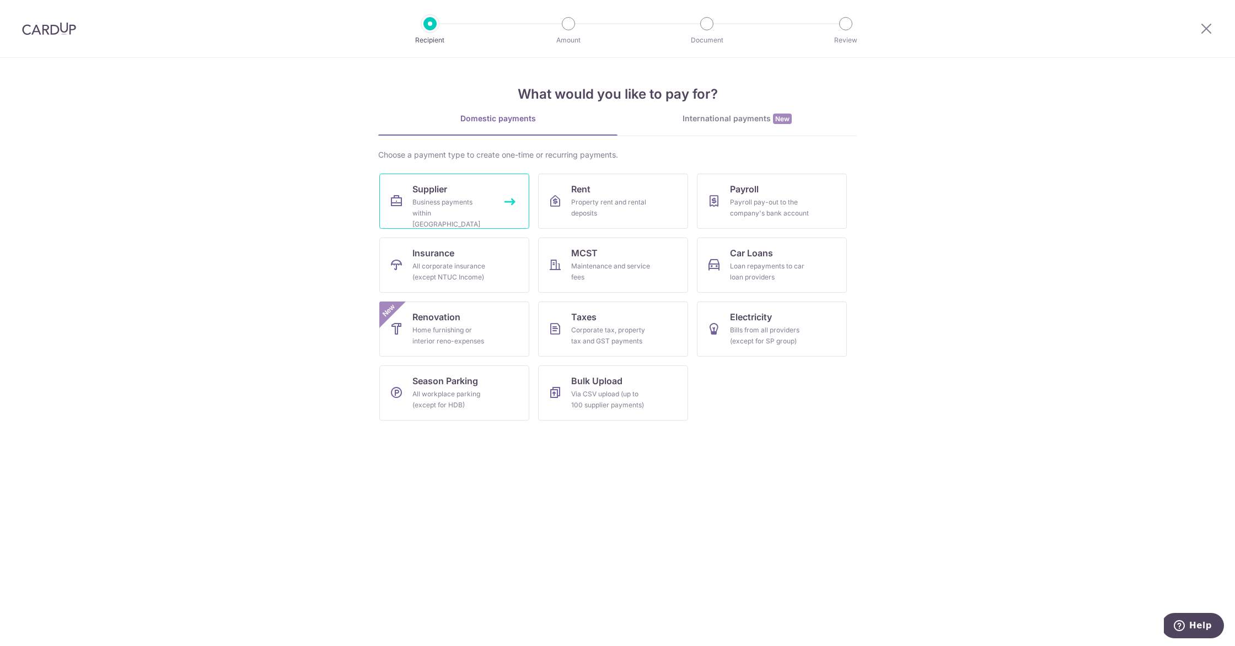
click at [460, 205] on div "Business payments within Singapore" at bounding box center [451, 213] width 79 height 33
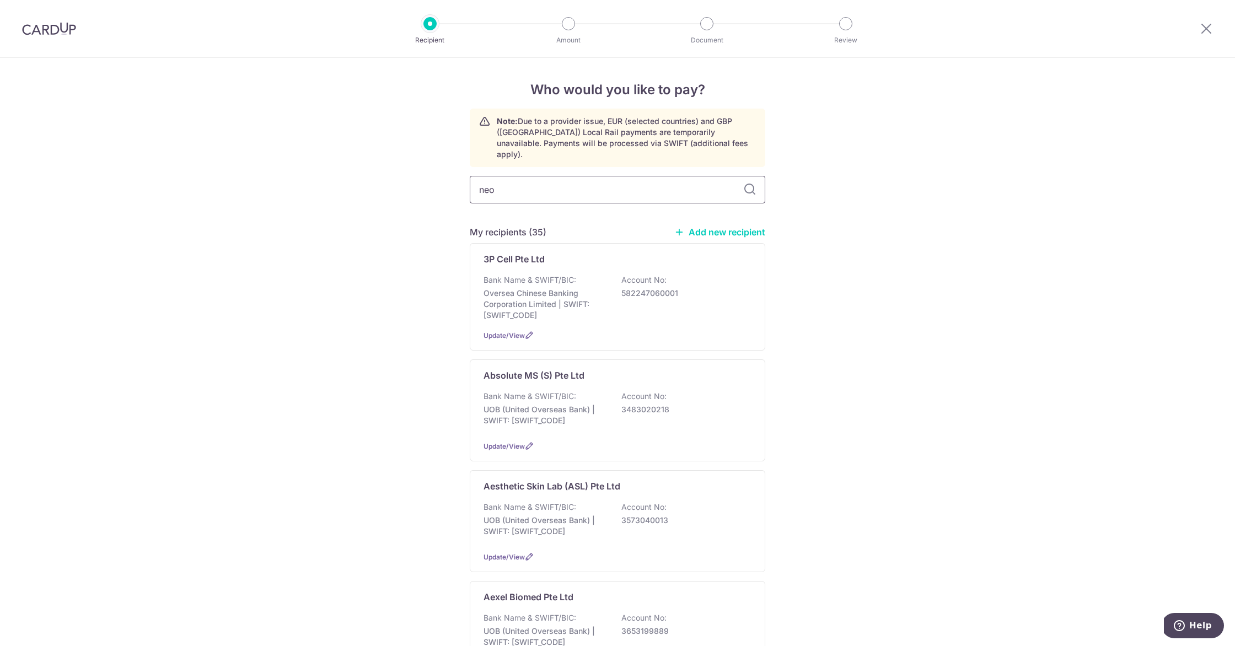
type input "neoa"
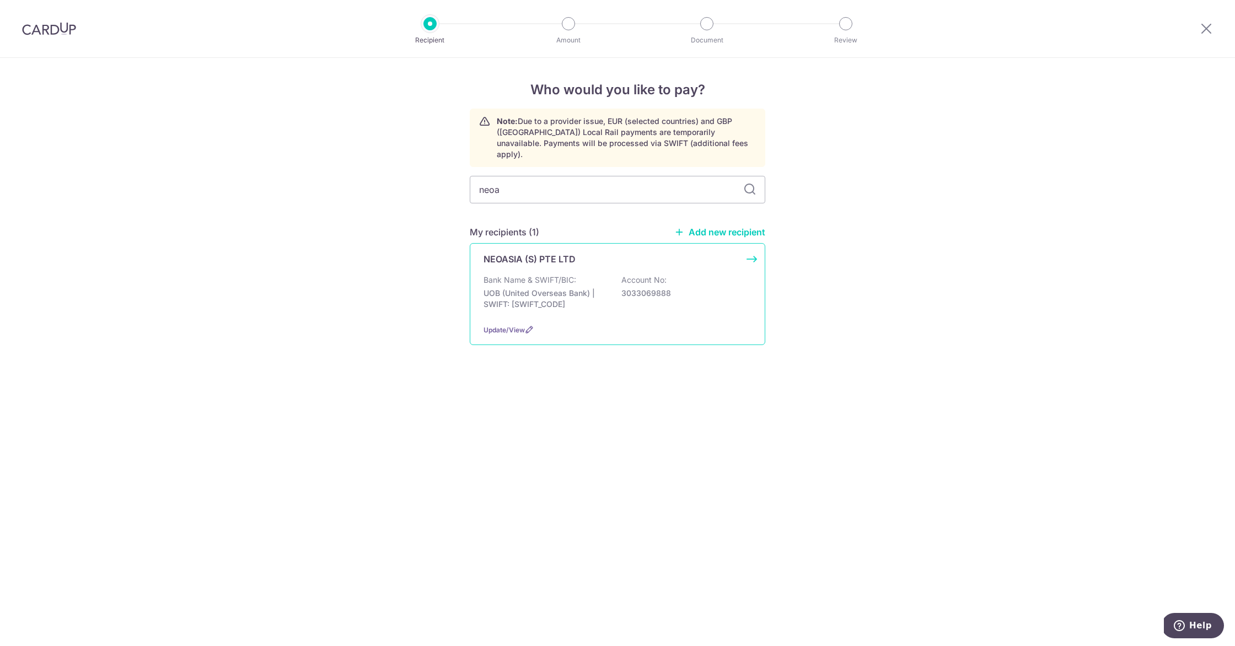
click at [537, 275] on p "Bank Name & SWIFT/BIC:" at bounding box center [530, 280] width 93 height 11
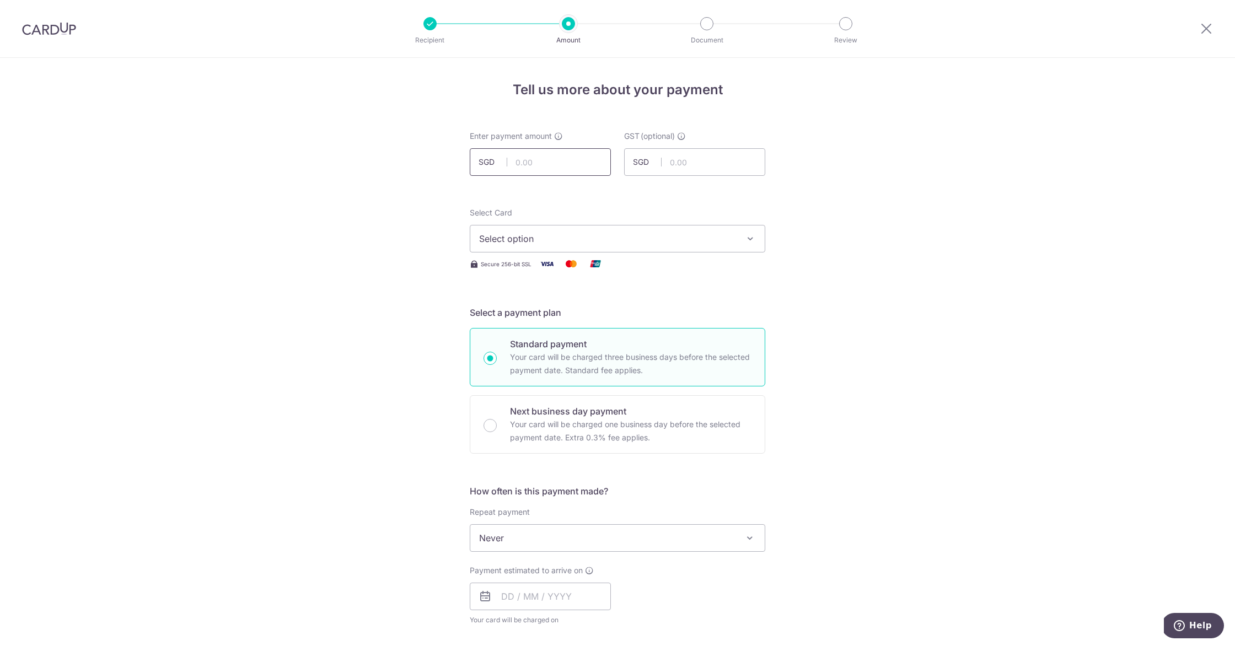
click at [540, 165] on input "text" at bounding box center [540, 162] width 141 height 28
type input "959.20"
click at [890, 293] on div "Tell us more about your payment Enter payment amount SGD 959.20 959.20 GST (opt…" at bounding box center [617, 593] width 1235 height 1071
click at [547, 239] on span "Select option" at bounding box center [607, 238] width 257 height 13
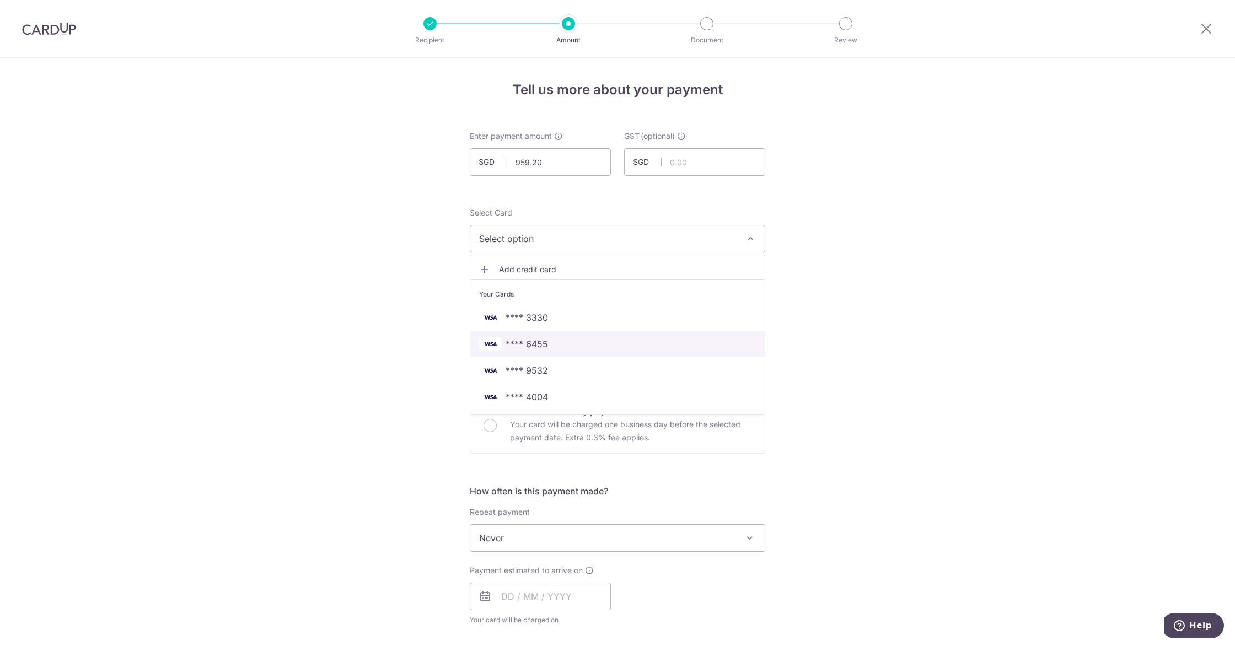
click at [556, 347] on span "**** 6455" at bounding box center [617, 343] width 277 height 13
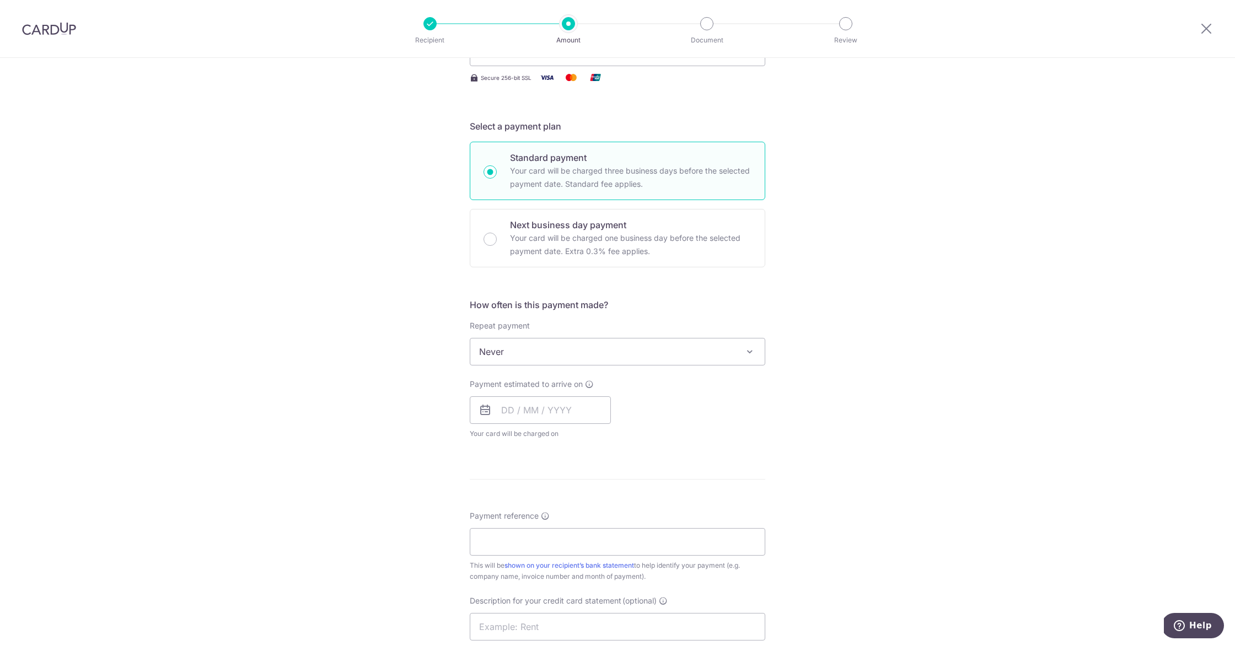
scroll to position [187, 0]
click at [550, 406] on input "text" at bounding box center [540, 409] width 141 height 28
click at [579, 575] on link "30" at bounding box center [581, 576] width 18 height 18
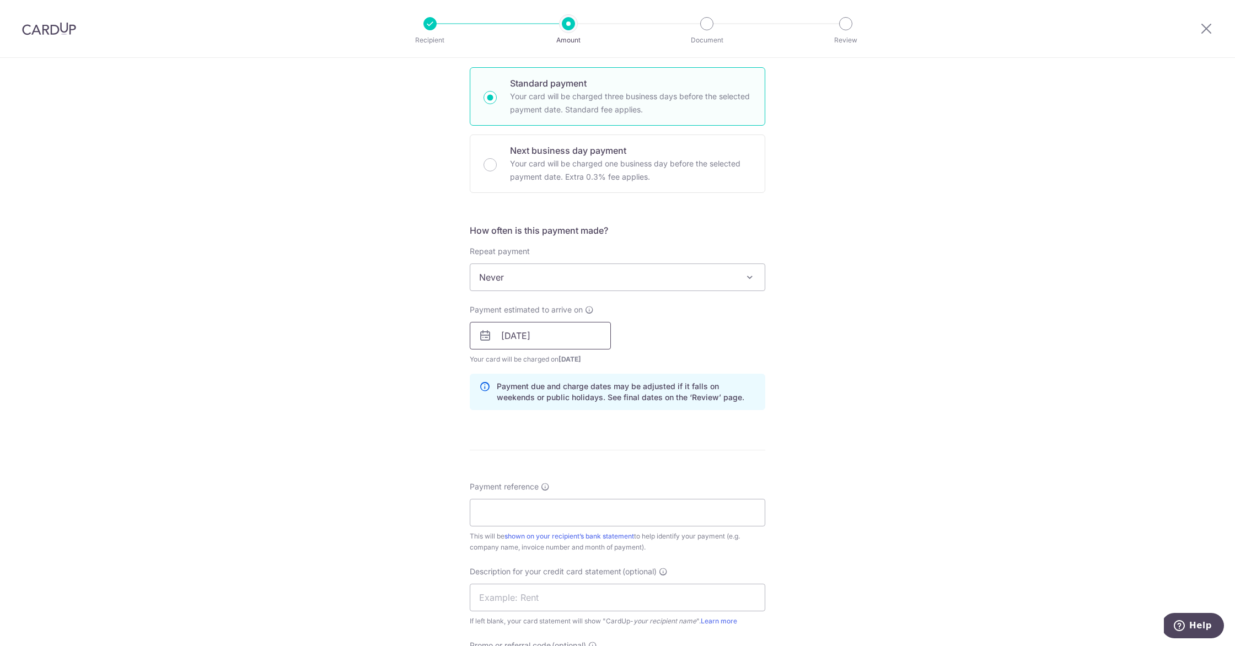
scroll to position [264, 0]
click at [579, 338] on input "[DATE]" at bounding box center [540, 333] width 141 height 28
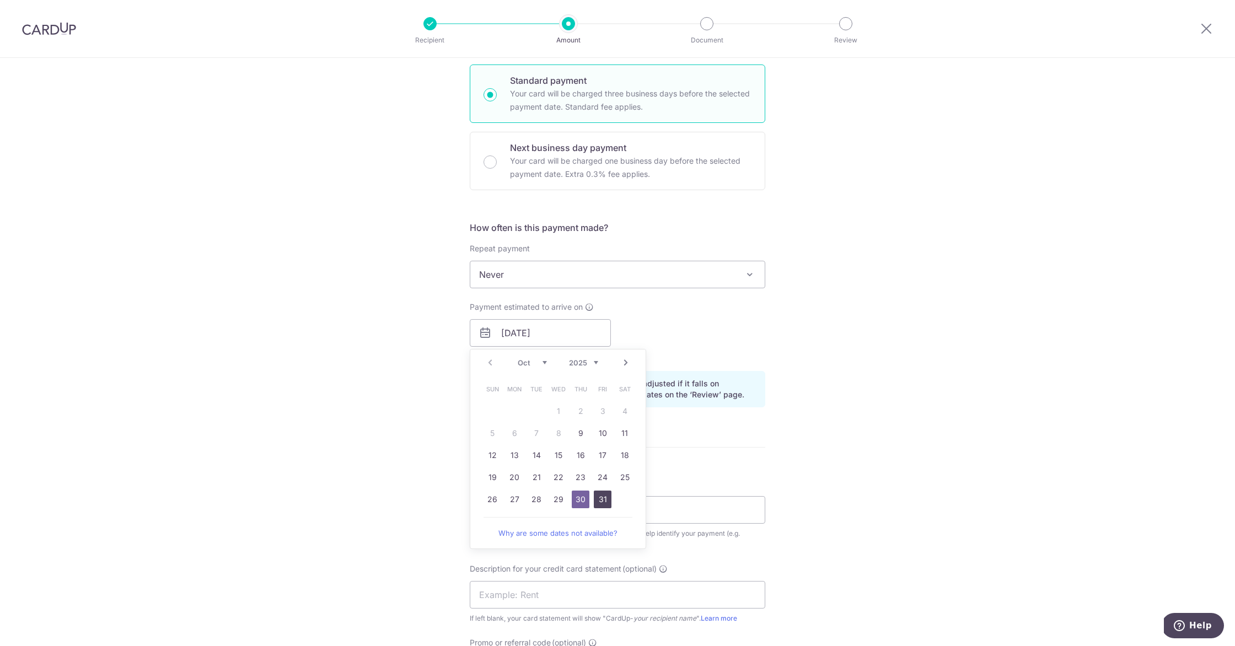
click at [599, 502] on link "31" at bounding box center [603, 500] width 18 height 18
type input "[DATE]"
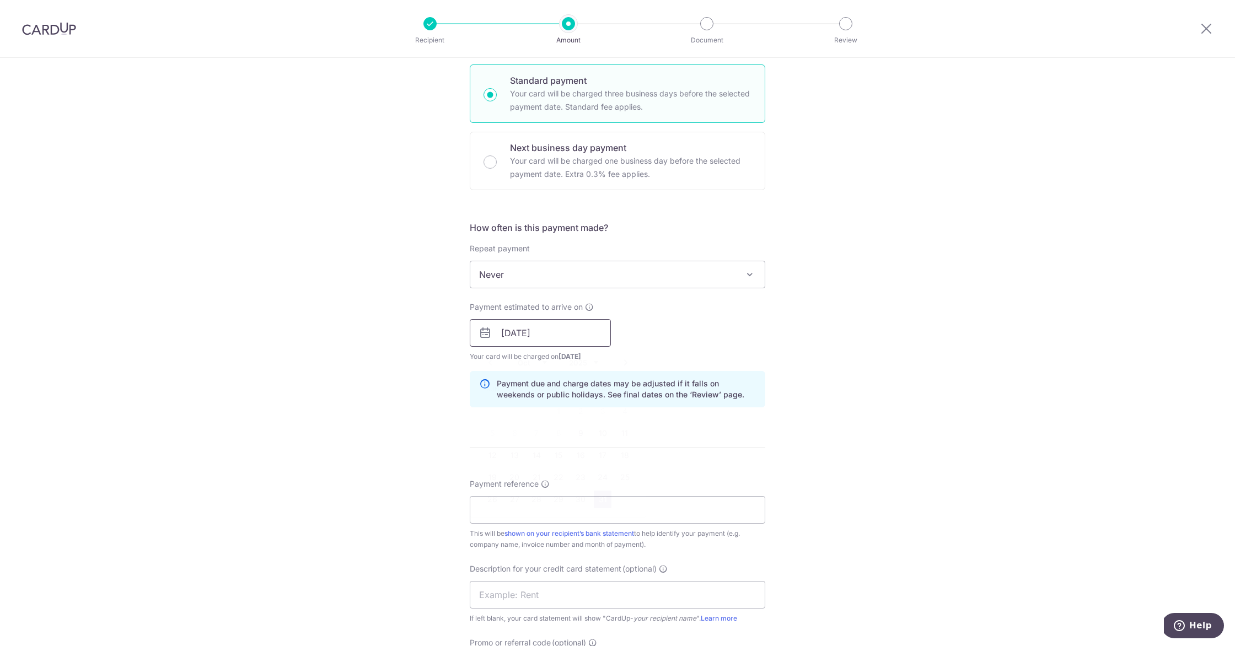
click at [580, 331] on input "[DATE]" at bounding box center [540, 333] width 141 height 28
click at [671, 331] on div "Payment estimated to arrive on [DATE] Prev Next Oct Nov [DATE] 2026 2027 2028 2…" at bounding box center [617, 332] width 309 height 61
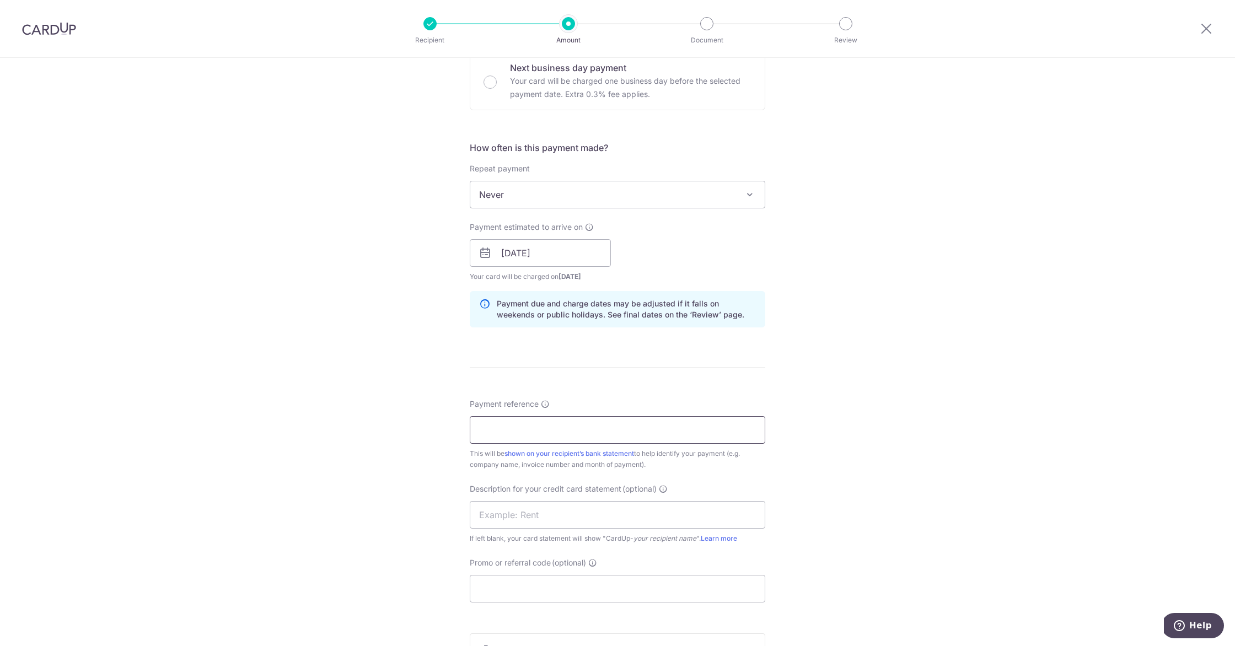
scroll to position [353, 0]
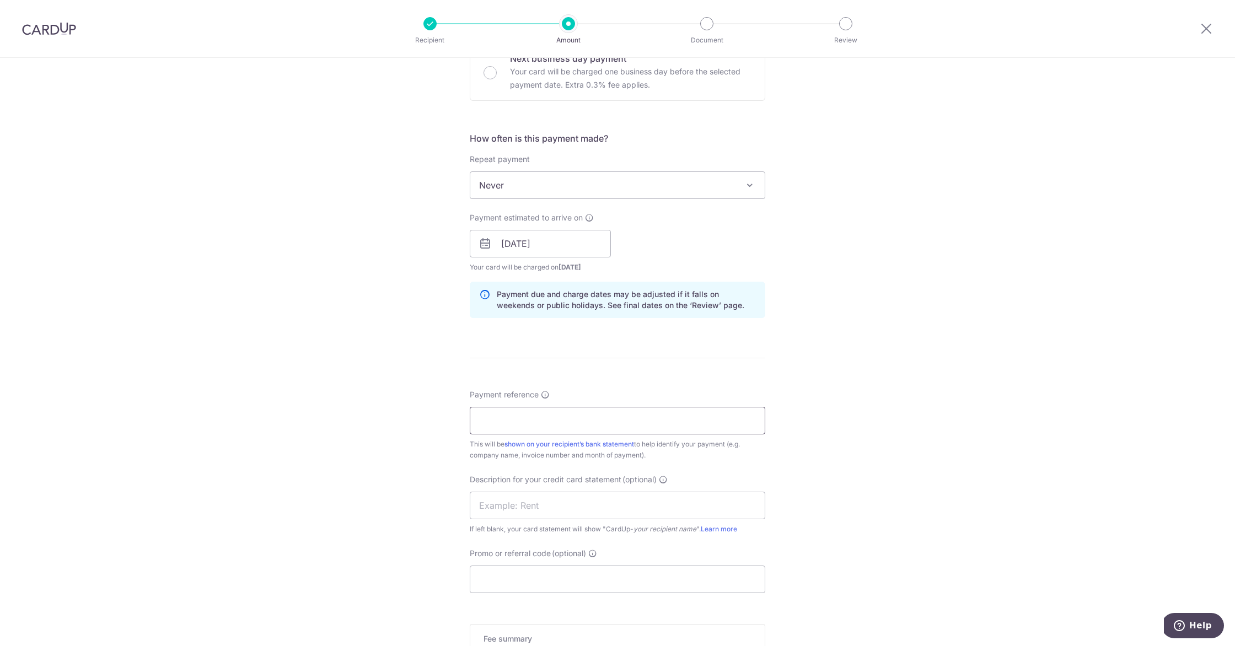
click at [554, 431] on input "Payment reference" at bounding box center [618, 421] width 296 height 28
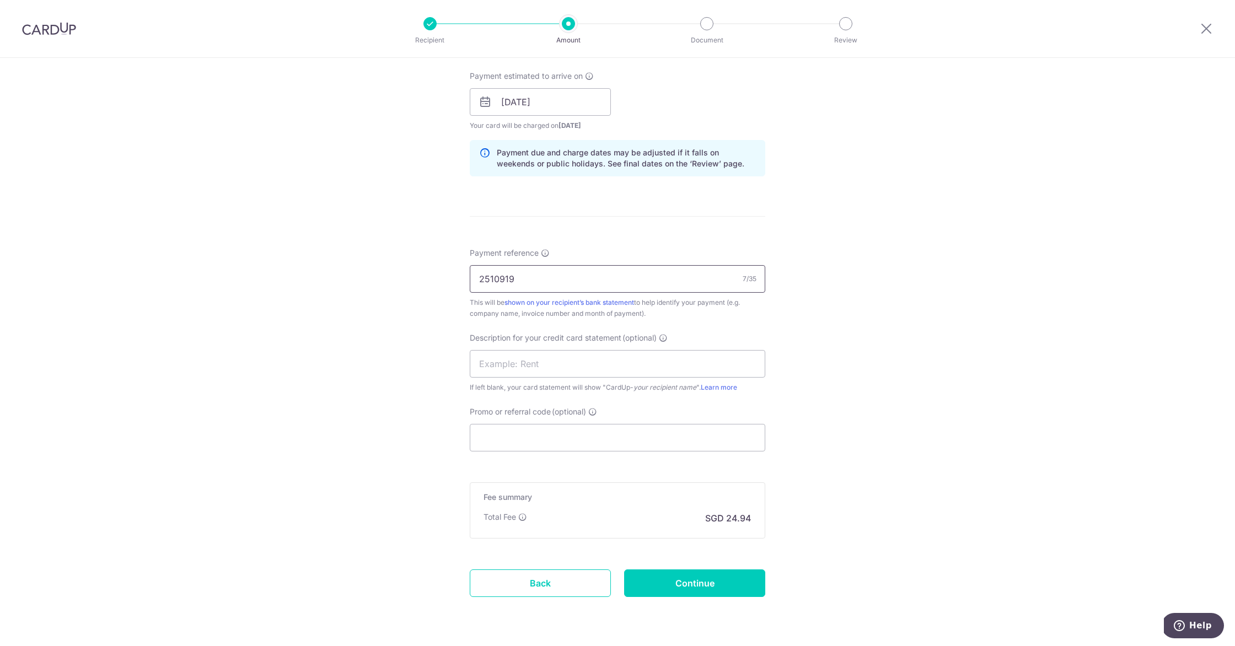
scroll to position [528, 0]
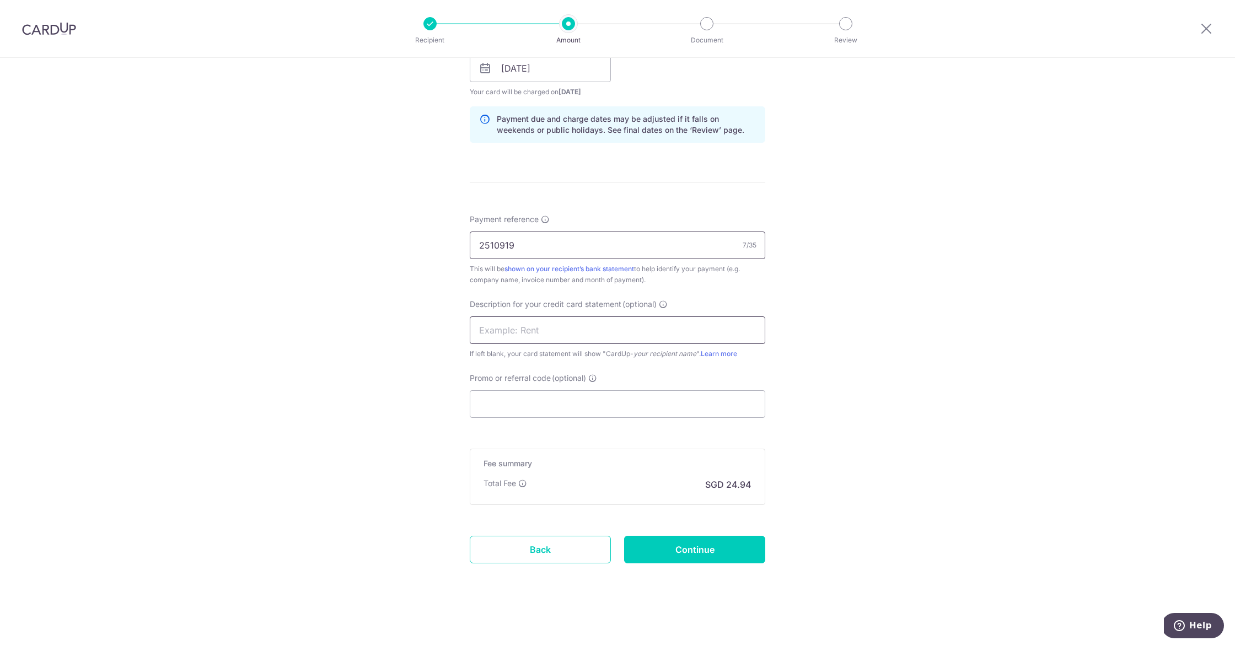
type input "2510919"
click at [573, 335] on input "text" at bounding box center [618, 330] width 296 height 28
type input "Neoasia"
click at [541, 402] on input "Promo or referral code (optional)" at bounding box center [618, 404] width 296 height 28
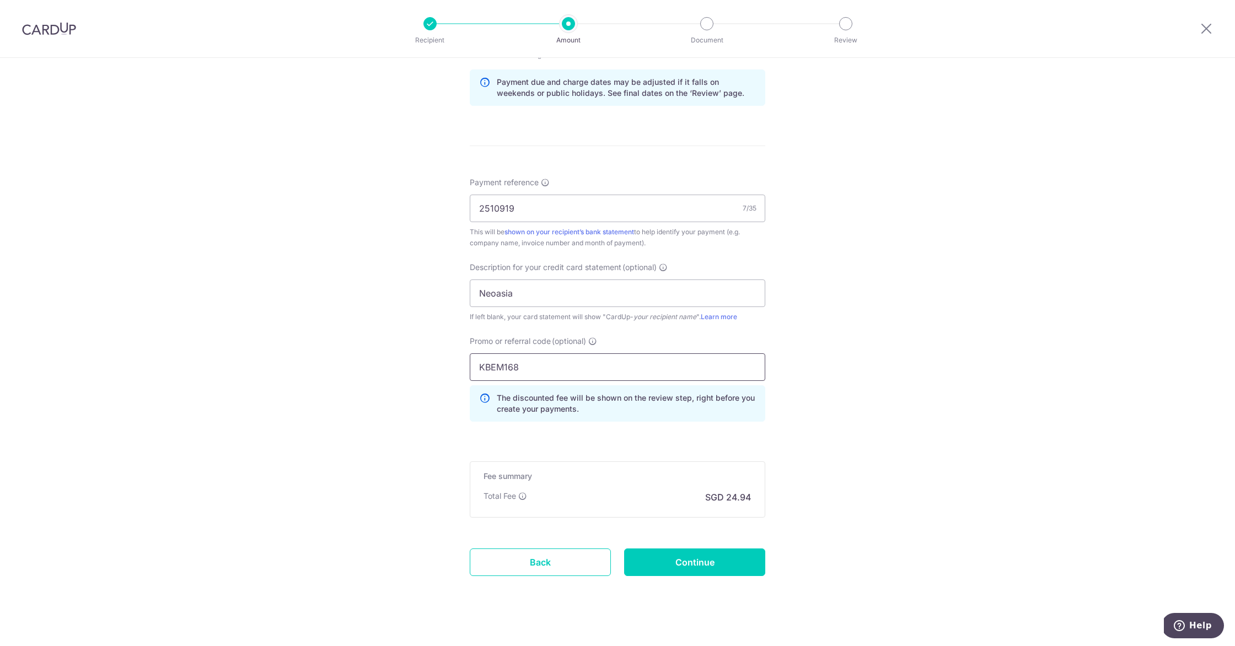
scroll to position [578, 0]
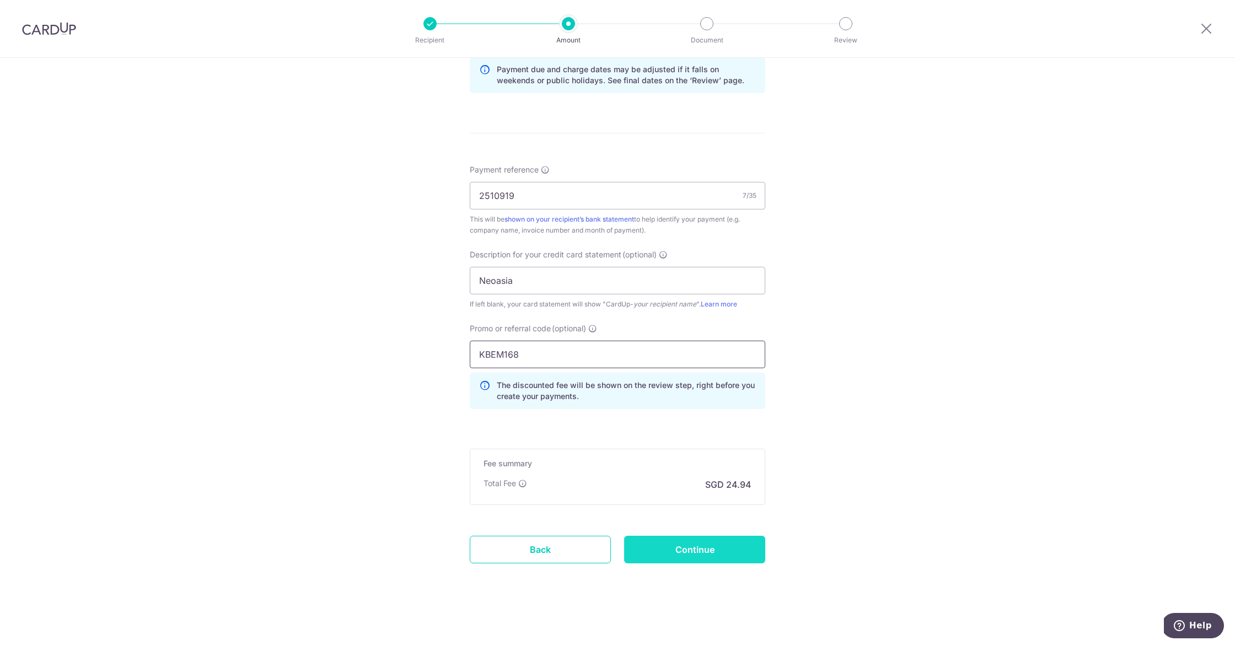
type input "KBEM168"
click at [701, 554] on input "Continue" at bounding box center [694, 550] width 141 height 28
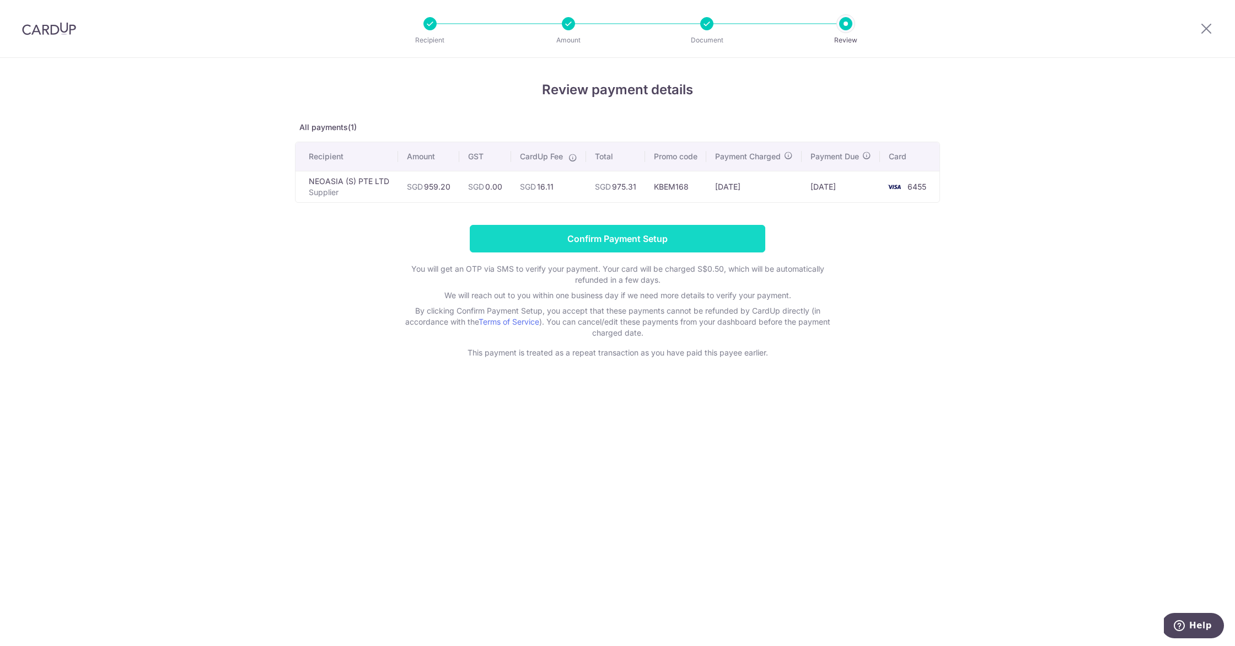
click at [680, 249] on input "Confirm Payment Setup" at bounding box center [618, 239] width 296 height 28
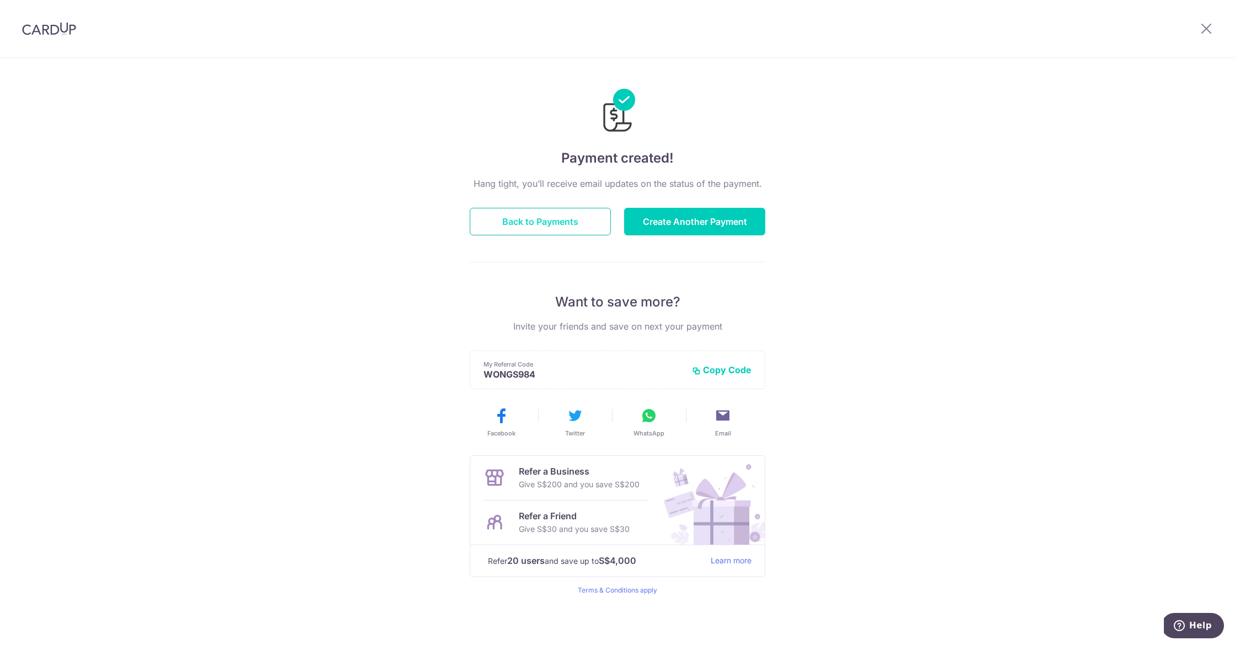
click at [567, 221] on button "Back to Payments" at bounding box center [540, 222] width 141 height 28
